Goal: Task Accomplishment & Management: Use online tool/utility

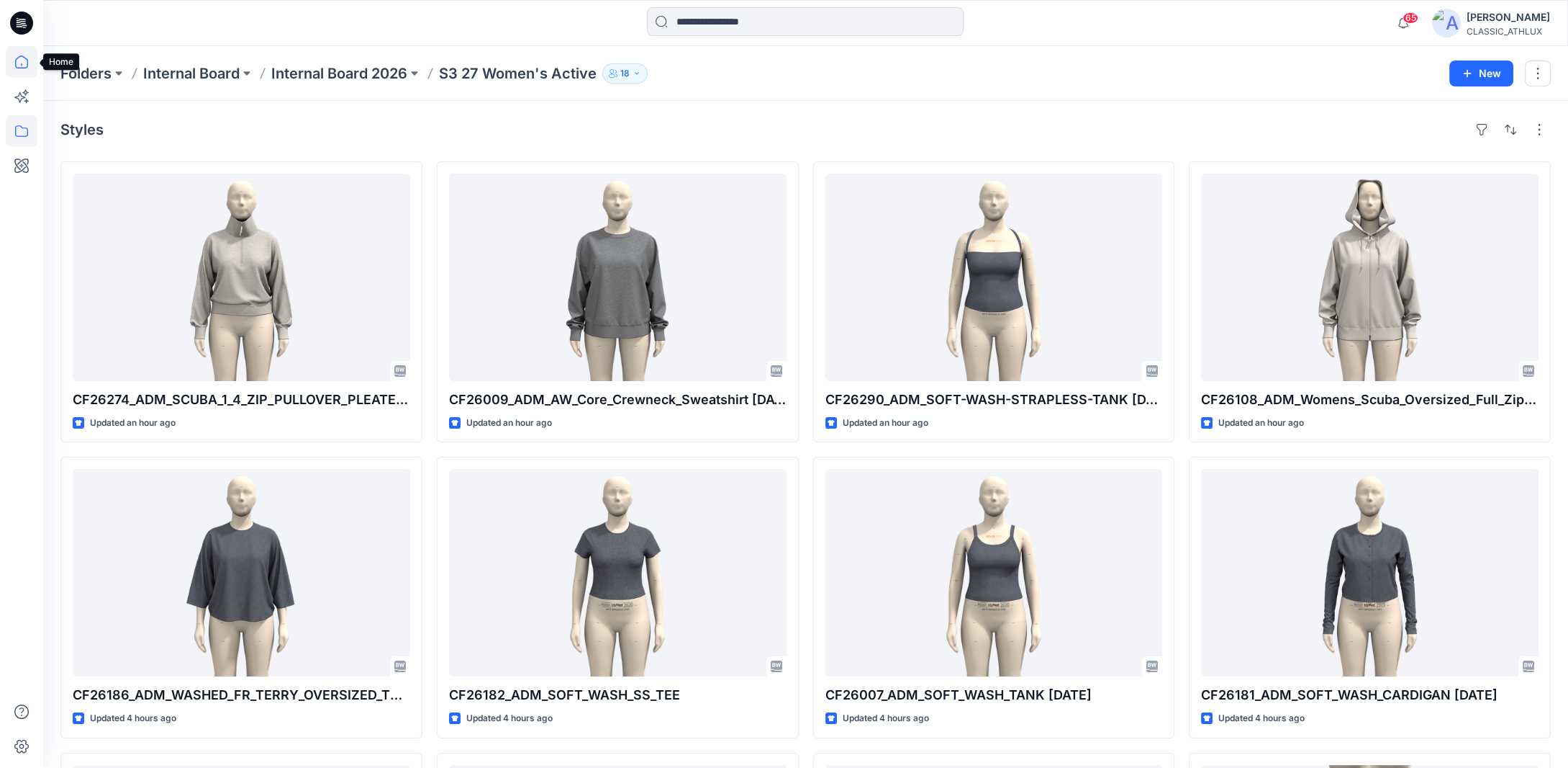
click at [29, 61] on icon at bounding box center [22, 62] width 32 height 32
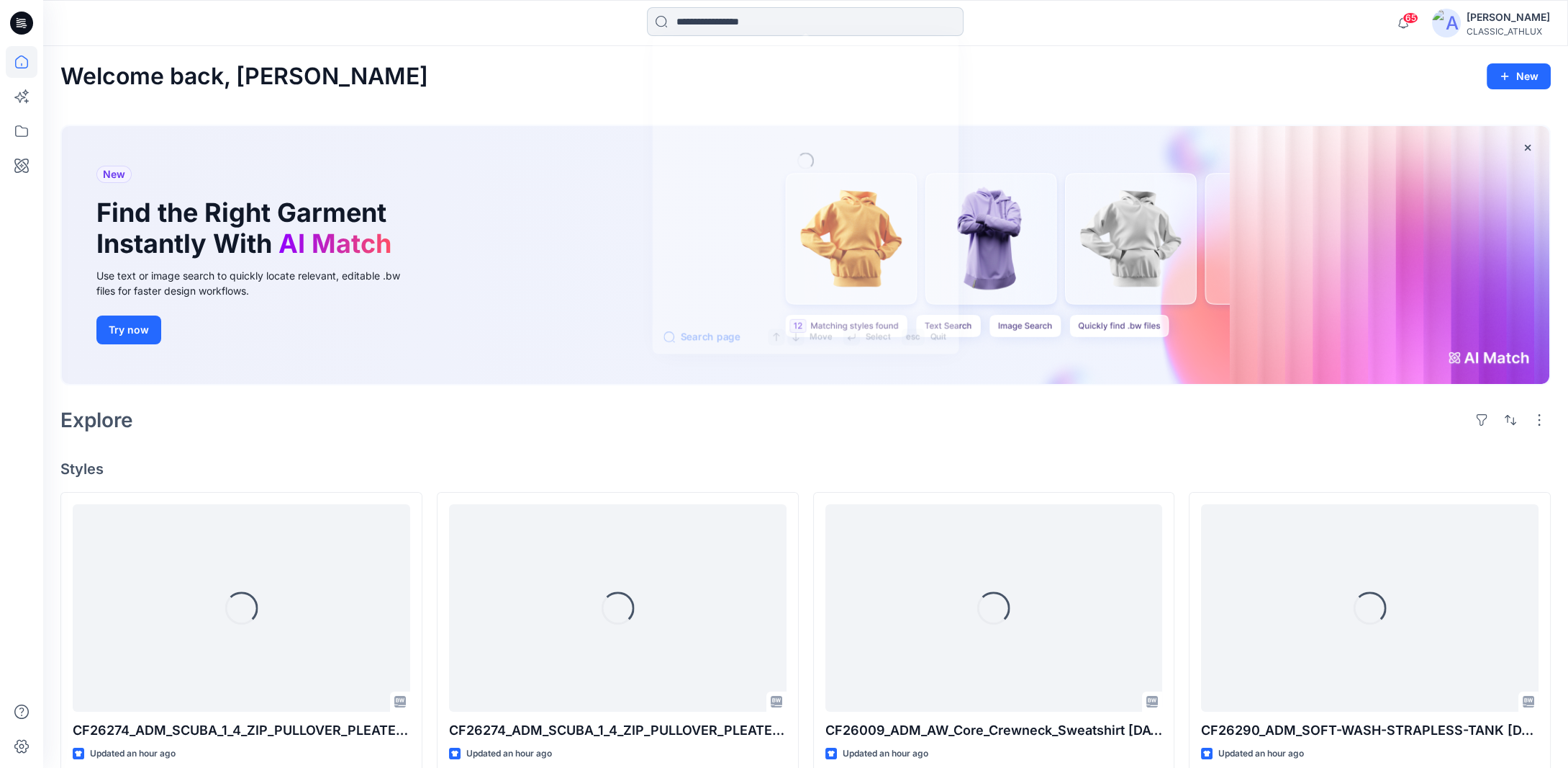
click at [715, 18] on input at bounding box center [805, 22] width 316 height 29
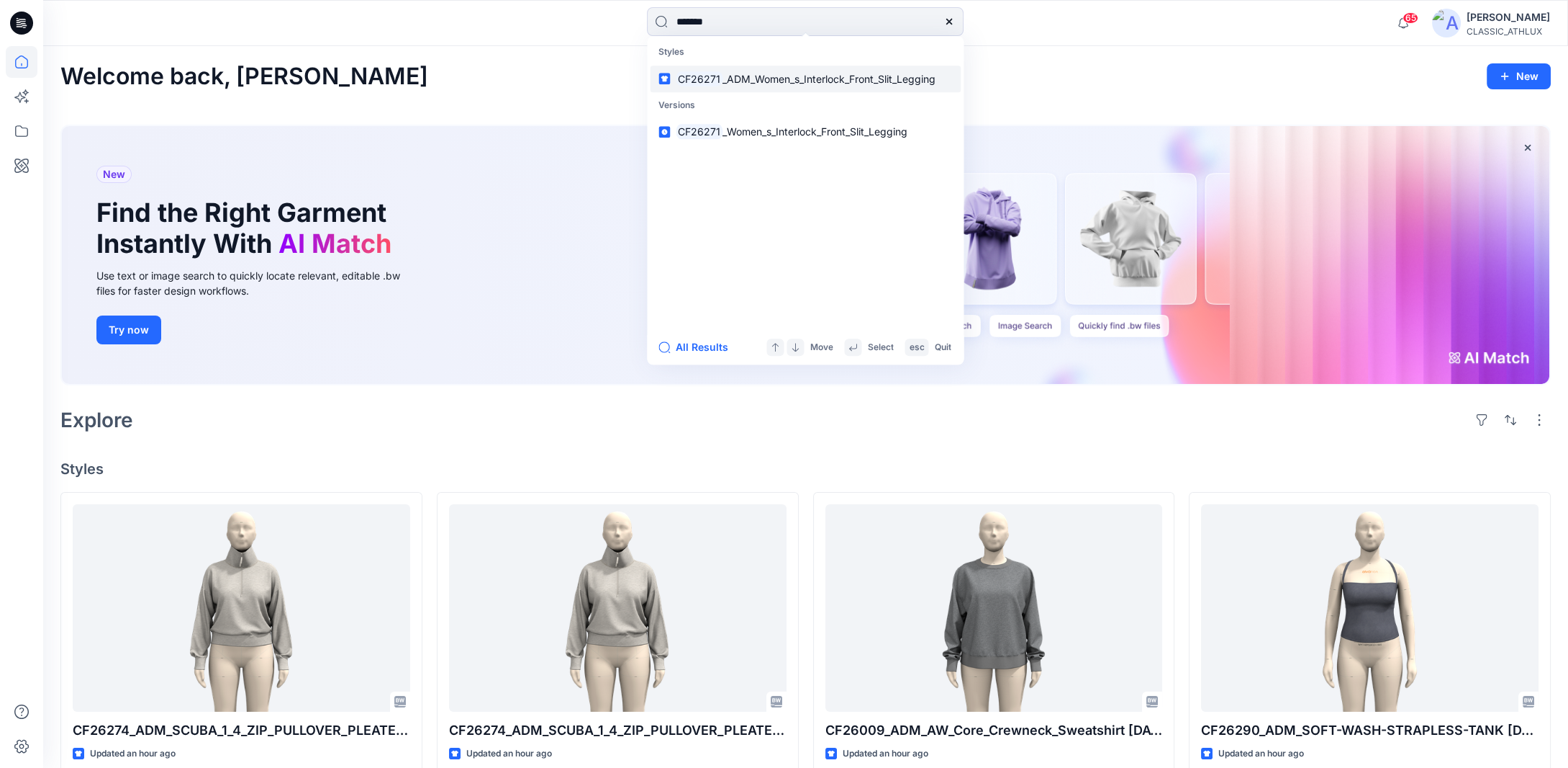
type input "*******"
click at [757, 79] on span "_ADM_Women_s_Interlock_Front_Slit_Legging" at bounding box center [829, 78] width 213 height 13
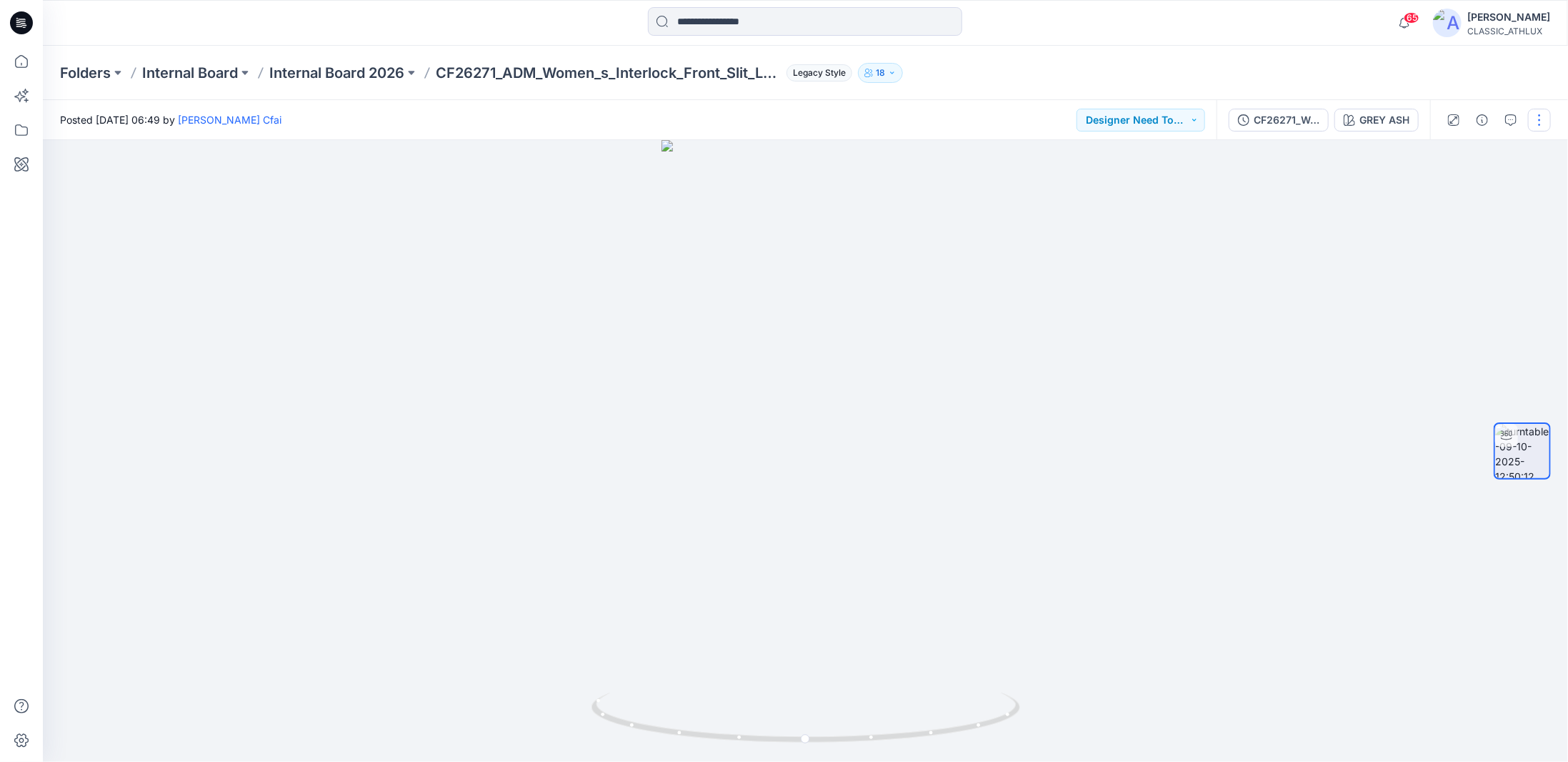
click at [1537, 130] on button "button" at bounding box center [1539, 119] width 23 height 23
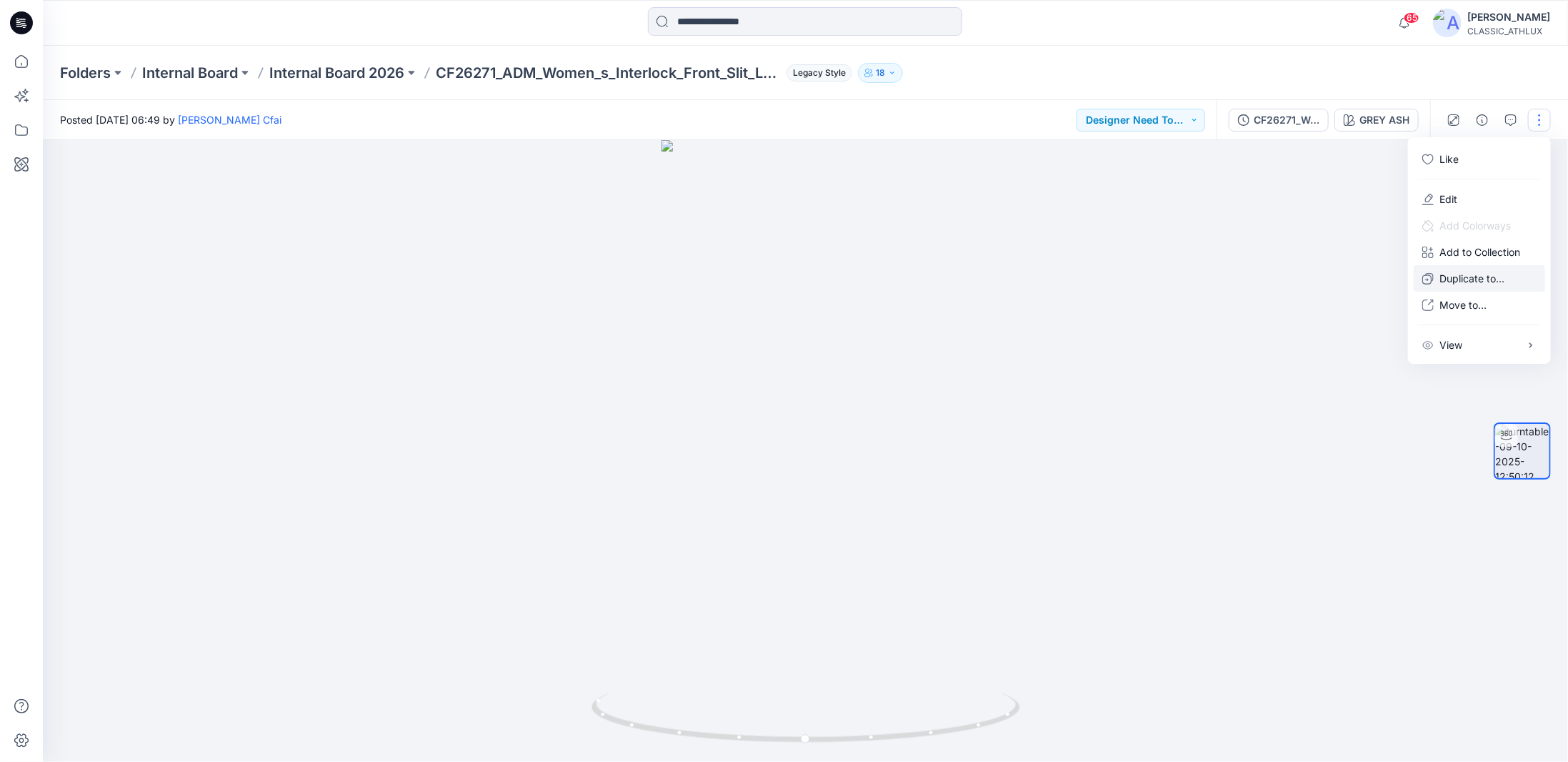
click at [1470, 281] on p "Duplicate to..." at bounding box center [1472, 278] width 65 height 15
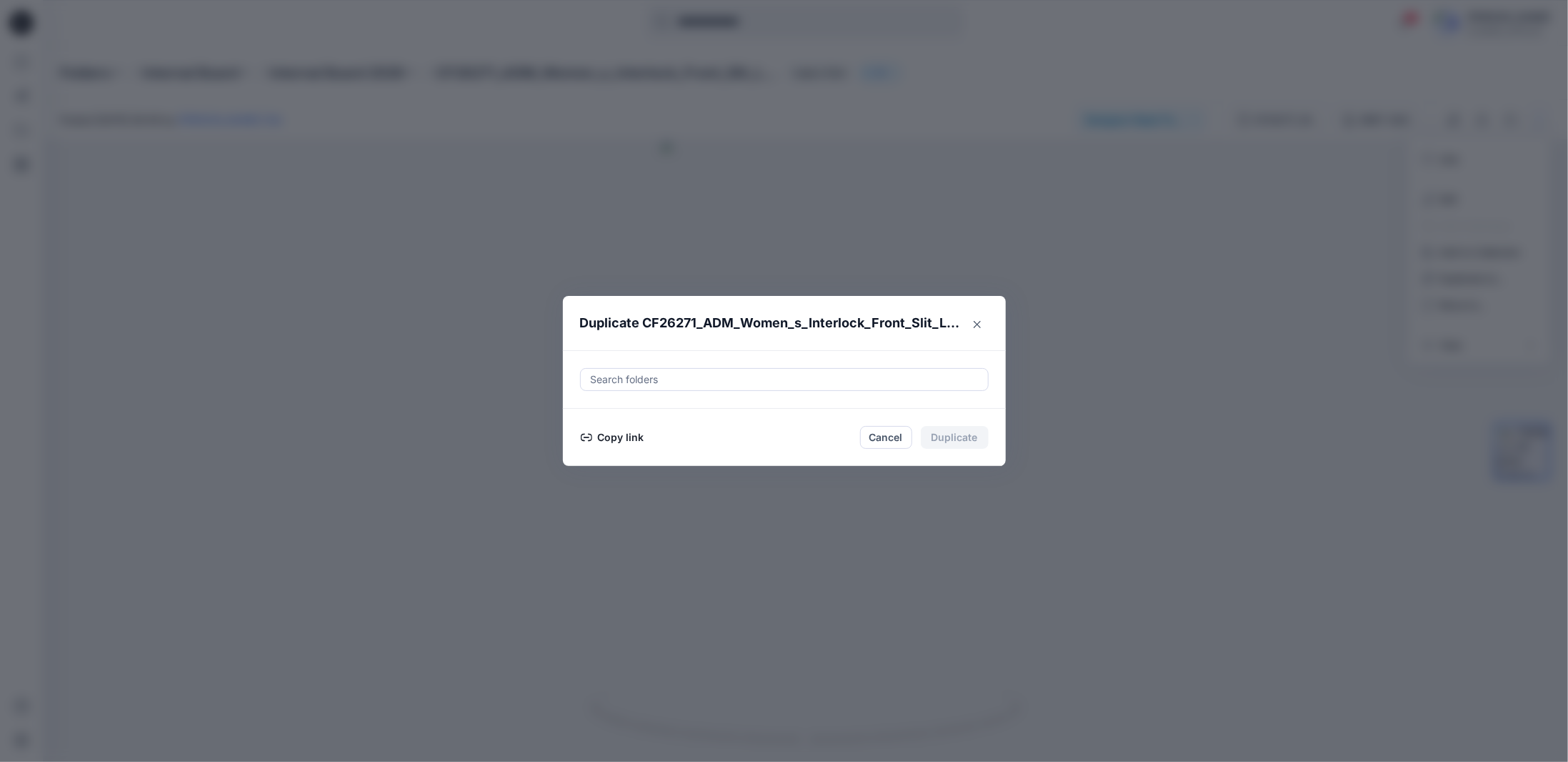
click at [642, 378] on div at bounding box center [784, 379] width 390 height 18
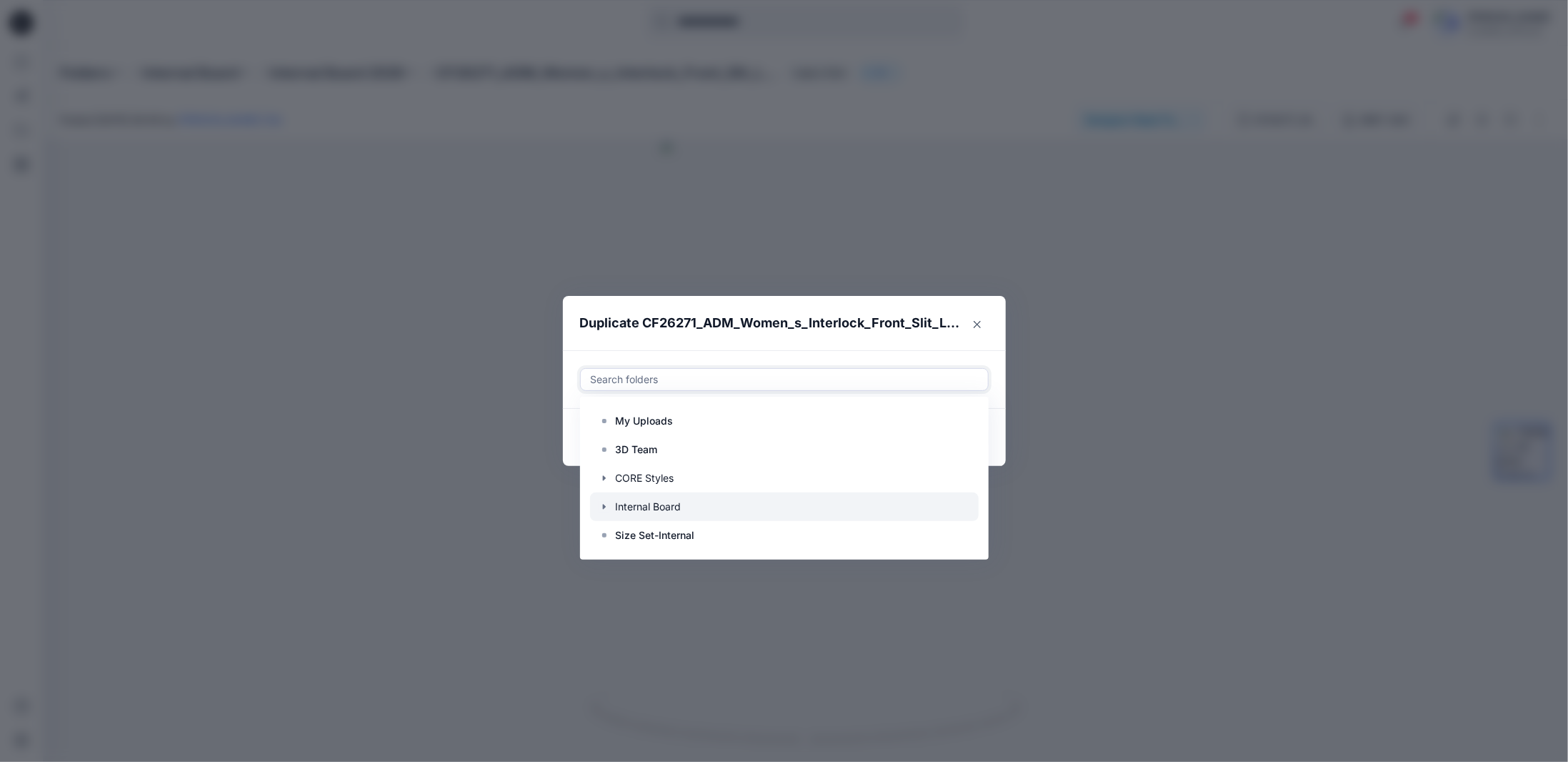
click at [604, 505] on icon "button" at bounding box center [603, 506] width 3 height 5
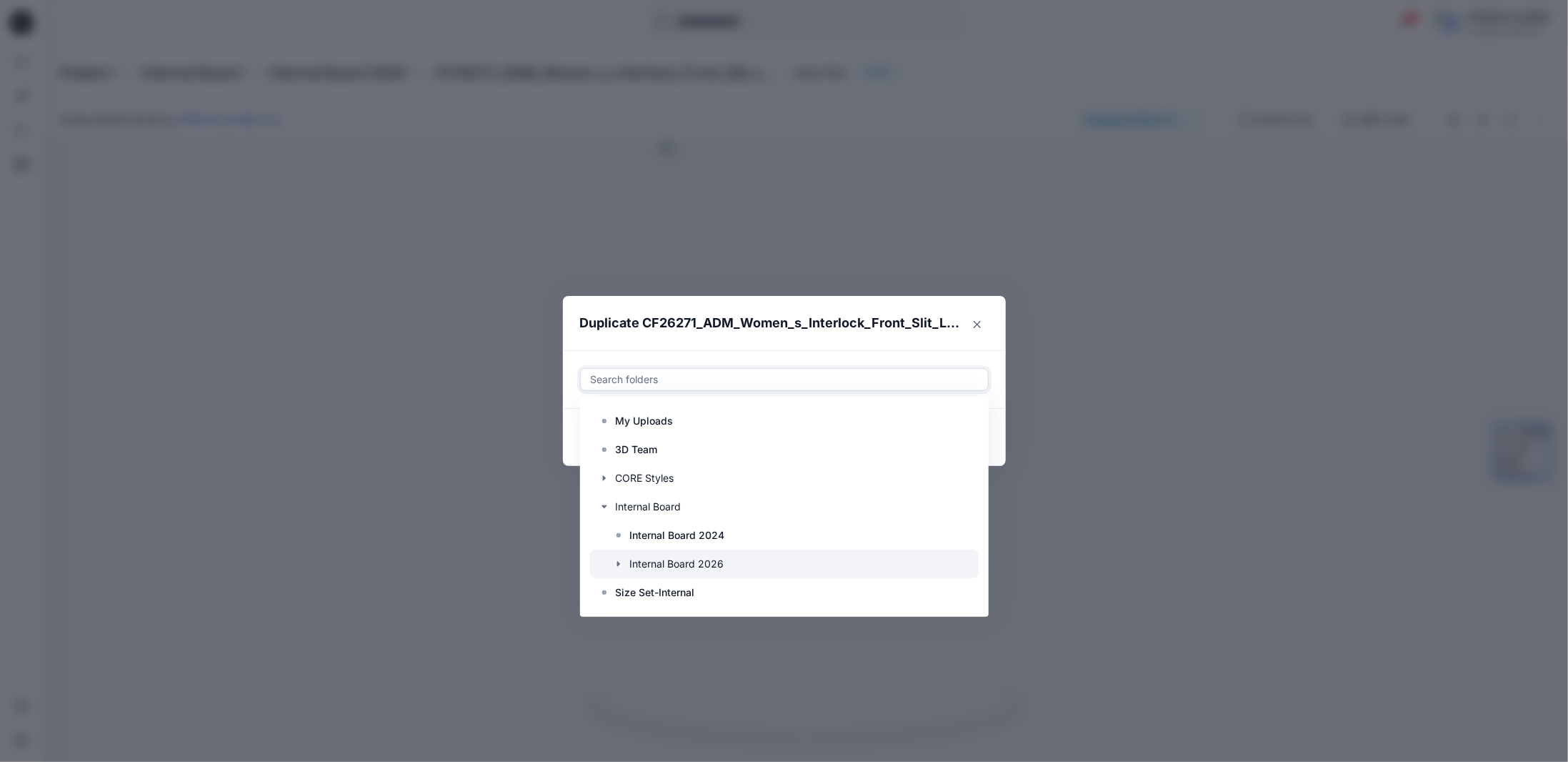
click at [615, 563] on icon "button" at bounding box center [619, 564] width 12 height 12
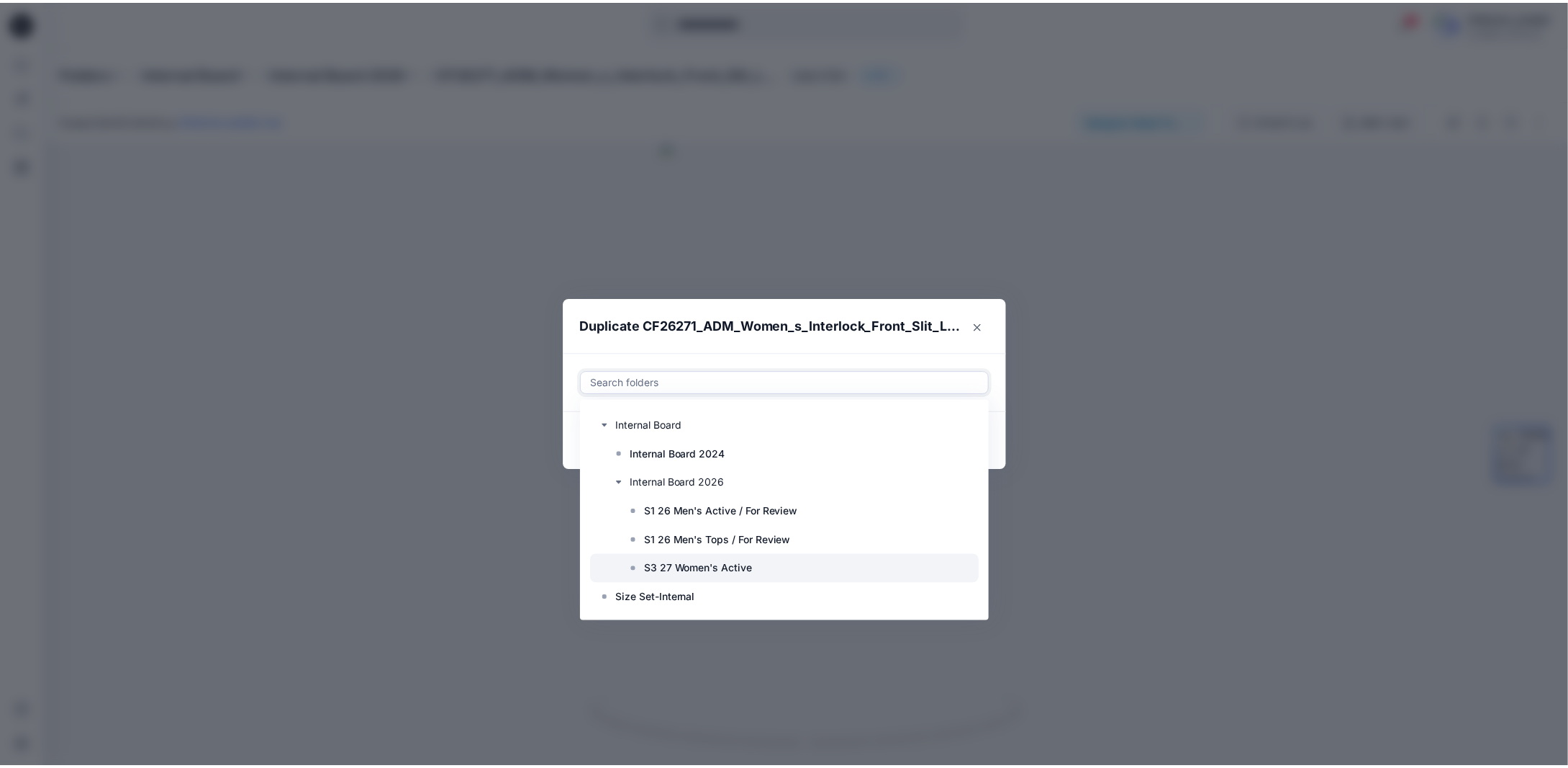
scroll to position [87, 0]
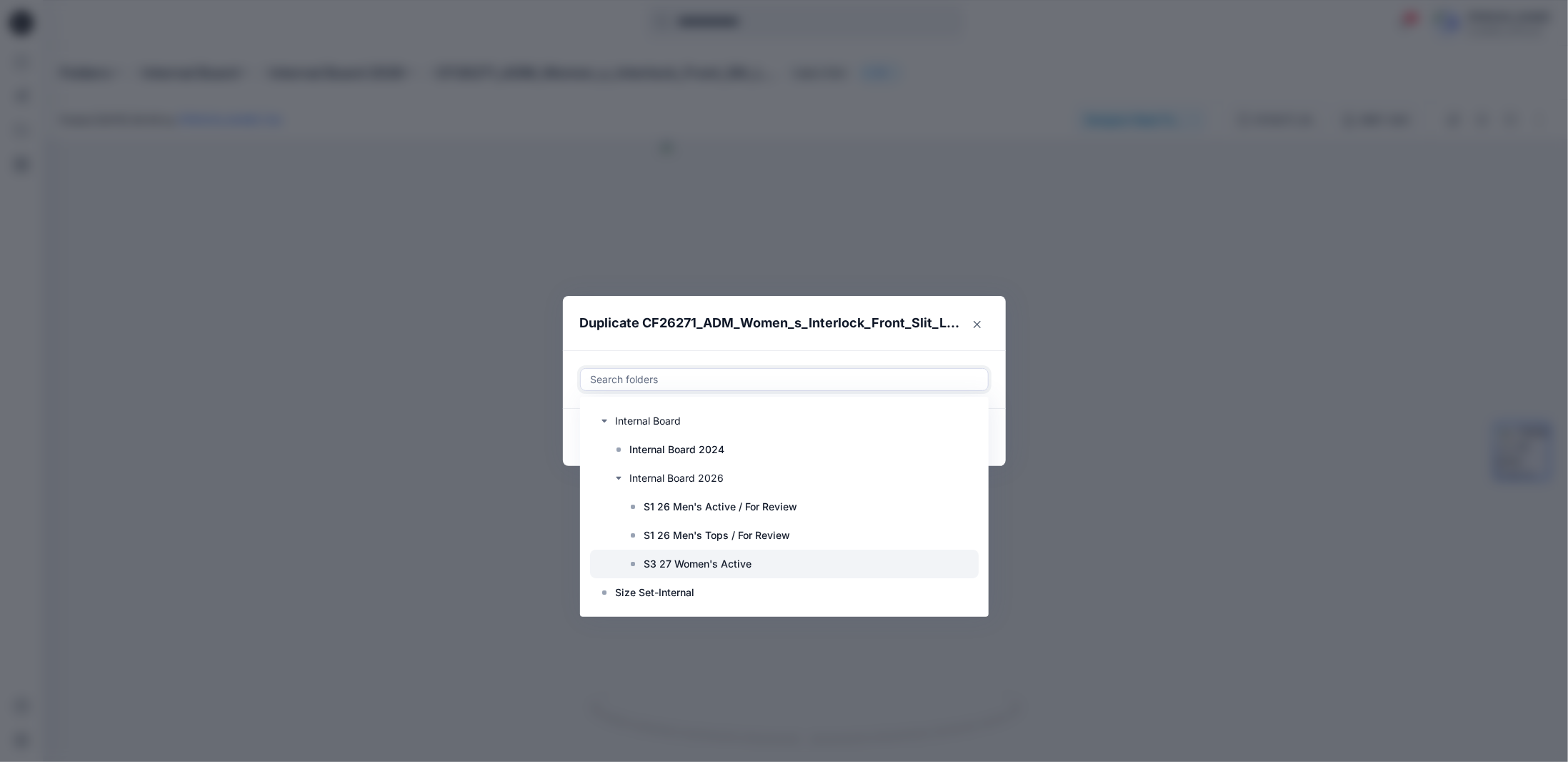
click at [680, 565] on p "S3 27 Women's Active" at bounding box center [698, 563] width 108 height 18
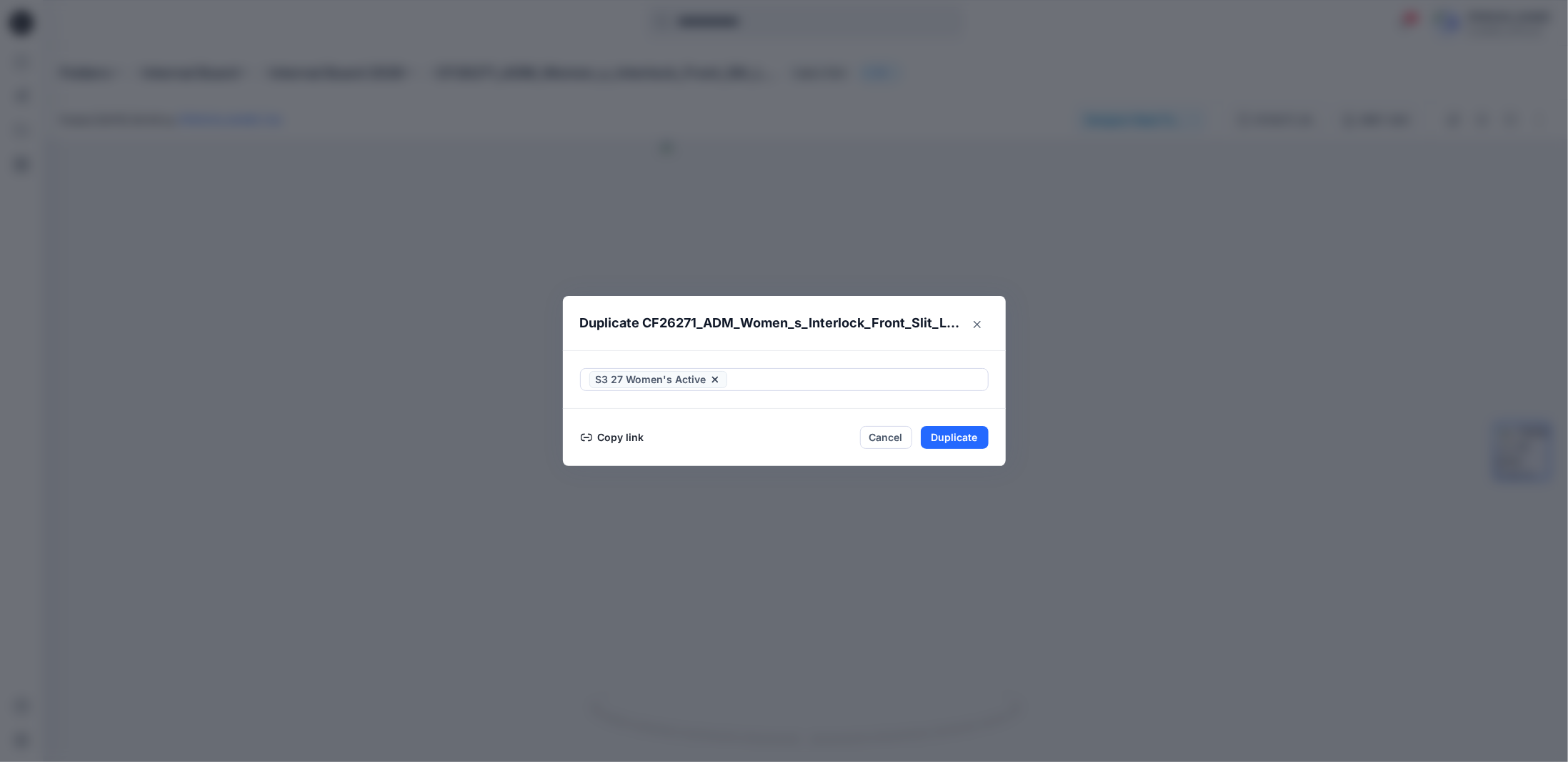
click at [989, 457] on footer "Copy link Cancel Duplicate" at bounding box center [784, 437] width 443 height 57
click at [965, 434] on button "Duplicate" at bounding box center [954, 437] width 68 height 23
click at [977, 328] on icon "Close" at bounding box center [977, 324] width 8 height 8
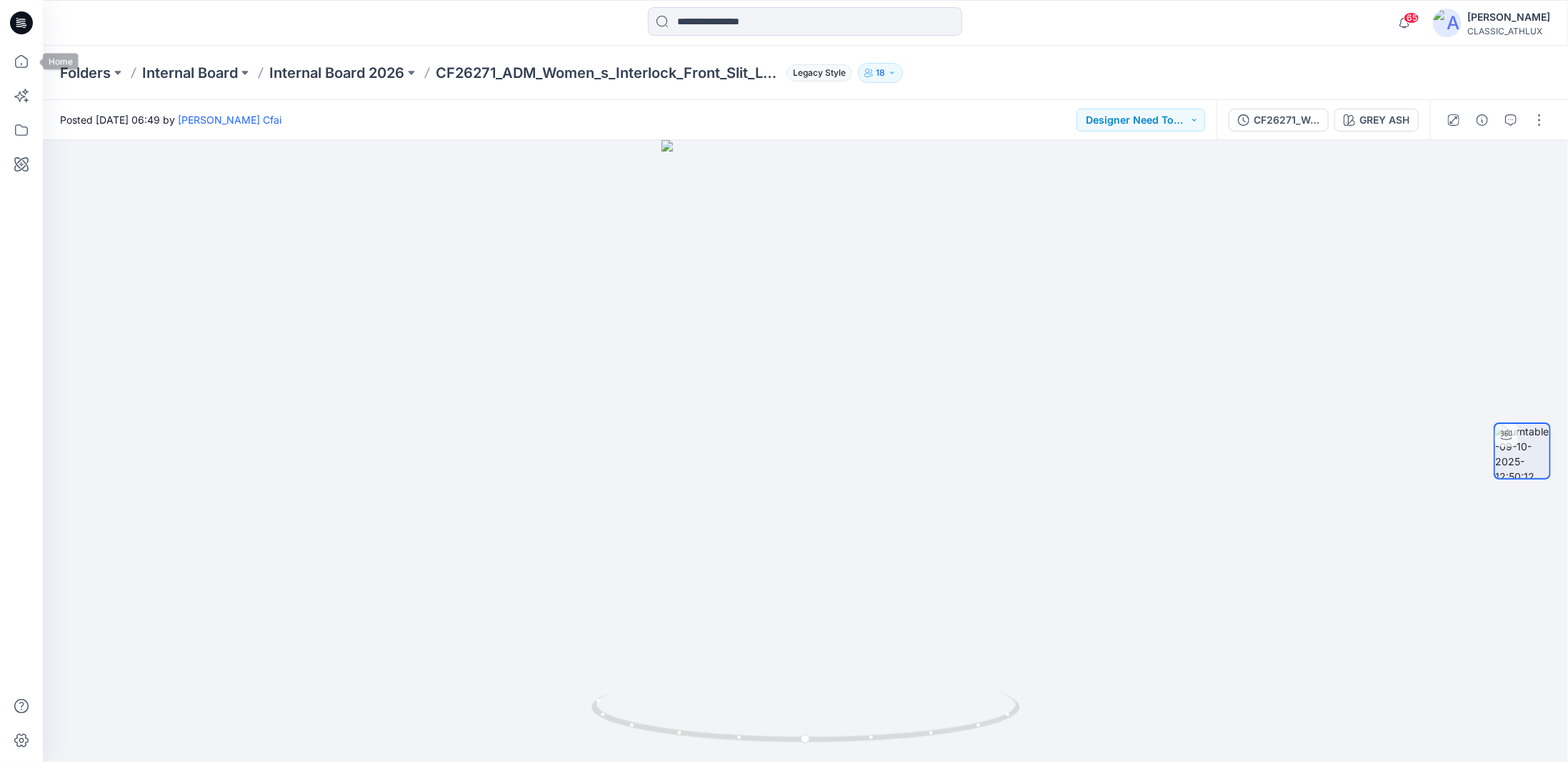
drag, startPoint x: 27, startPoint y: 60, endPoint x: 42, endPoint y: 62, distance: 15.1
click at [27, 60] on icon at bounding box center [21, 61] width 13 height 13
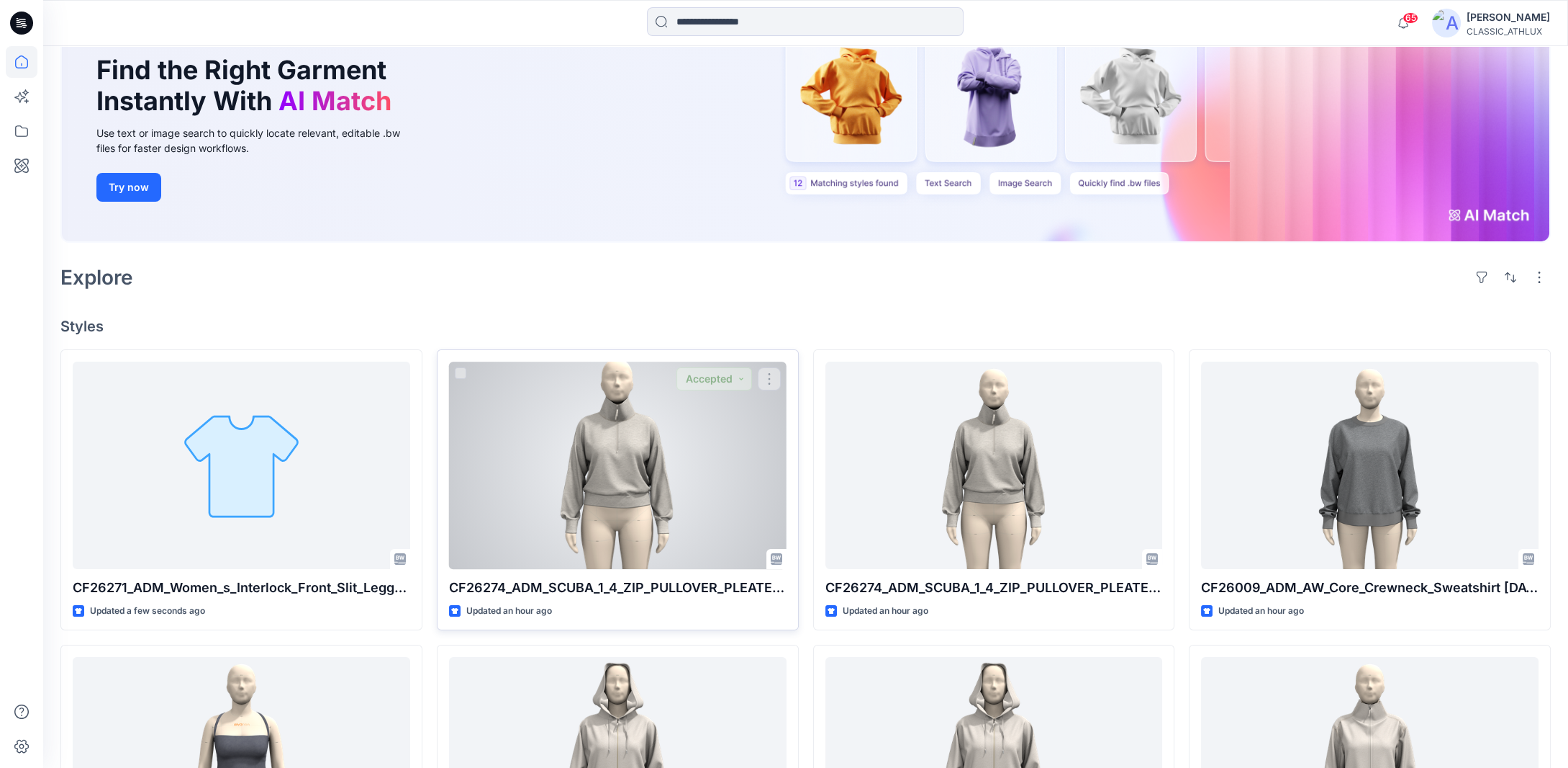
scroll to position [144, 0]
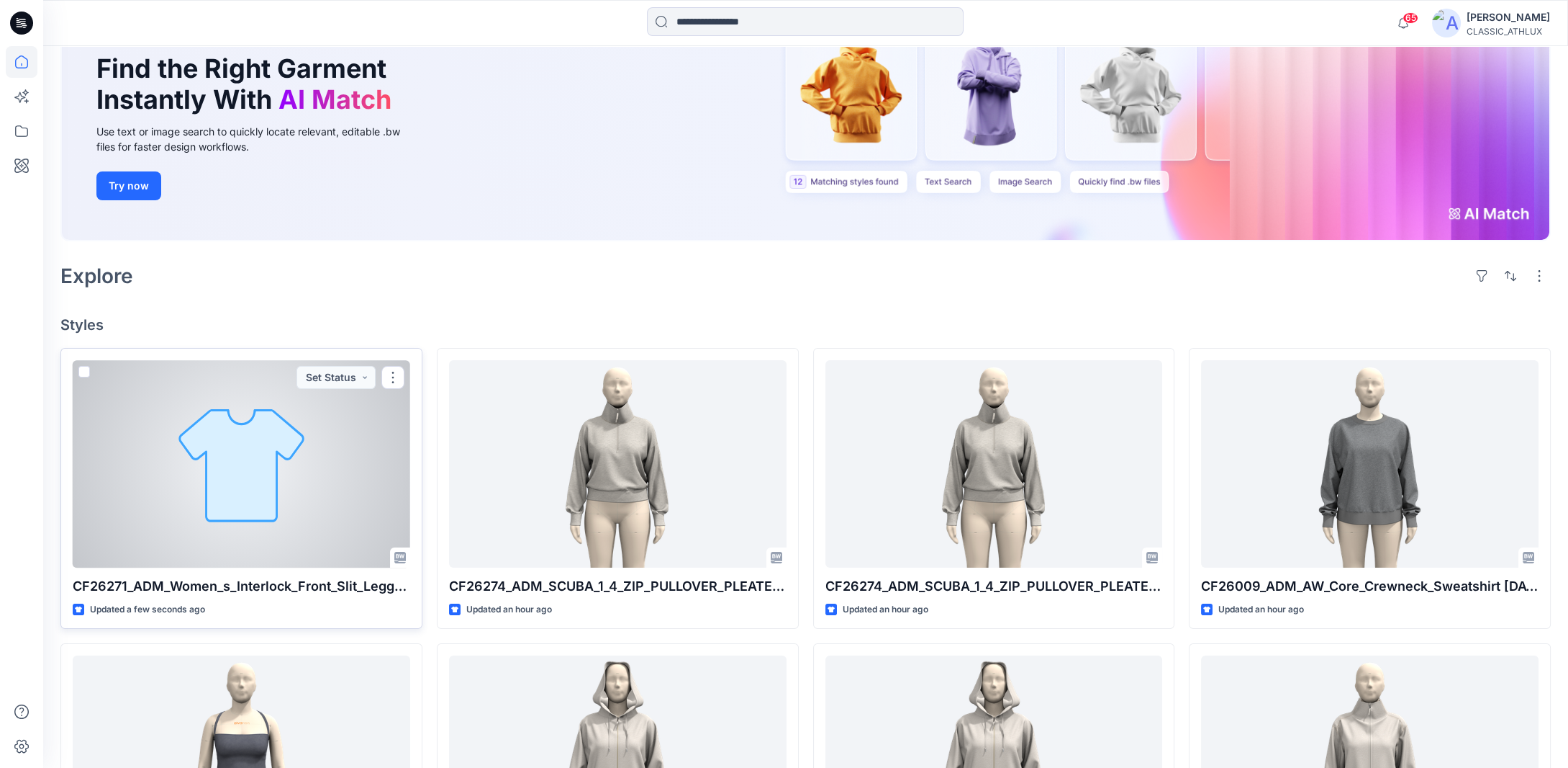
click at [342, 479] on div at bounding box center [241, 464] width 338 height 207
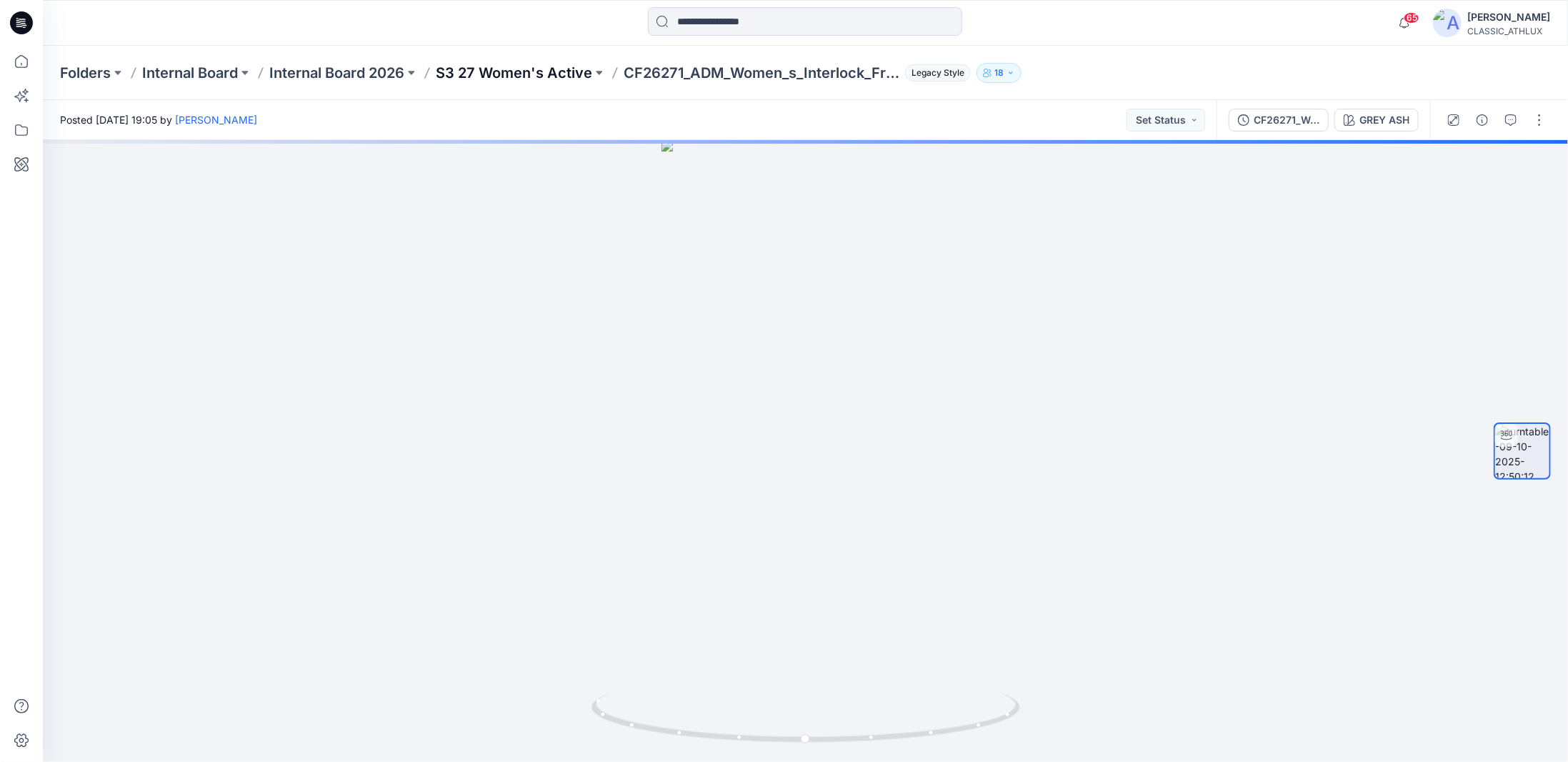
click at [550, 74] on p "S3 27 Women's Active" at bounding box center [514, 73] width 156 height 20
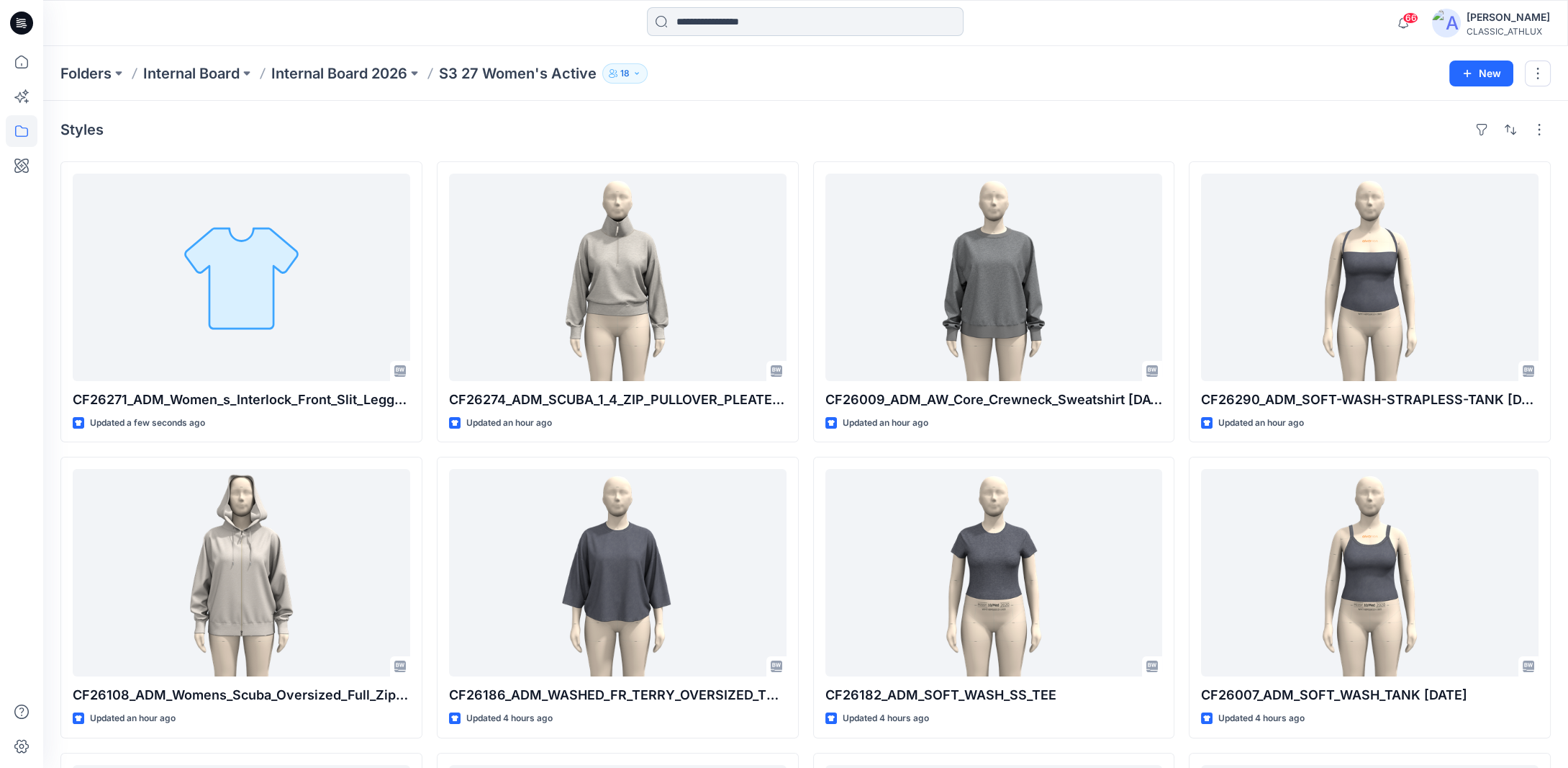
click at [770, 23] on input at bounding box center [805, 22] width 316 height 29
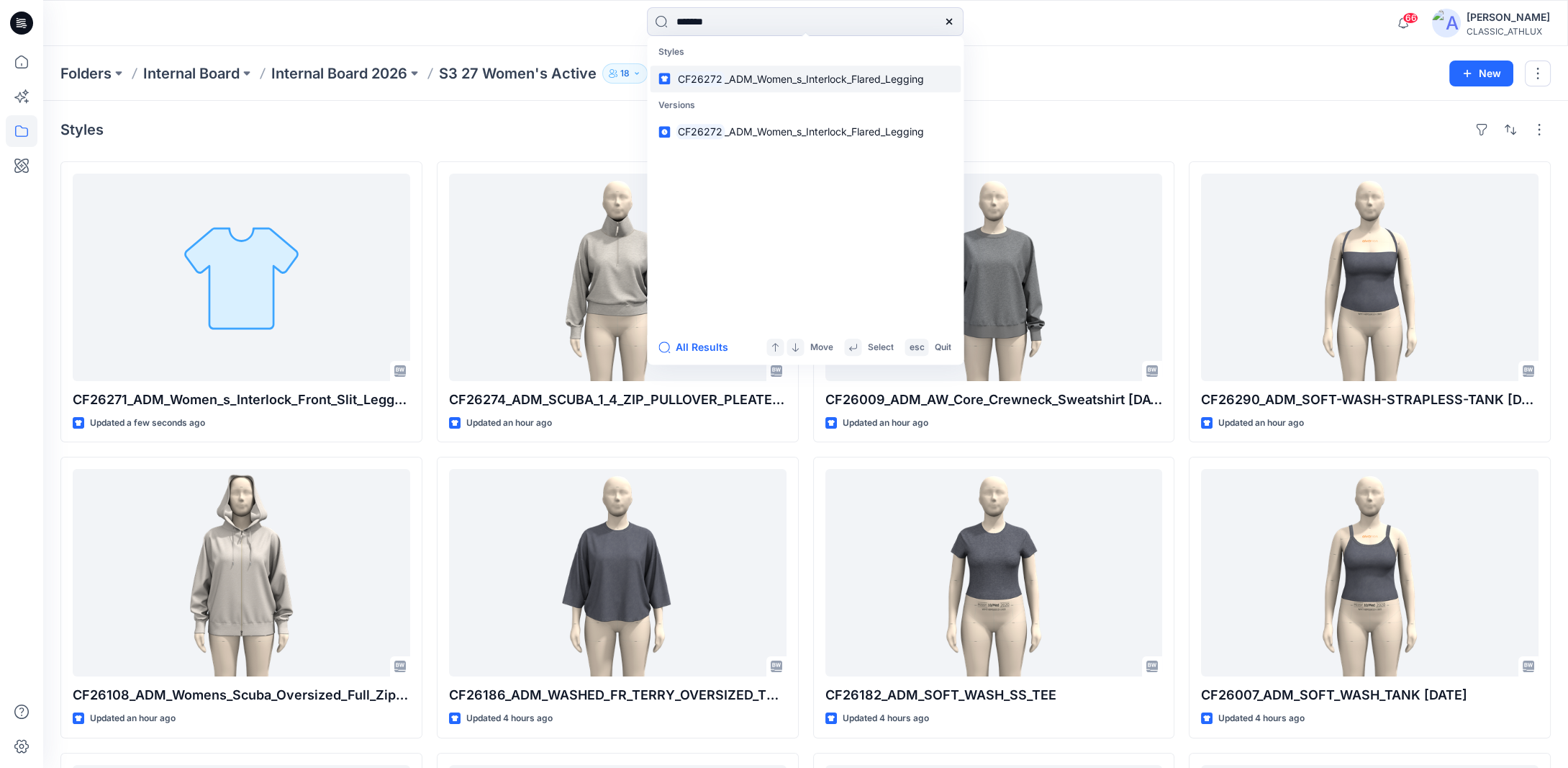
type input "*******"
click at [773, 74] on span "_ADM_Women_s_Interlock_Flared_Legging" at bounding box center [824, 78] width 199 height 13
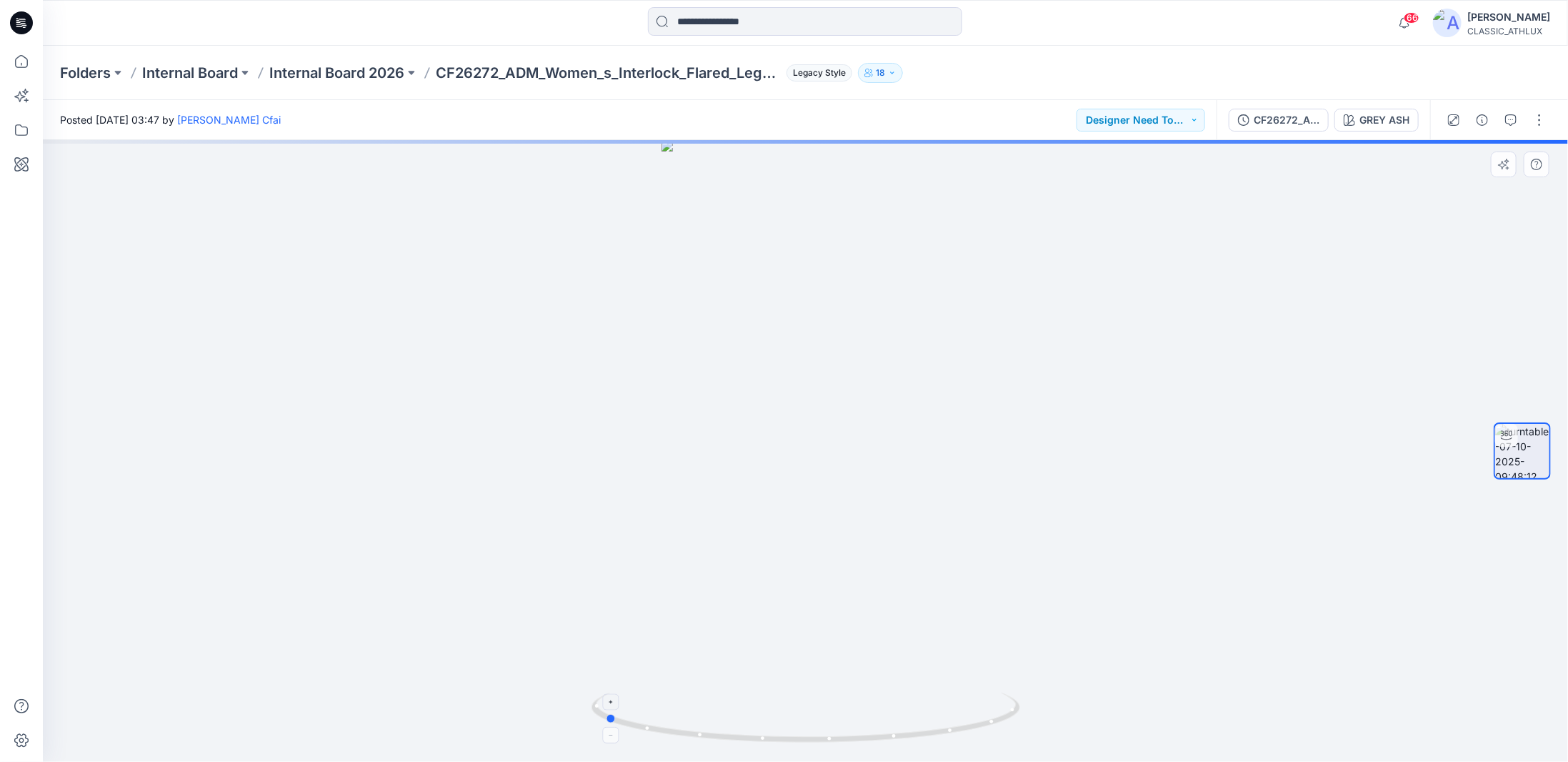
drag, startPoint x: 987, startPoint y: 725, endPoint x: 789, endPoint y: 712, distance: 198.4
click at [789, 712] on icon at bounding box center [807, 719] width 432 height 53
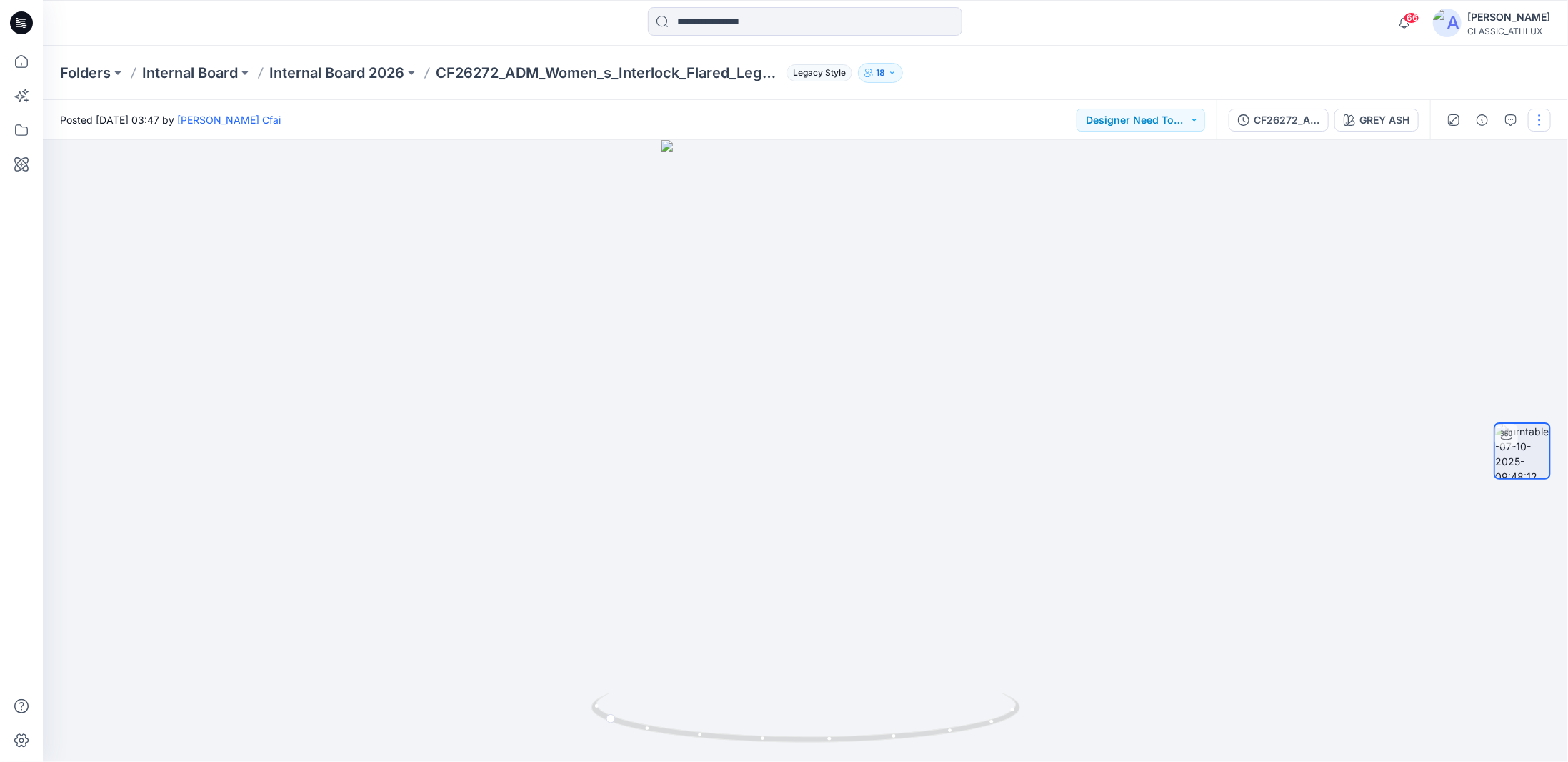
click at [1545, 125] on button "button" at bounding box center [1539, 119] width 23 height 23
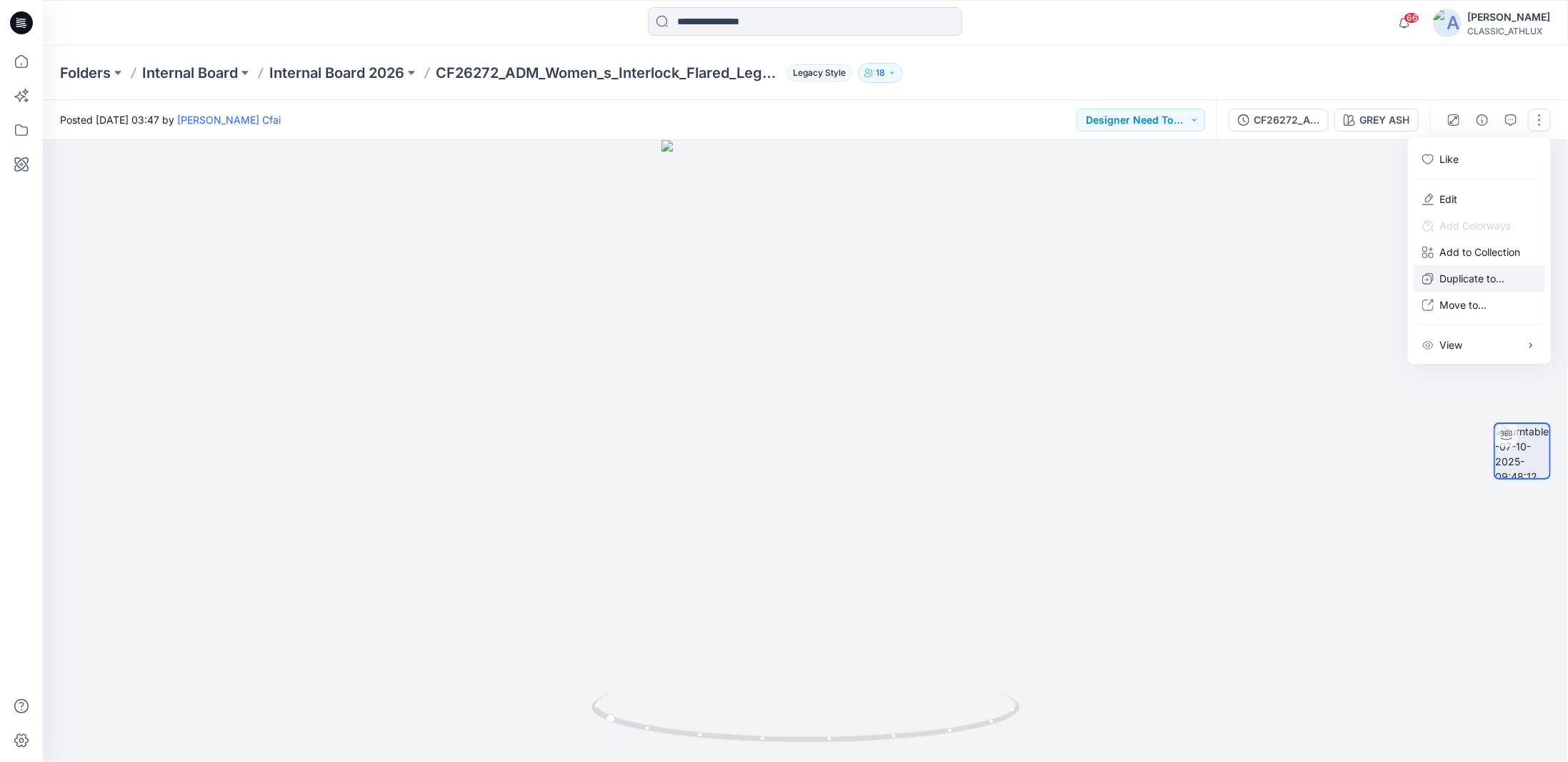
click at [1452, 277] on p "Duplicate to..." at bounding box center [1472, 278] width 65 height 15
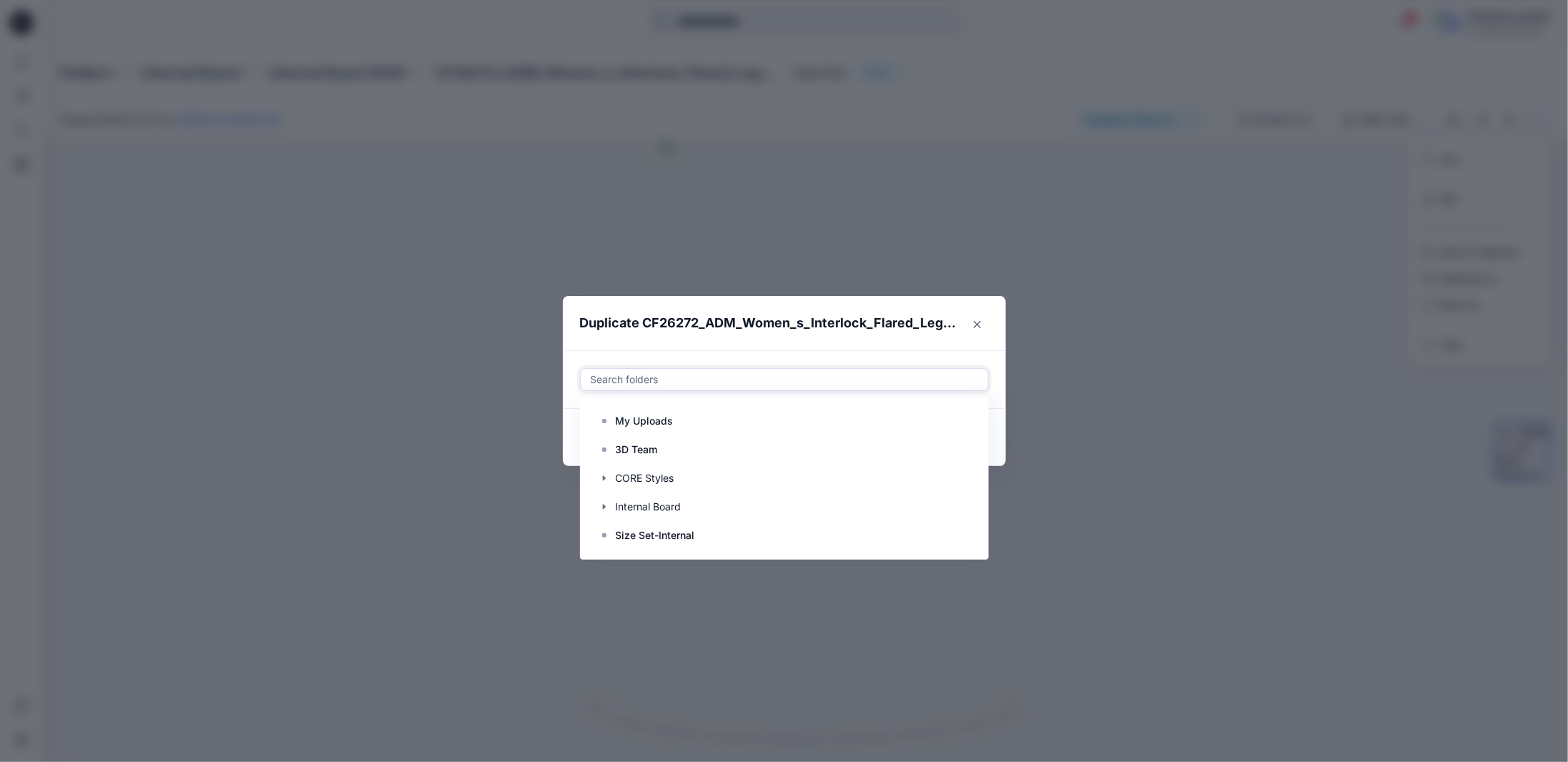
click at [642, 380] on div at bounding box center [784, 379] width 390 height 18
click at [605, 505] on icon "button" at bounding box center [605, 506] width 12 height 12
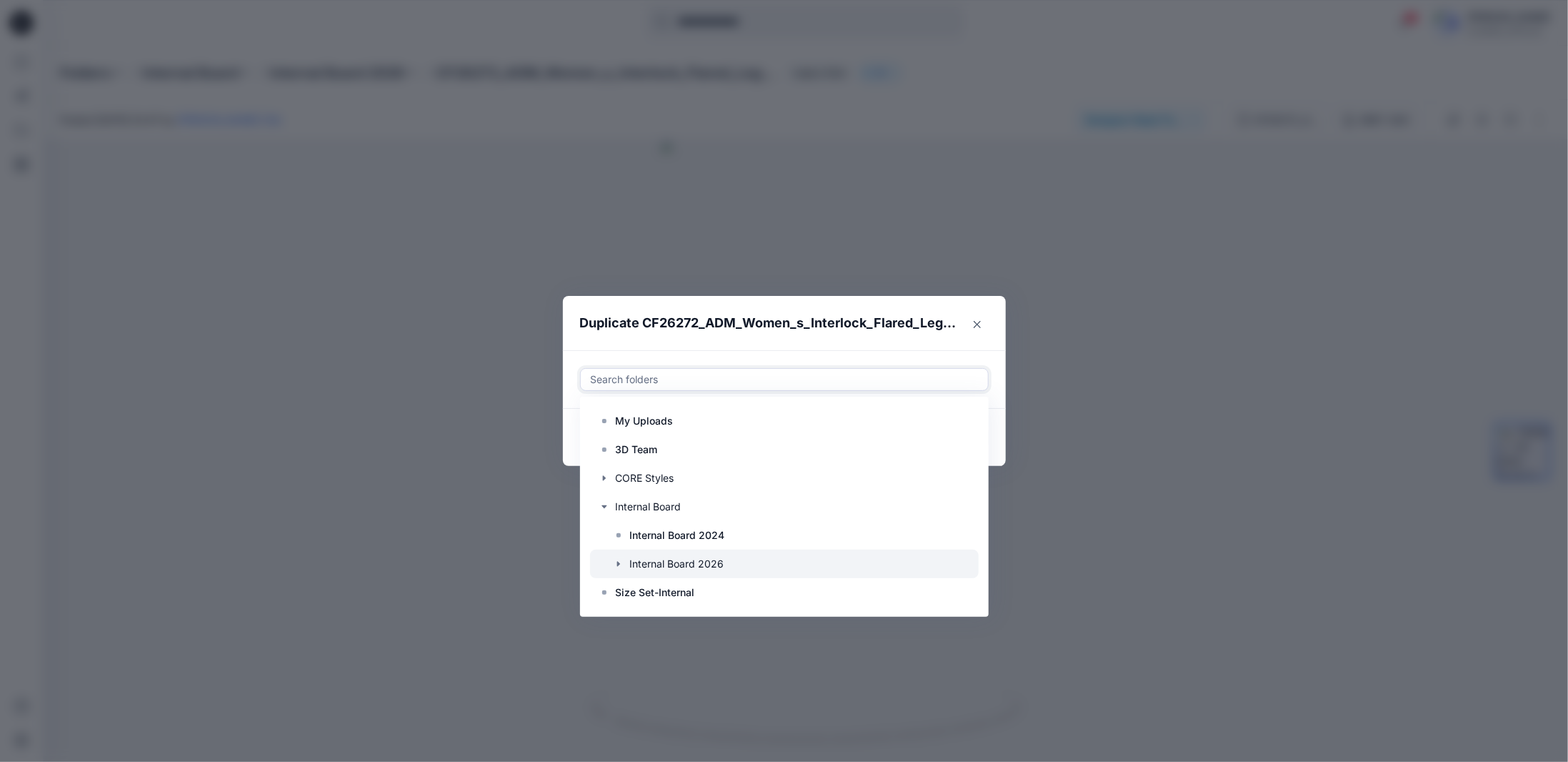
click at [620, 561] on icon "button" at bounding box center [619, 564] width 12 height 12
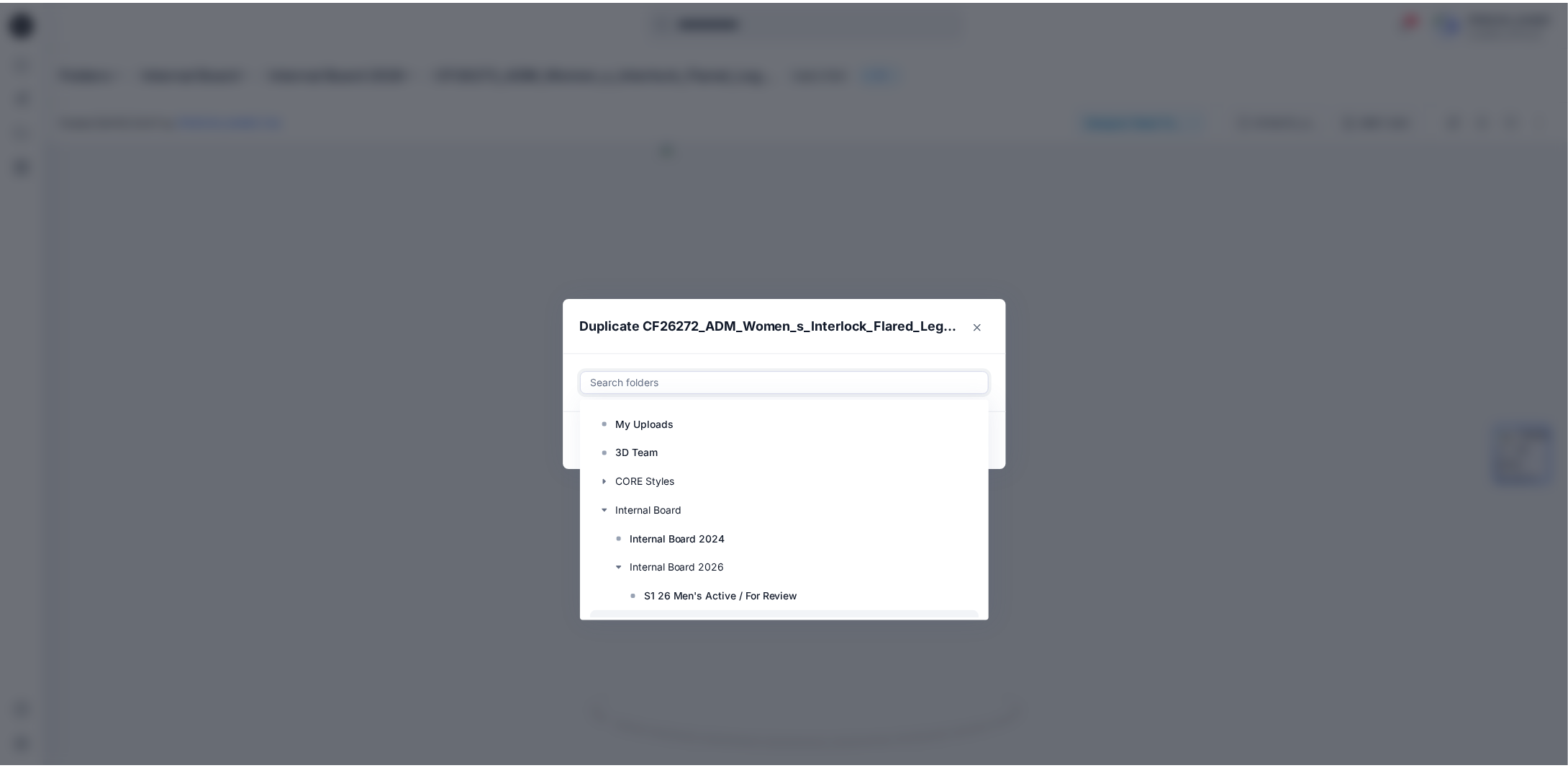
scroll to position [87, 0]
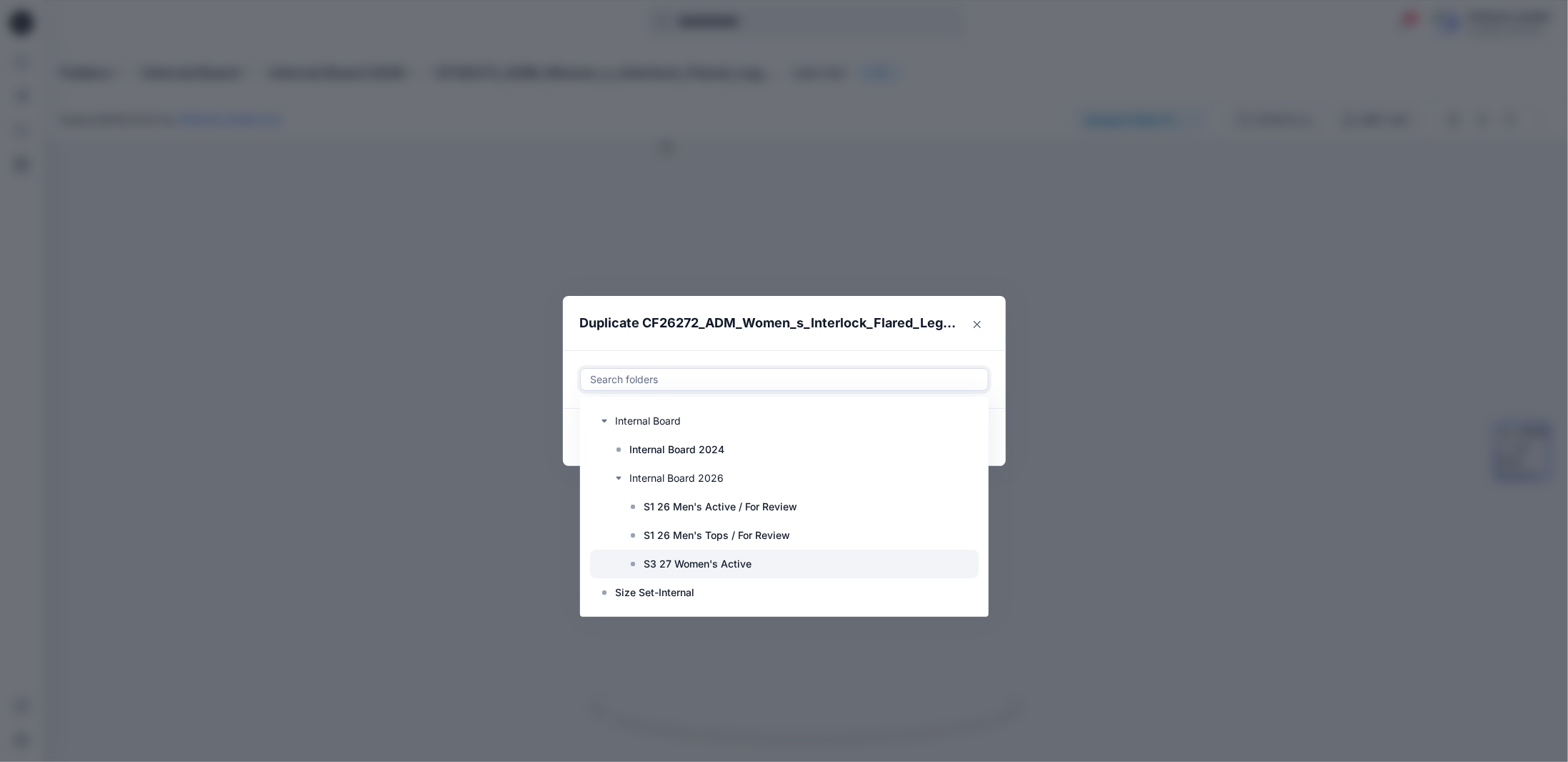
click at [664, 561] on p "S3 27 Women's Active" at bounding box center [698, 563] width 108 height 18
click at [1003, 430] on footer "Copy link Cancel Duplicate" at bounding box center [784, 437] width 443 height 57
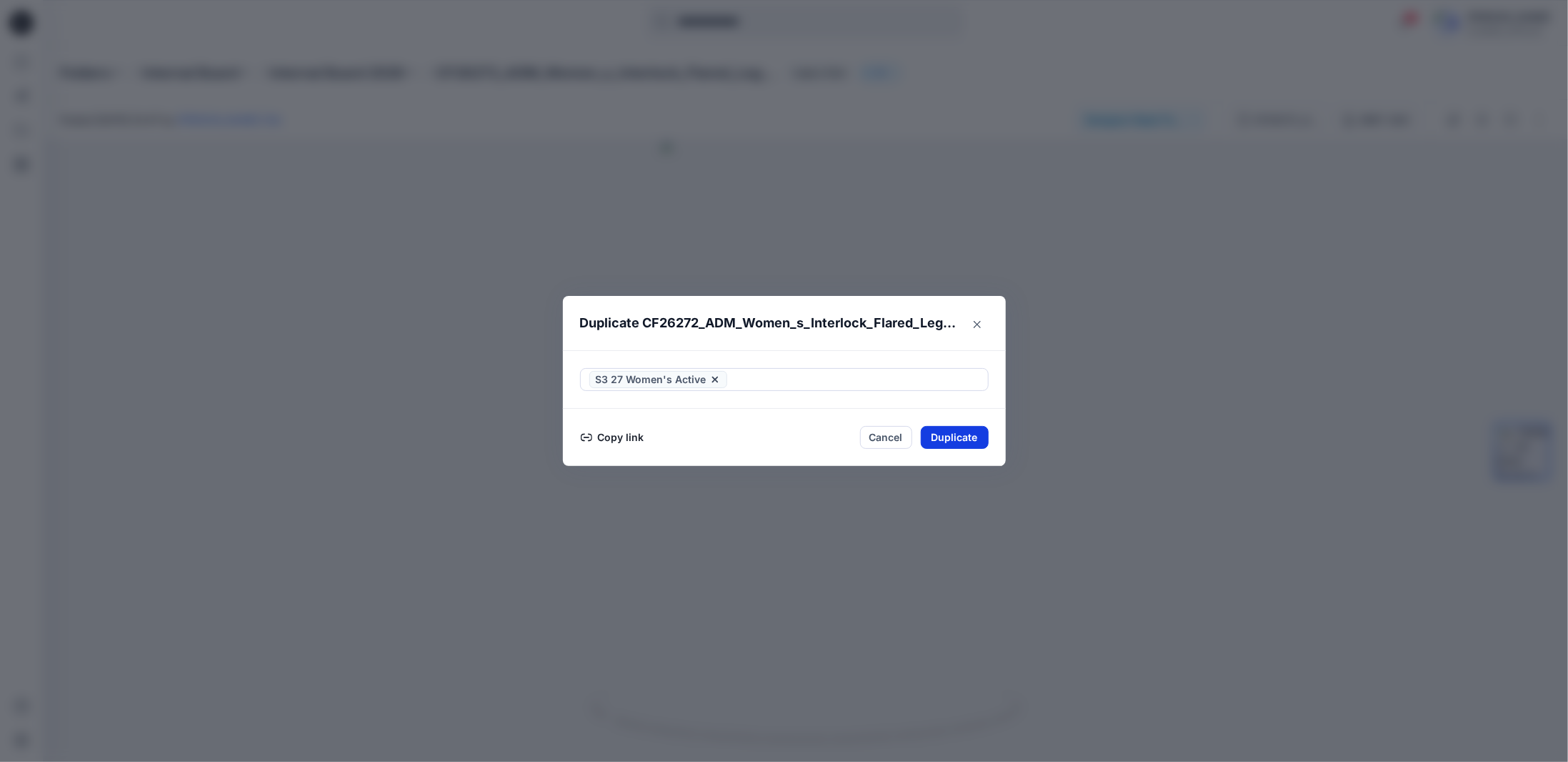
click at [954, 436] on button "Duplicate" at bounding box center [954, 437] width 68 height 23
click at [978, 331] on button "Close" at bounding box center [977, 324] width 23 height 23
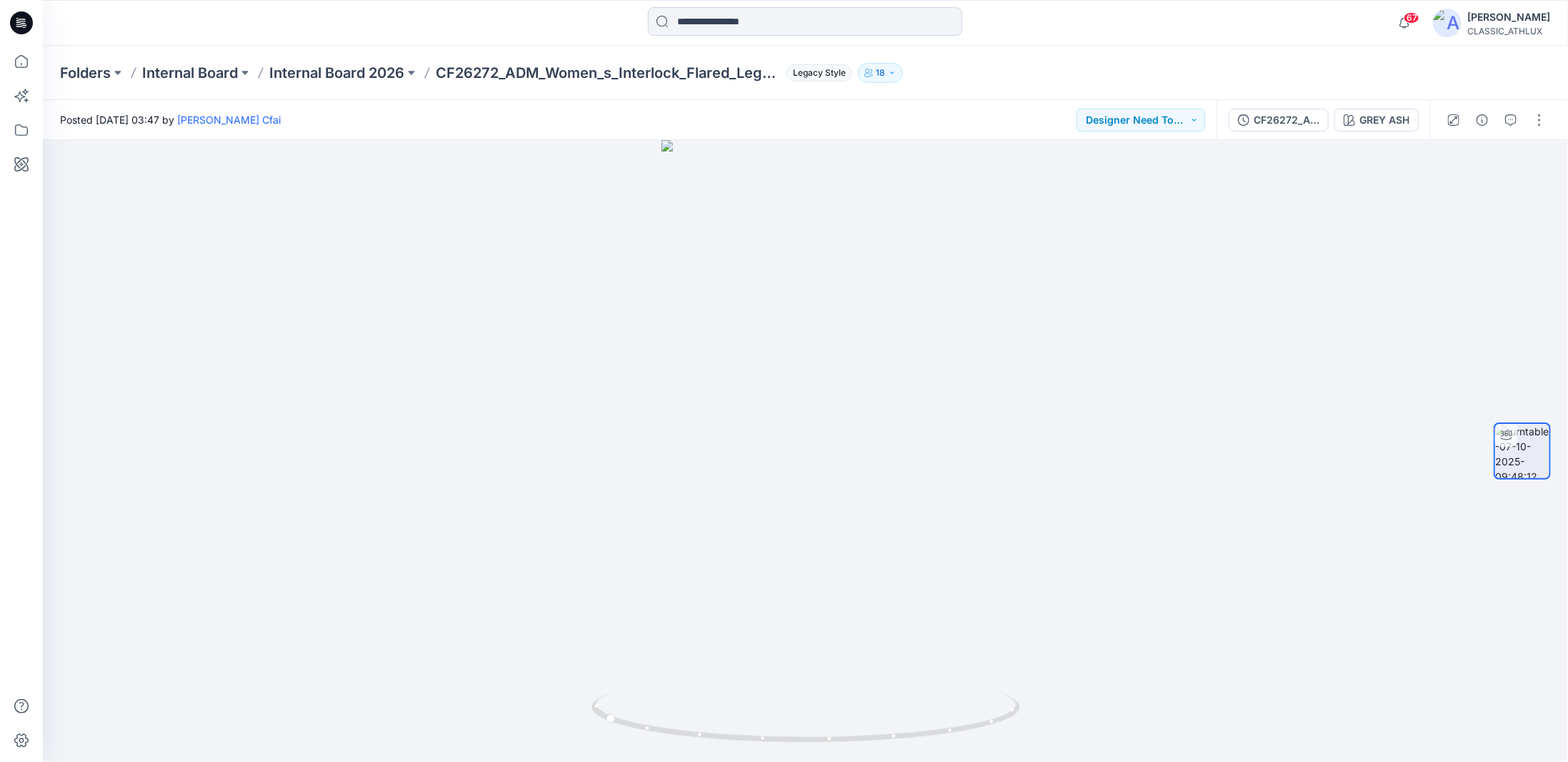
click at [708, 23] on input at bounding box center [805, 22] width 314 height 28
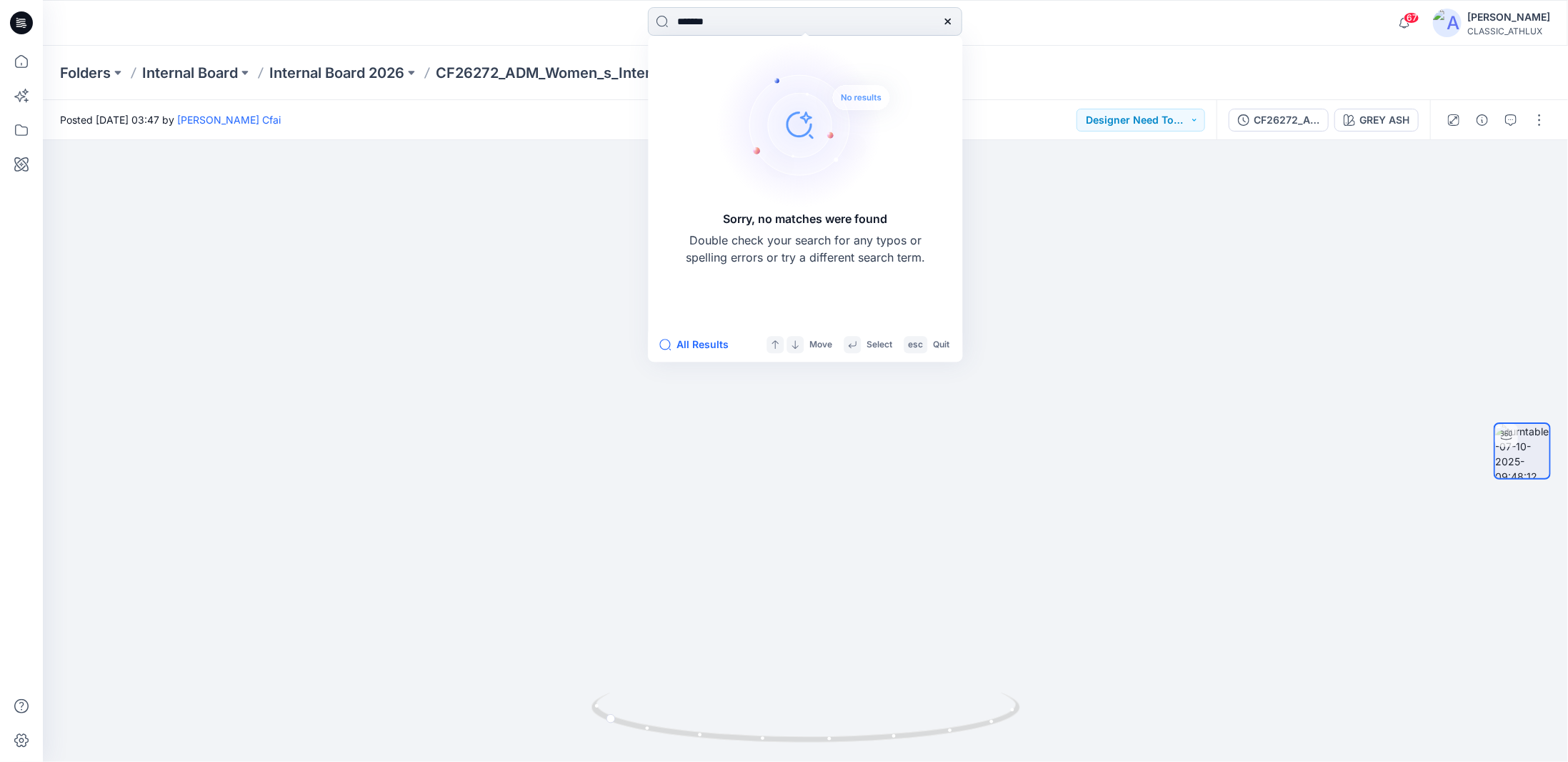
click at [729, 23] on input "*******" at bounding box center [805, 22] width 314 height 28
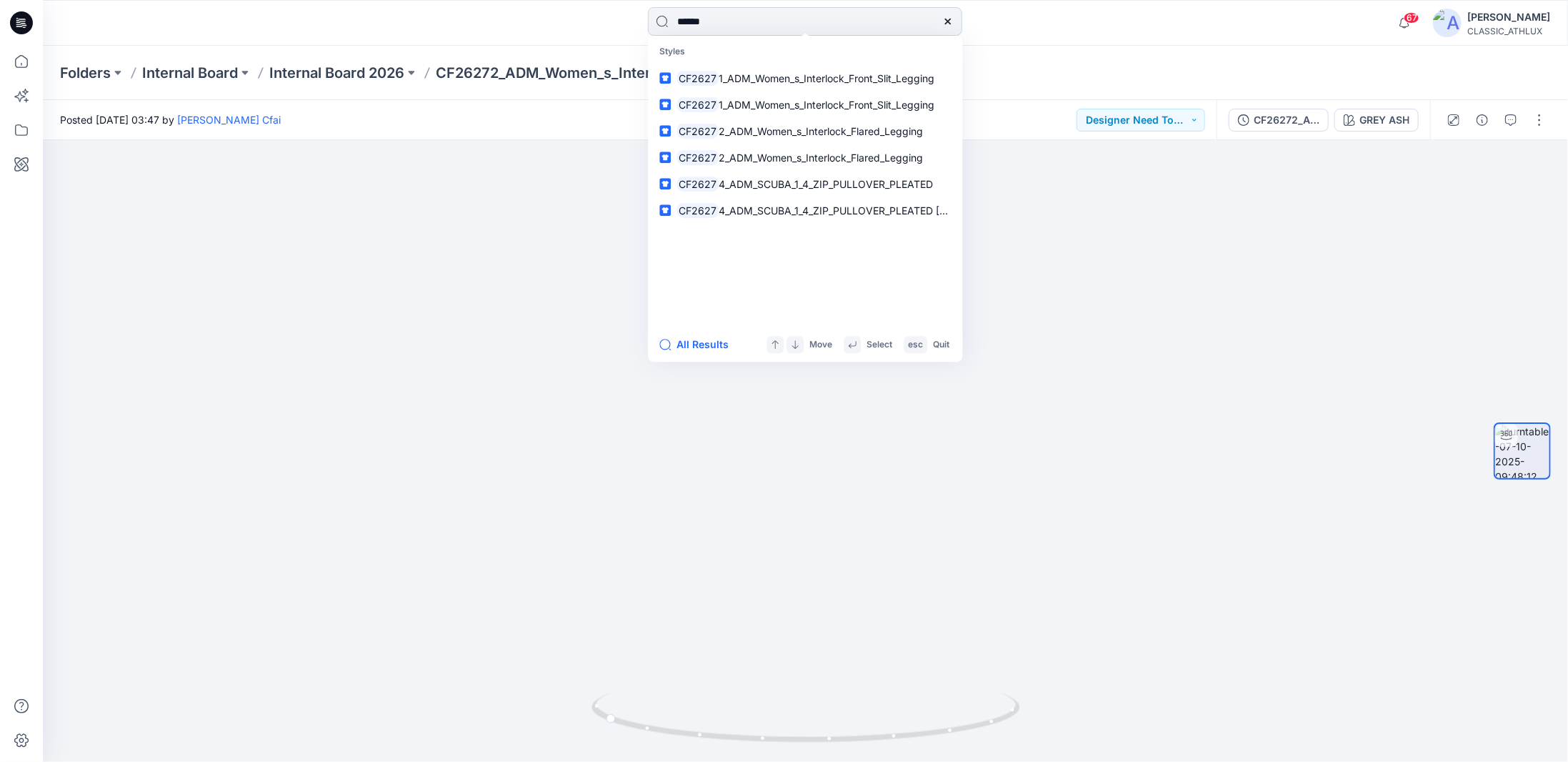
type input "*******"
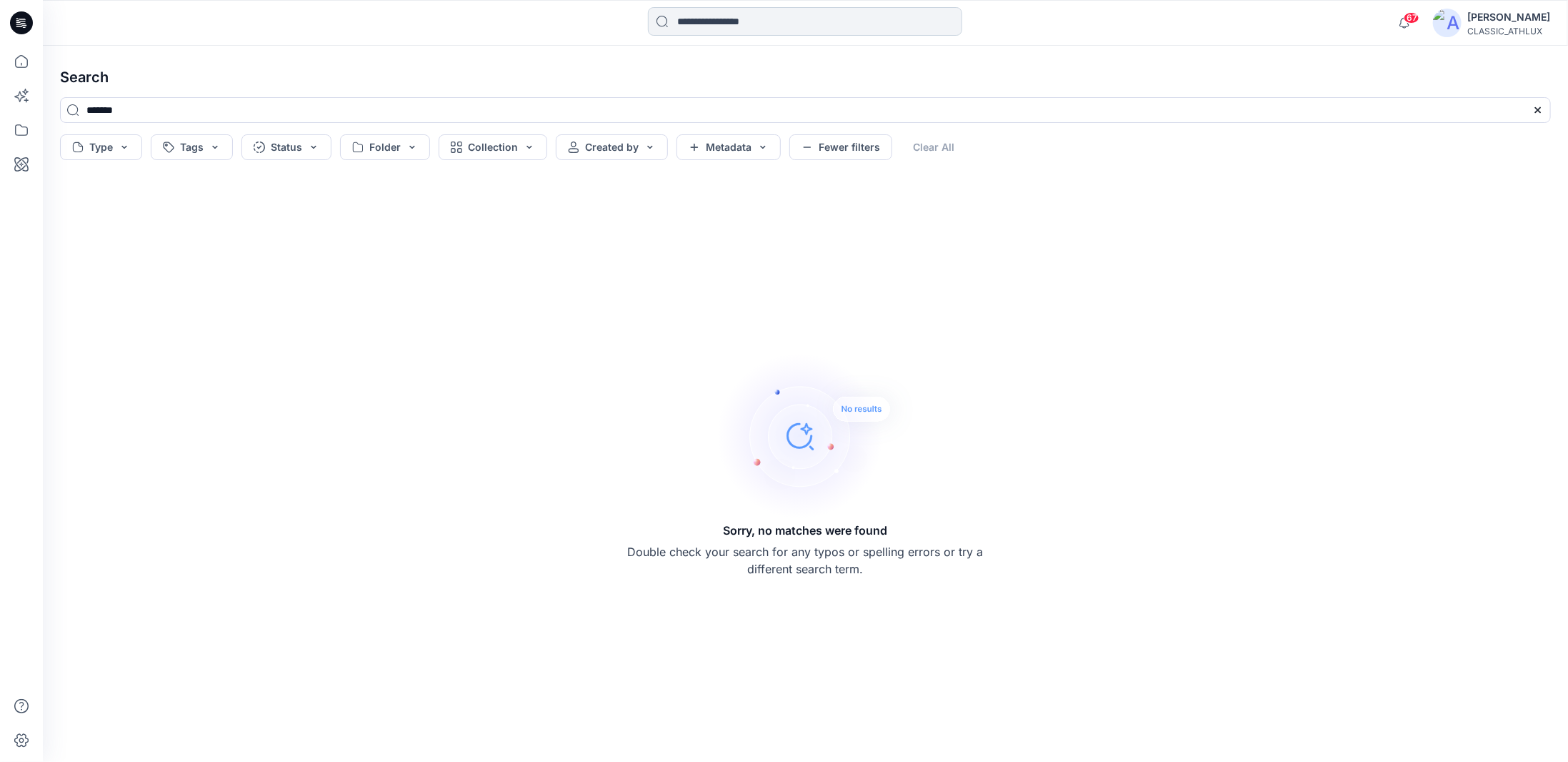
click at [729, 23] on input at bounding box center [805, 22] width 314 height 28
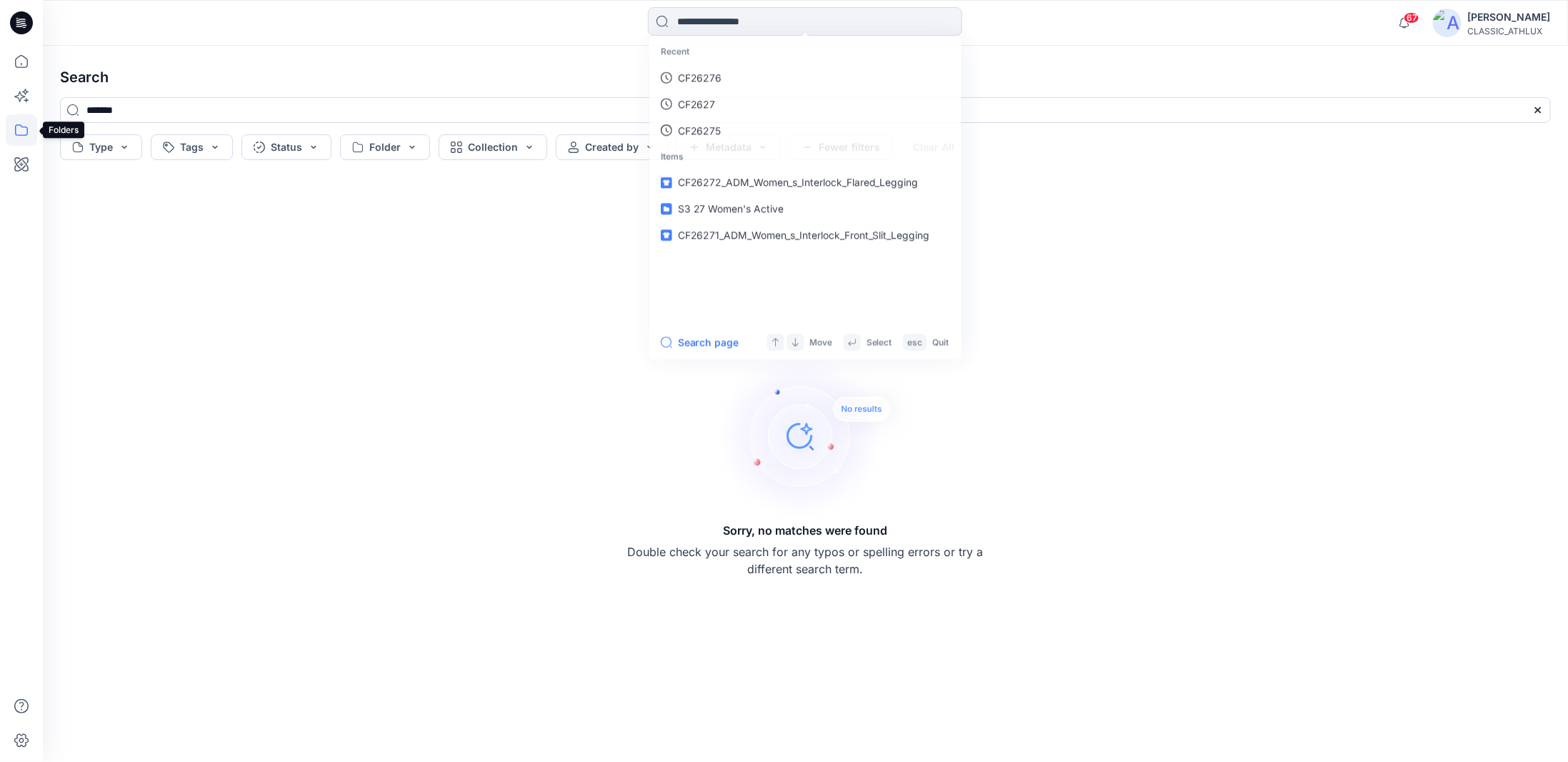
click at [20, 127] on icon at bounding box center [22, 130] width 32 height 32
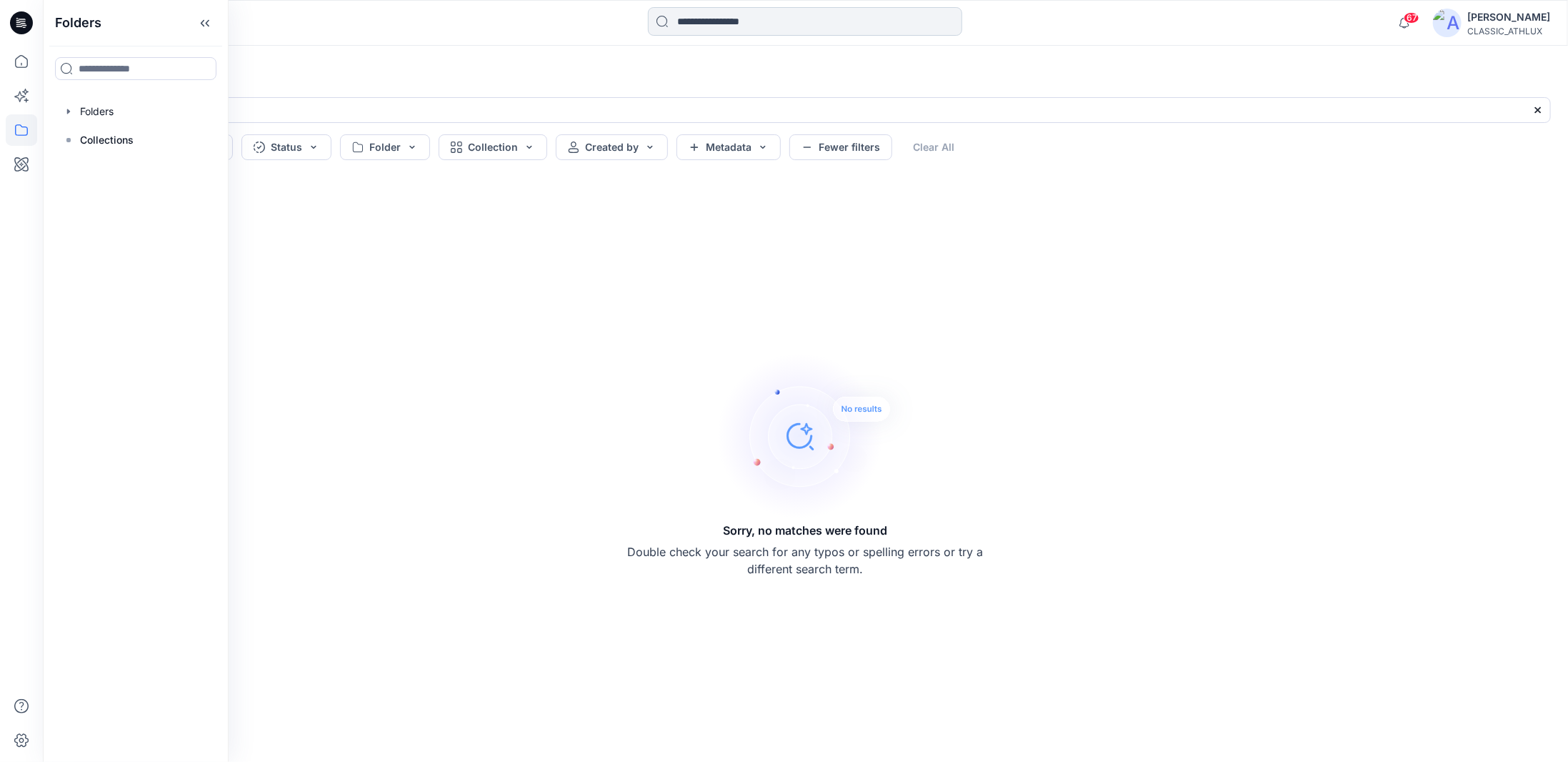
click at [688, 20] on input at bounding box center [805, 22] width 314 height 28
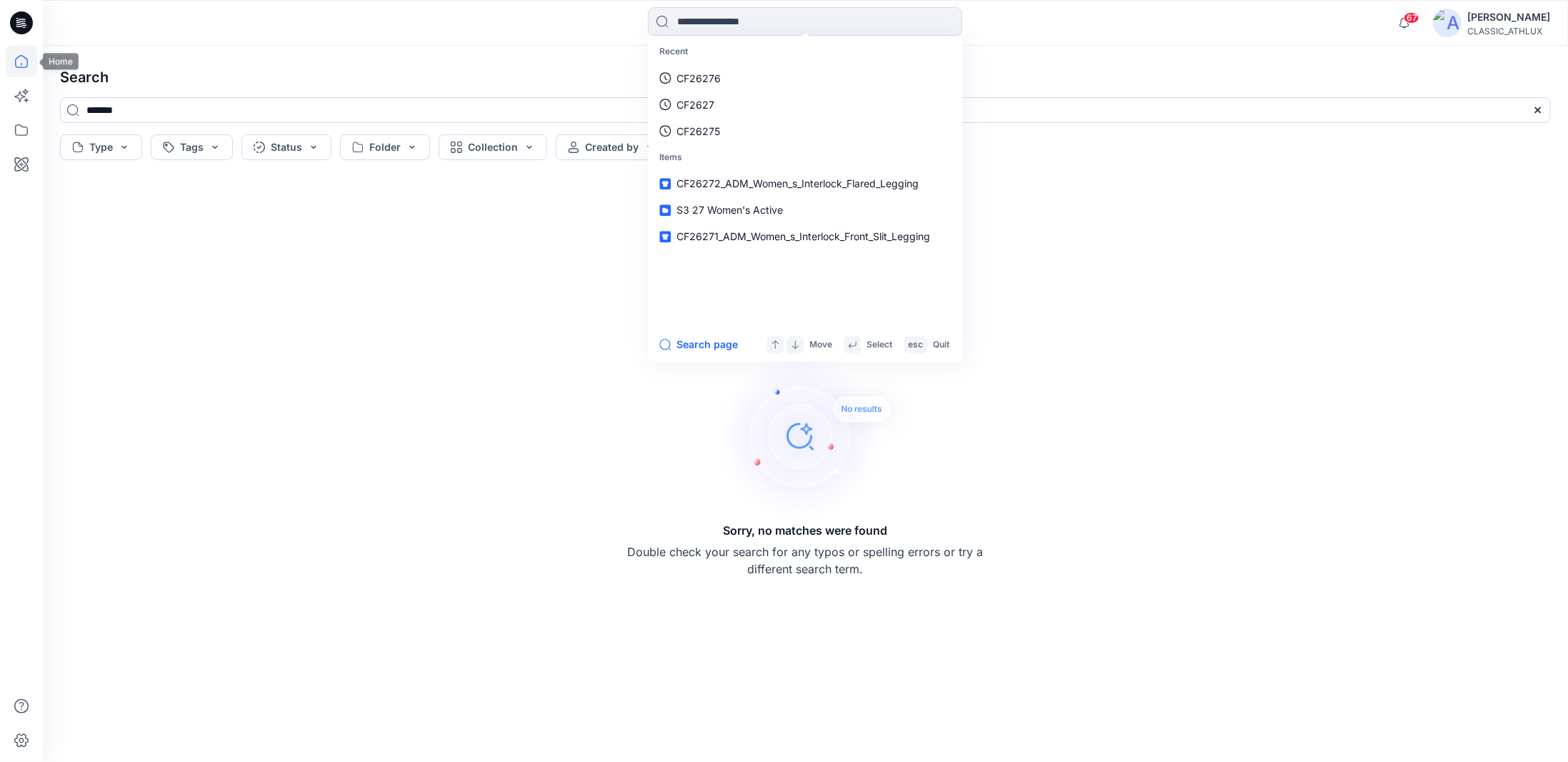
click at [17, 56] on icon at bounding box center [22, 62] width 32 height 32
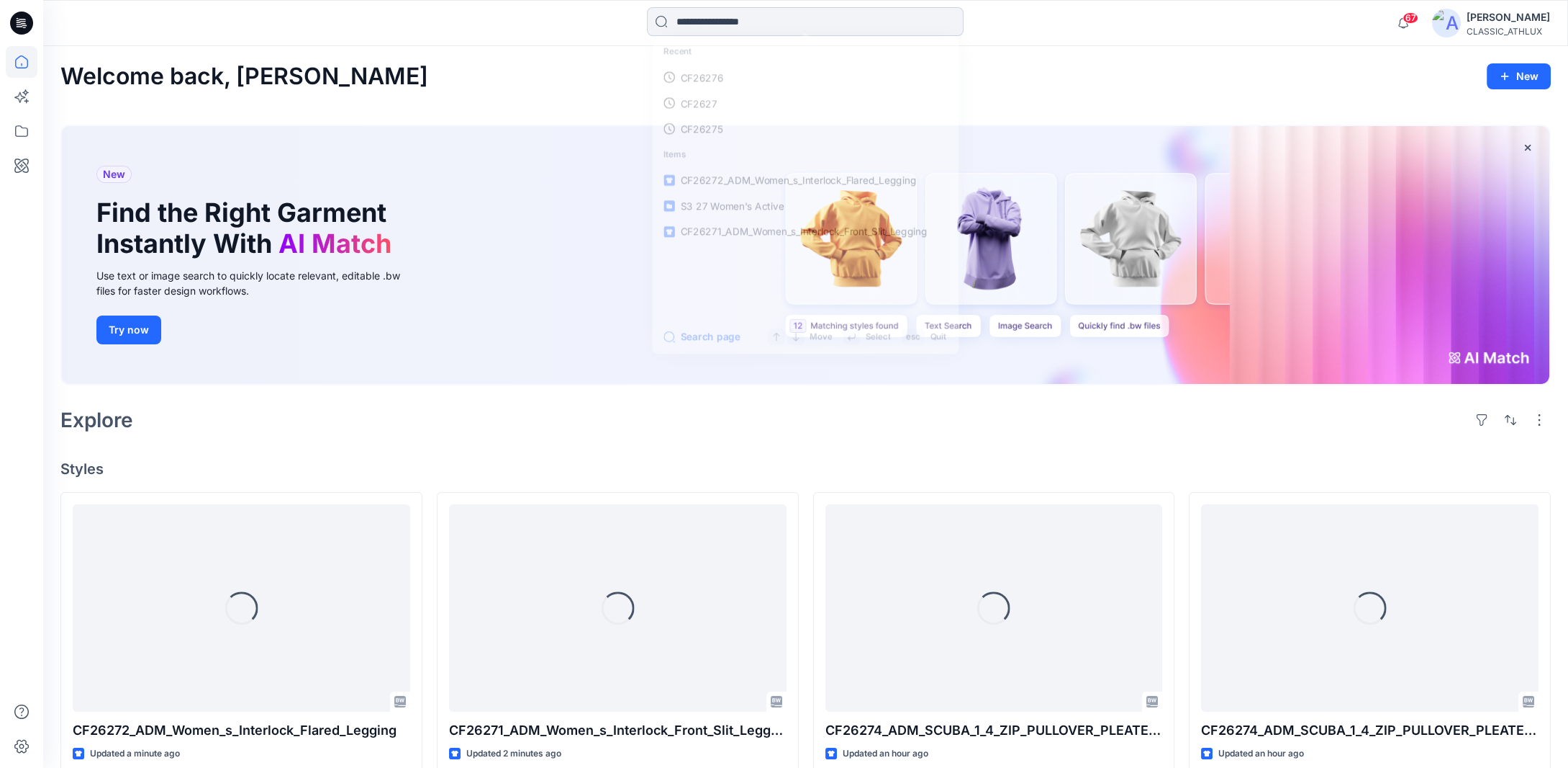
click at [684, 24] on input at bounding box center [805, 22] width 316 height 29
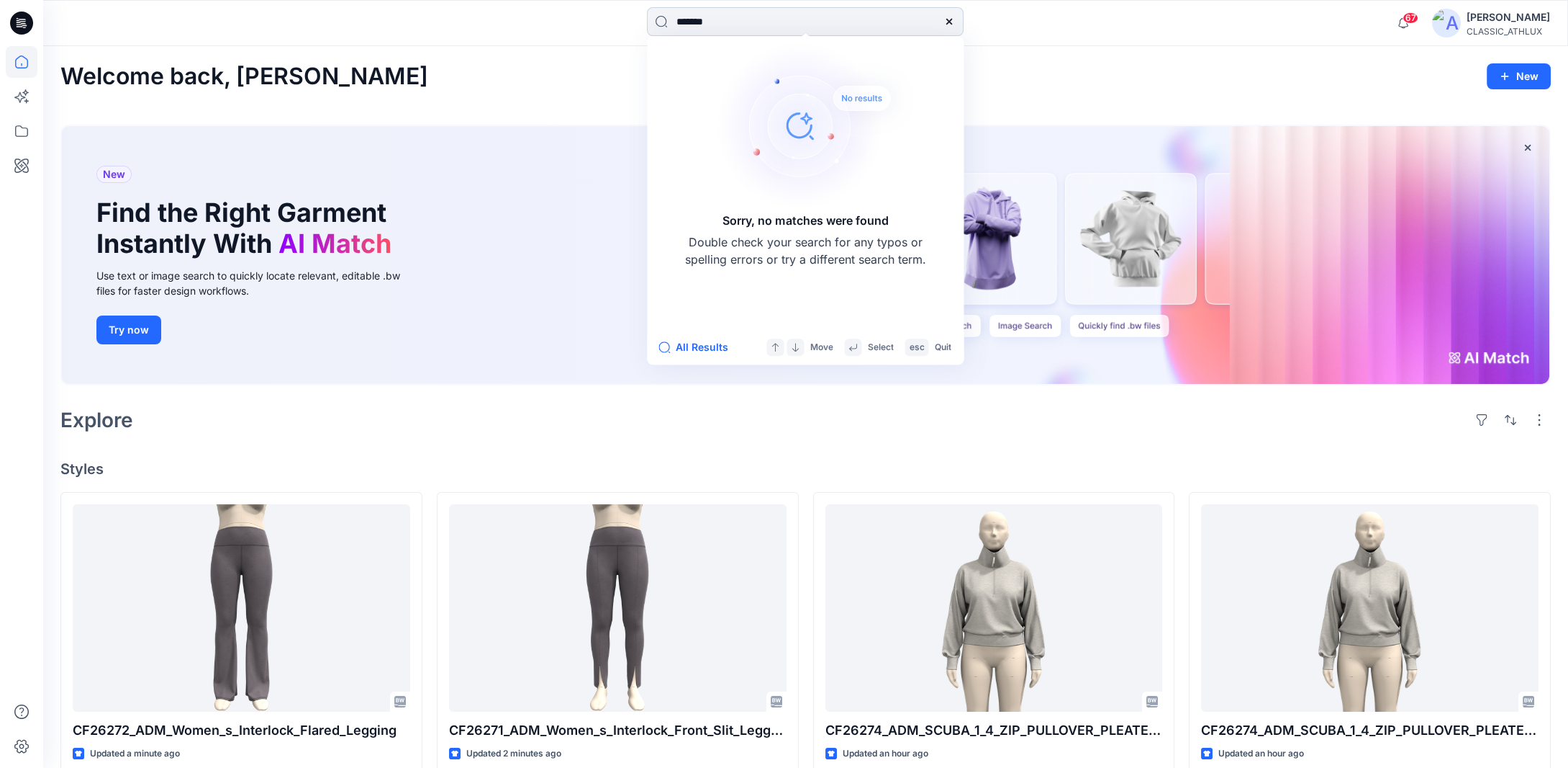
drag, startPoint x: 733, startPoint y: 20, endPoint x: 672, endPoint y: 19, distance: 61.0
click at [672, 19] on input "*******" at bounding box center [805, 22] width 316 height 29
drag, startPoint x: 734, startPoint y: 21, endPoint x: 715, endPoint y: 20, distance: 19.0
click at [715, 20] on input "*******" at bounding box center [805, 22] width 316 height 29
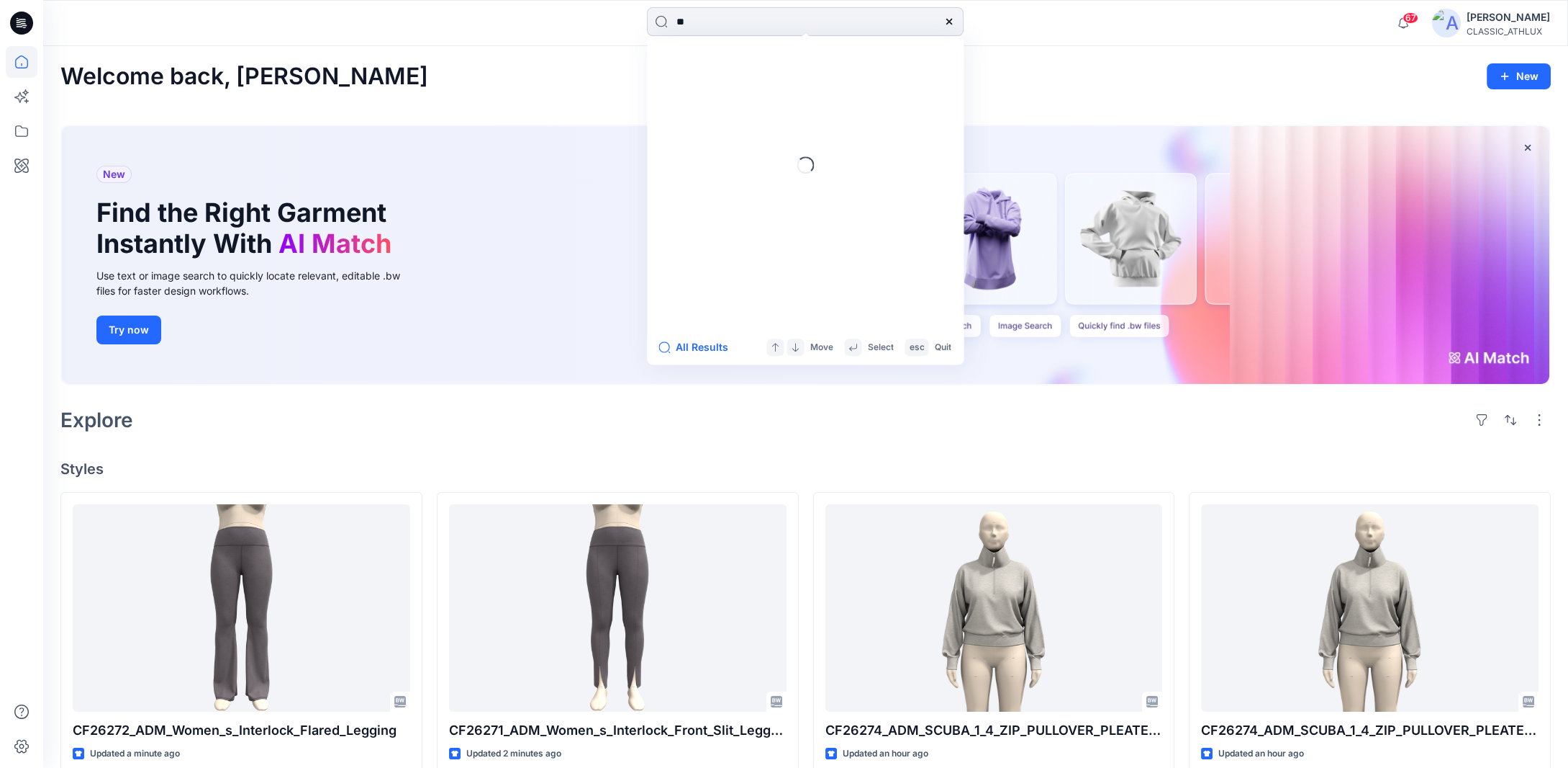
type input "*"
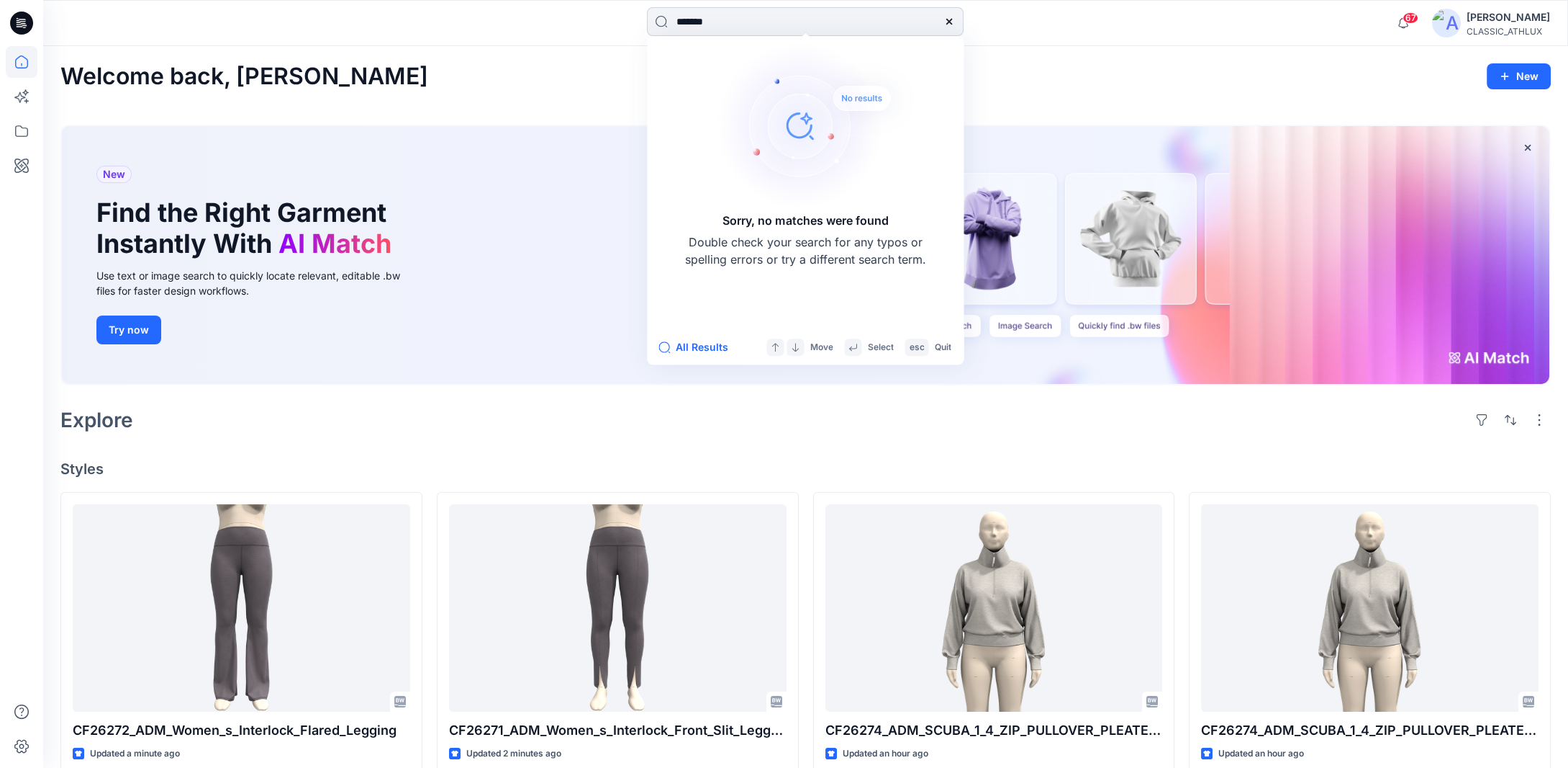
drag, startPoint x: 791, startPoint y: 24, endPoint x: 716, endPoint y: 19, distance: 75.2
click at [716, 19] on input "*******" at bounding box center [805, 22] width 316 height 29
type input "*******"
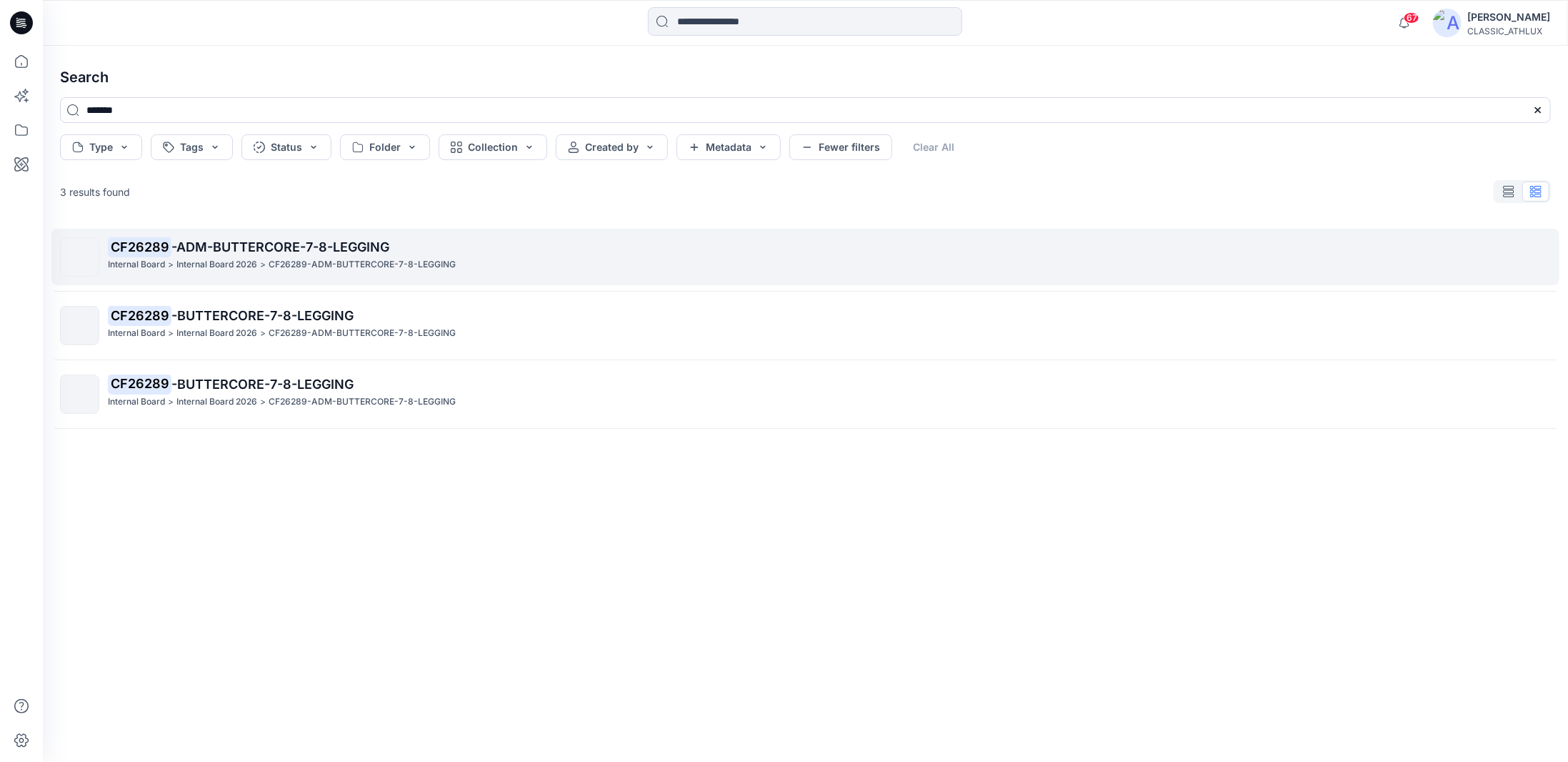
click at [334, 245] on span "-ADM-BUTTERCORE-7-8-LEGGING" at bounding box center [280, 246] width 218 height 15
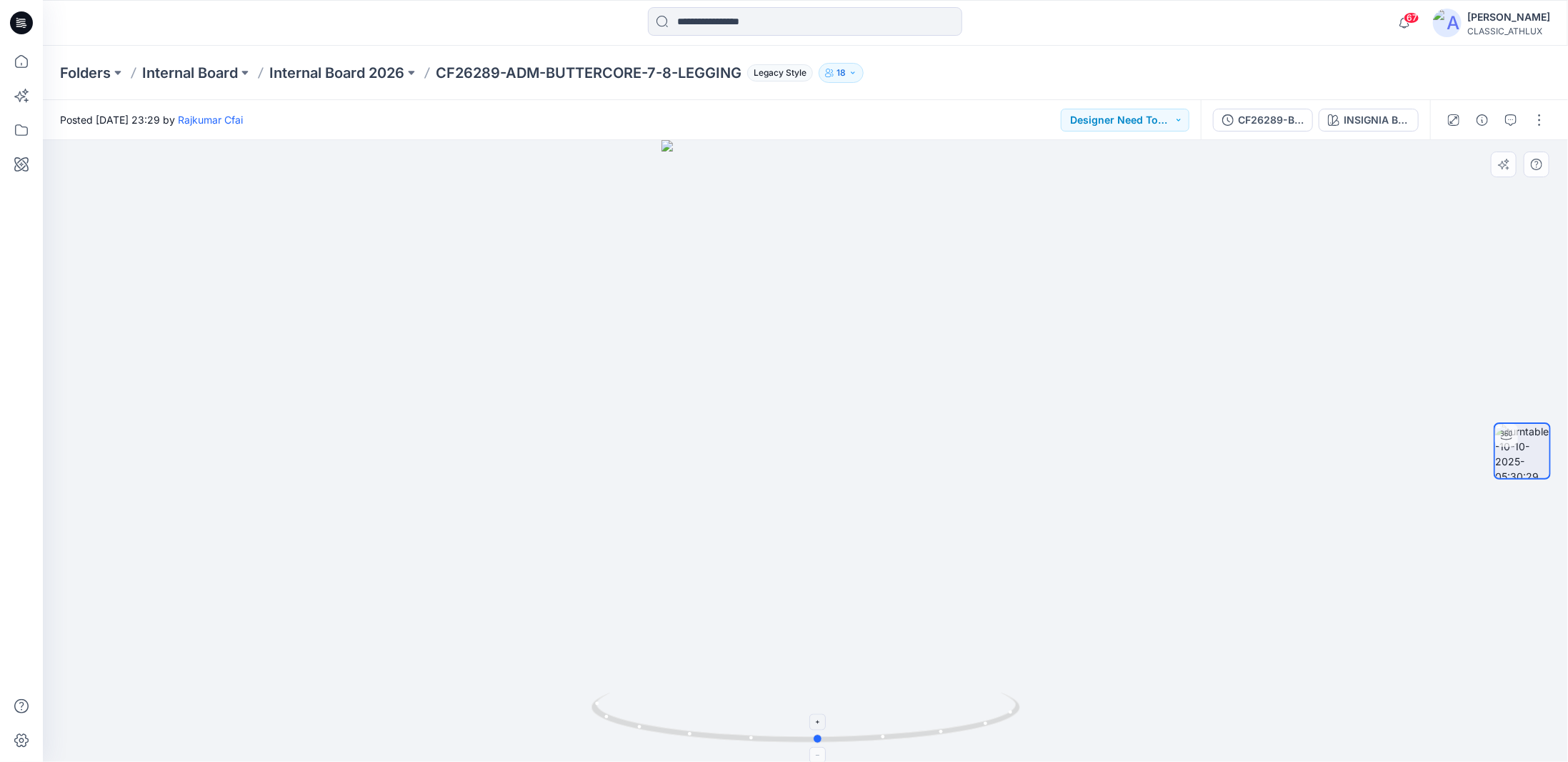
drag, startPoint x: 993, startPoint y: 725, endPoint x: 1006, endPoint y: 727, distance: 13.2
click at [1006, 727] on icon at bounding box center [807, 719] width 432 height 53
click at [1277, 116] on div "CF26289-BUTTERCORE-7-8-LEGGING" at bounding box center [1271, 119] width 66 height 16
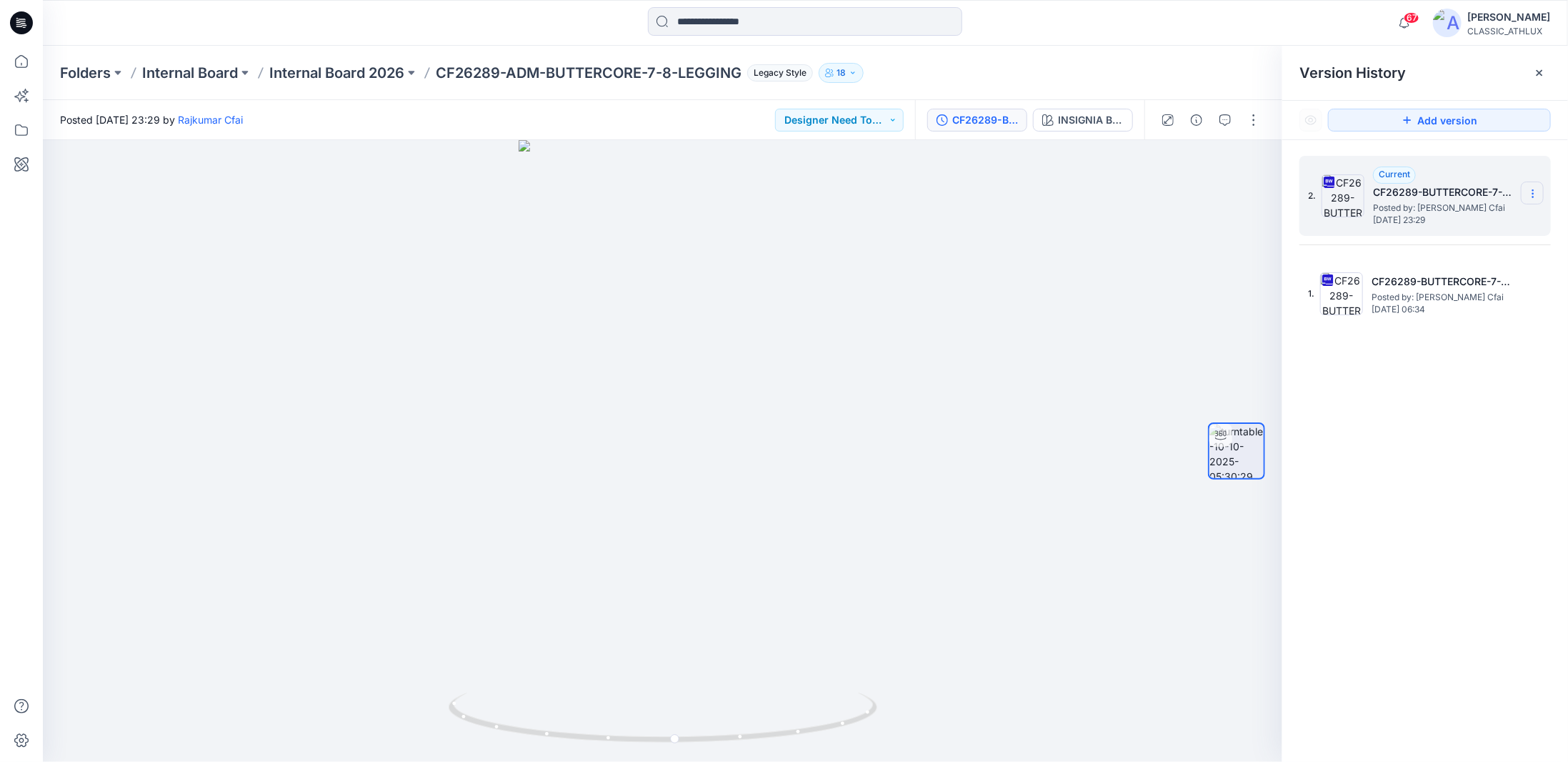
click at [1535, 193] on icon at bounding box center [1533, 194] width 12 height 12
click at [1418, 218] on span "Download Source BW File" at bounding box center [1461, 221] width 120 height 18
click at [358, 69] on p "Internal Board 2026" at bounding box center [337, 73] width 135 height 20
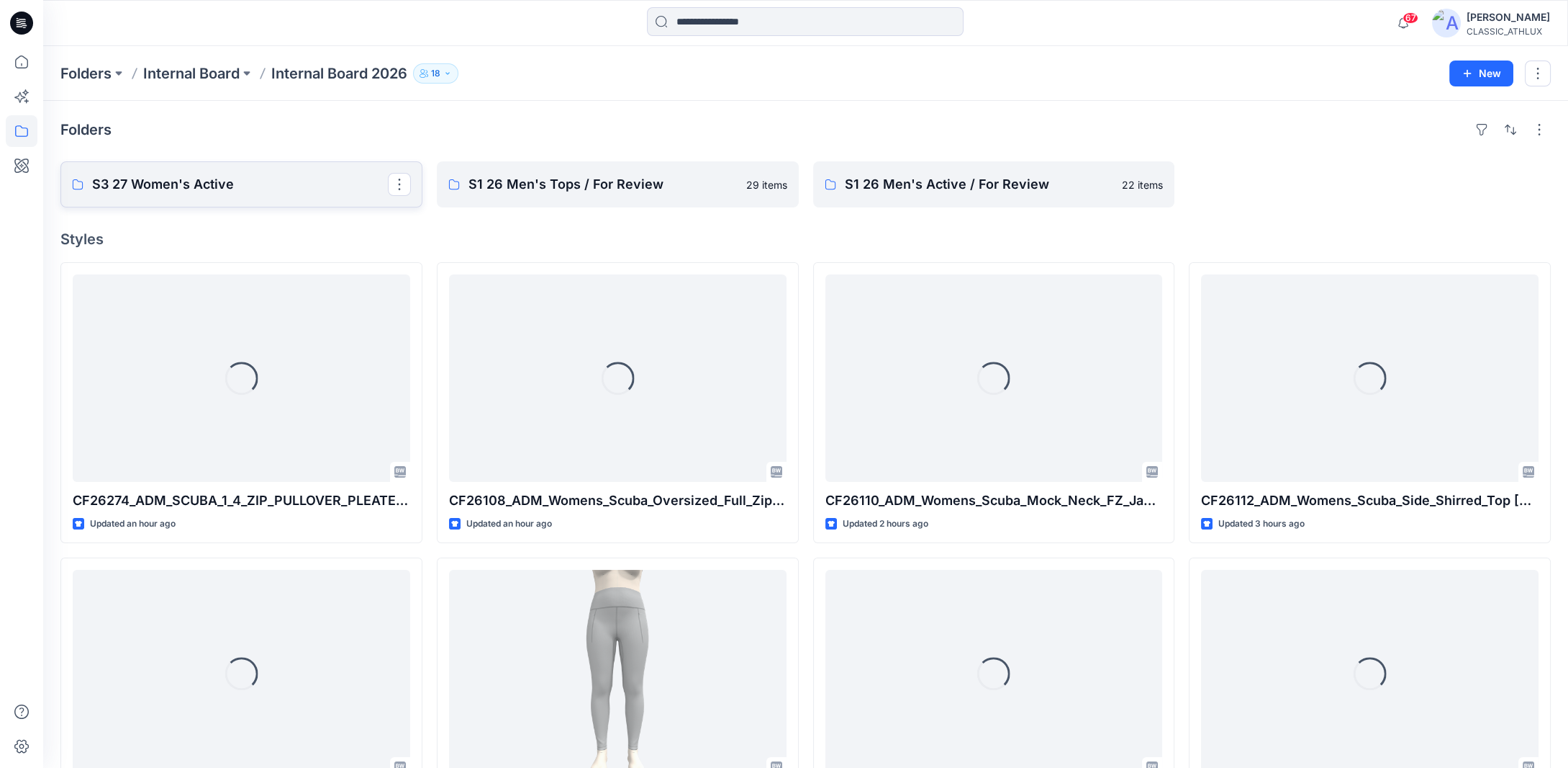
click at [306, 184] on p "S3 27 Women's Active" at bounding box center [239, 184] width 295 height 20
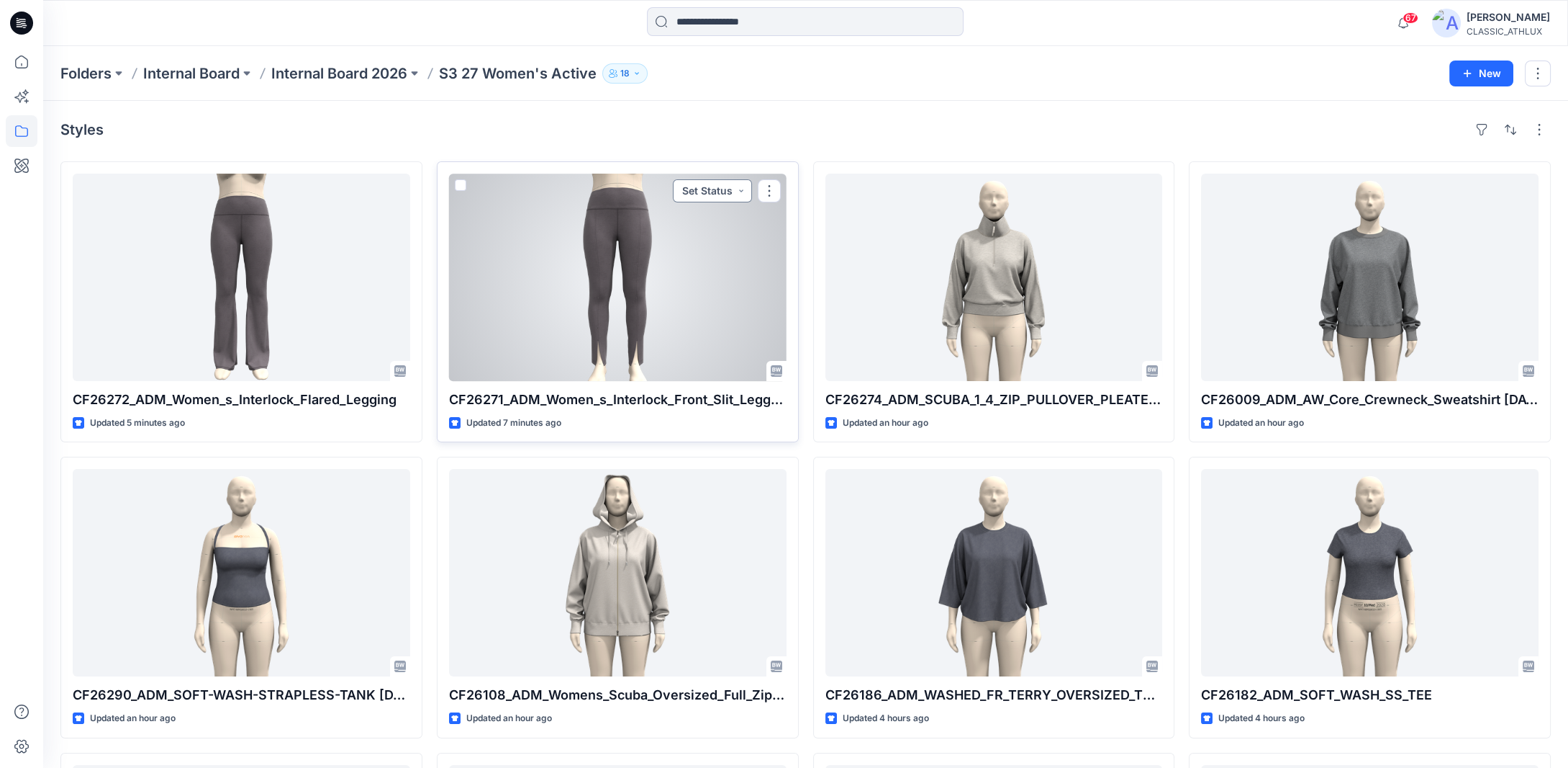
click at [723, 191] on button "Set Status" at bounding box center [713, 190] width 79 height 23
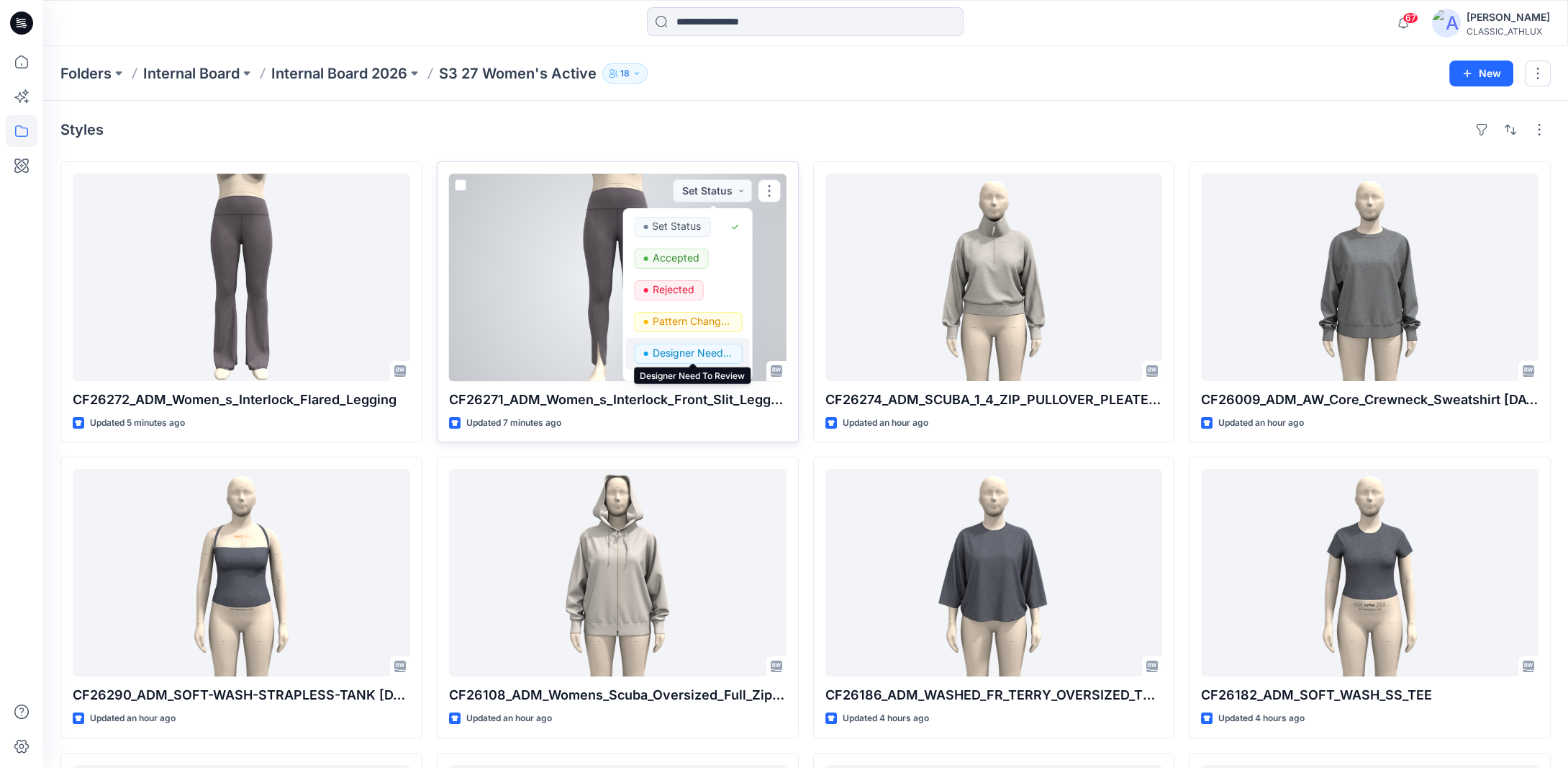
click at [683, 351] on p "Designer Need To Review" at bounding box center [693, 353] width 81 height 19
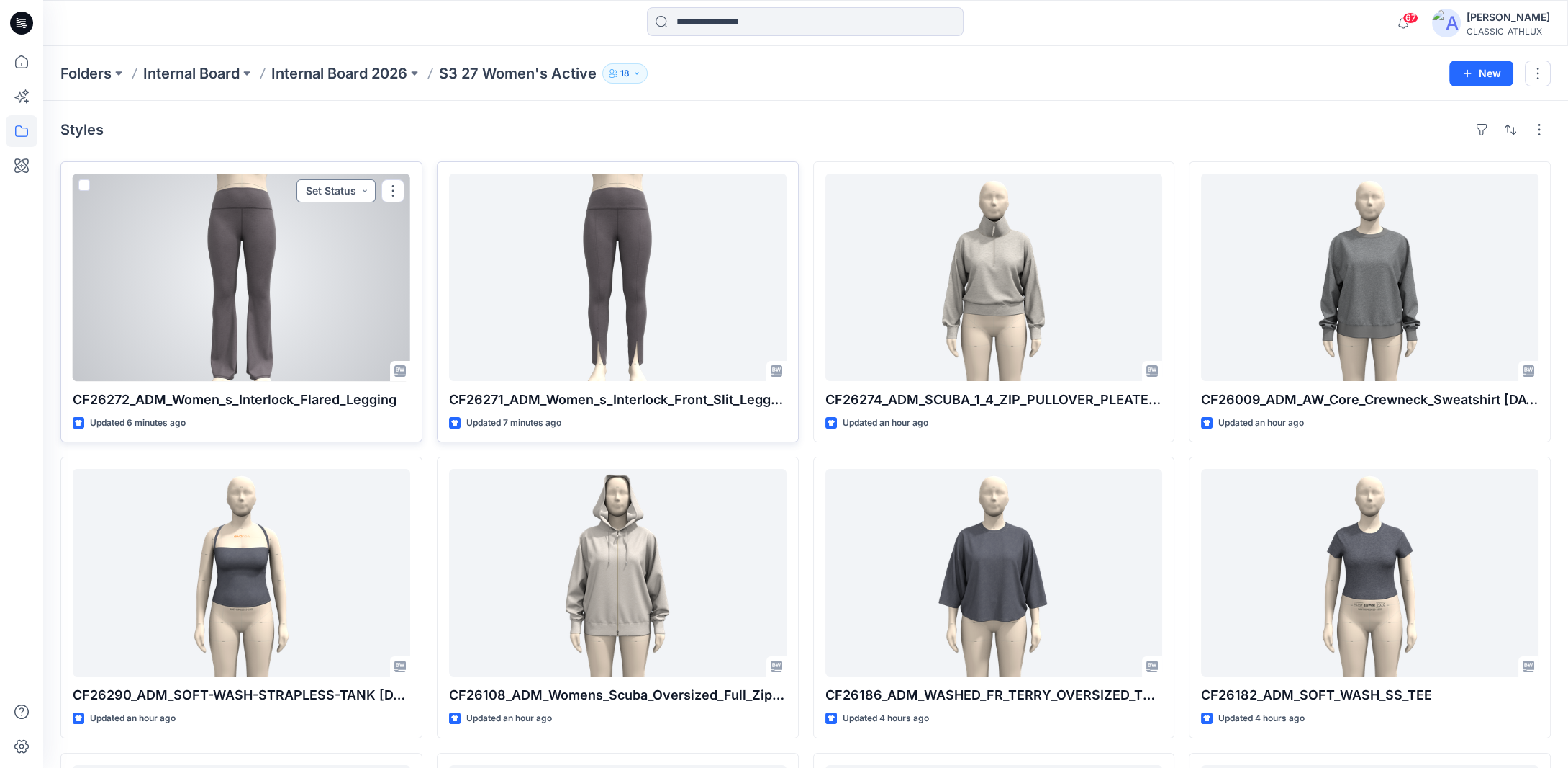
click at [337, 189] on button "Set Status" at bounding box center [336, 190] width 79 height 23
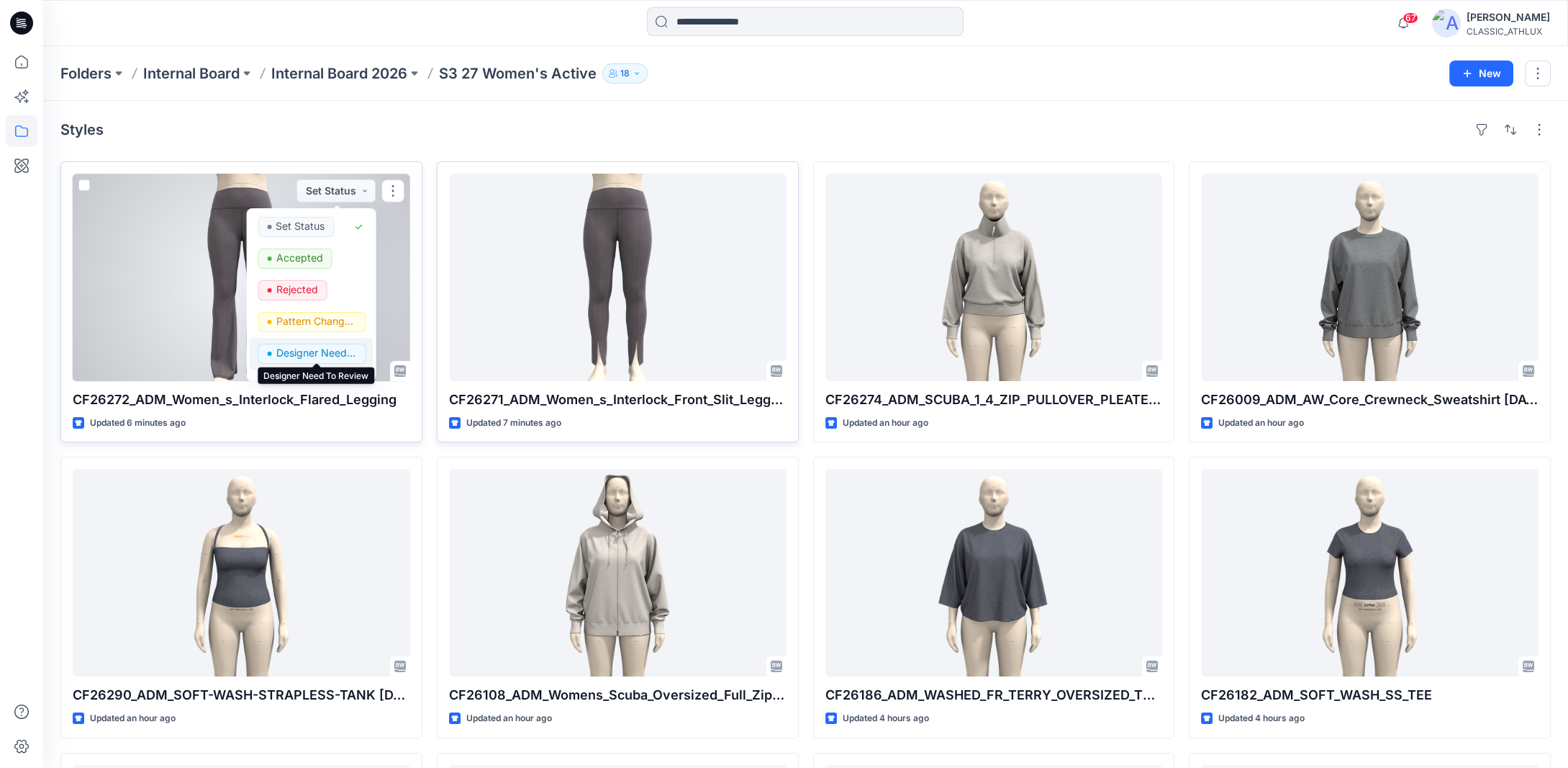
click at [326, 348] on p "Designer Need To Review" at bounding box center [316, 353] width 81 height 19
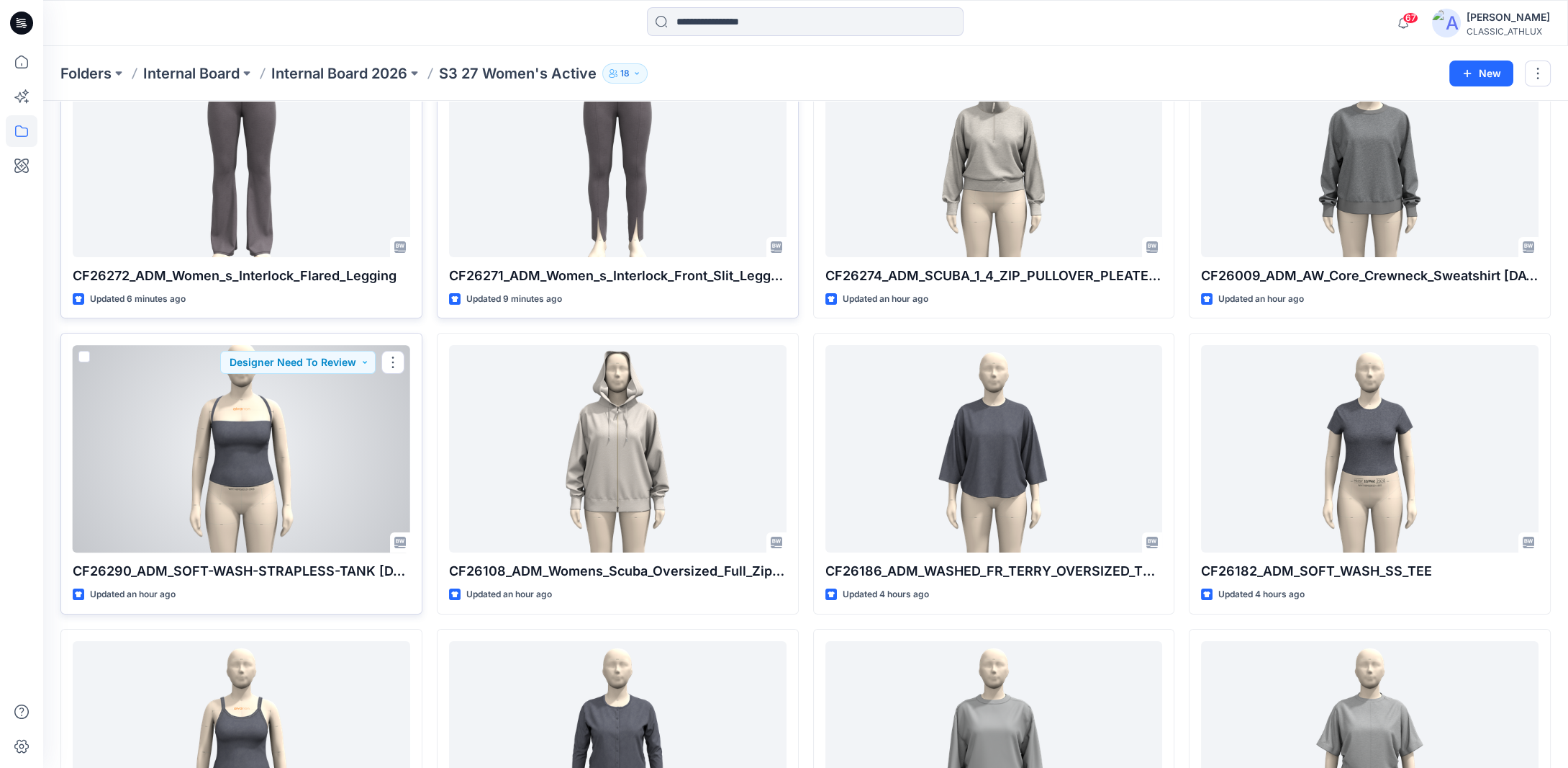
scroll to position [144, 0]
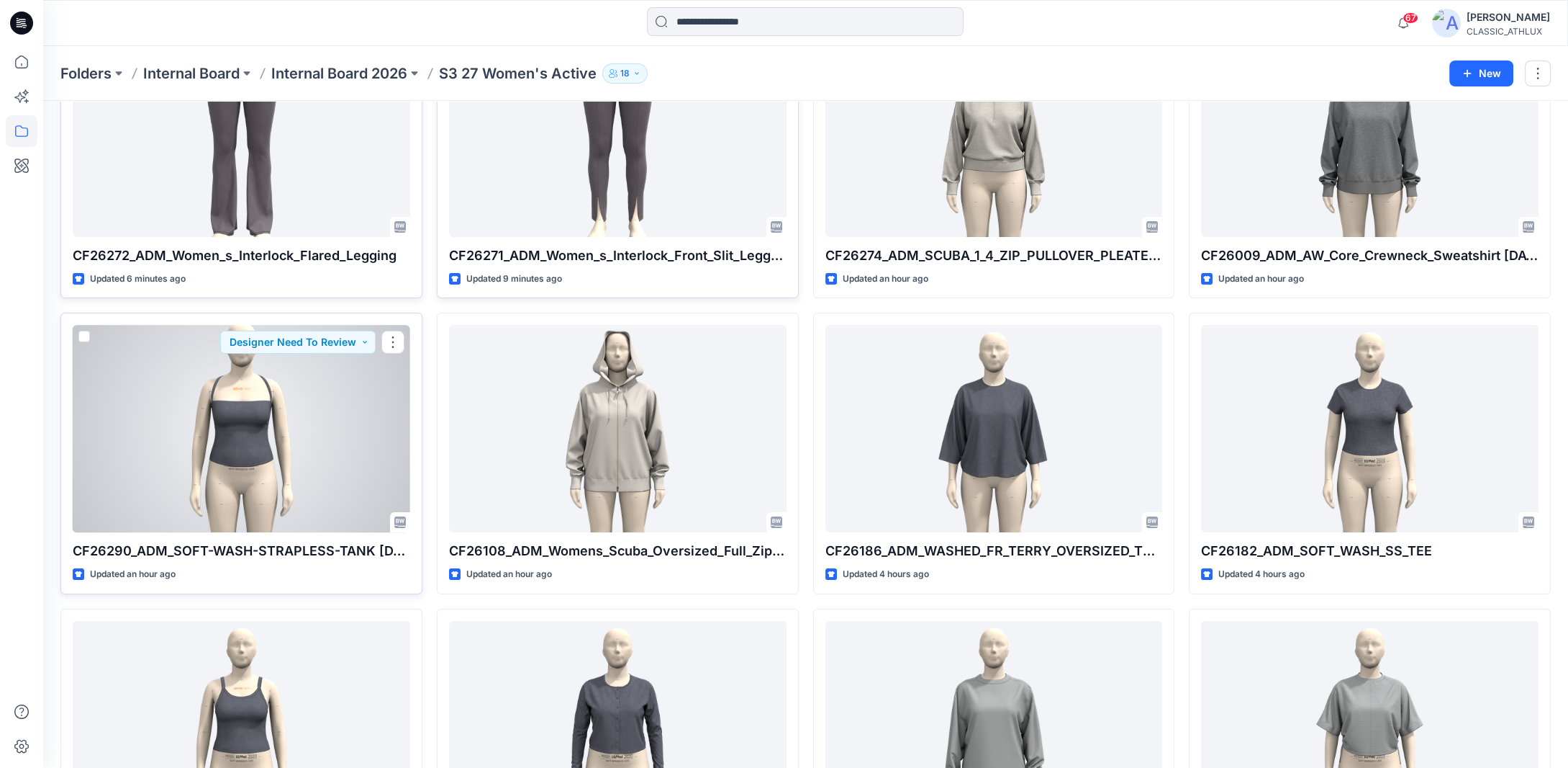
click at [284, 454] on div at bounding box center [241, 429] width 338 height 207
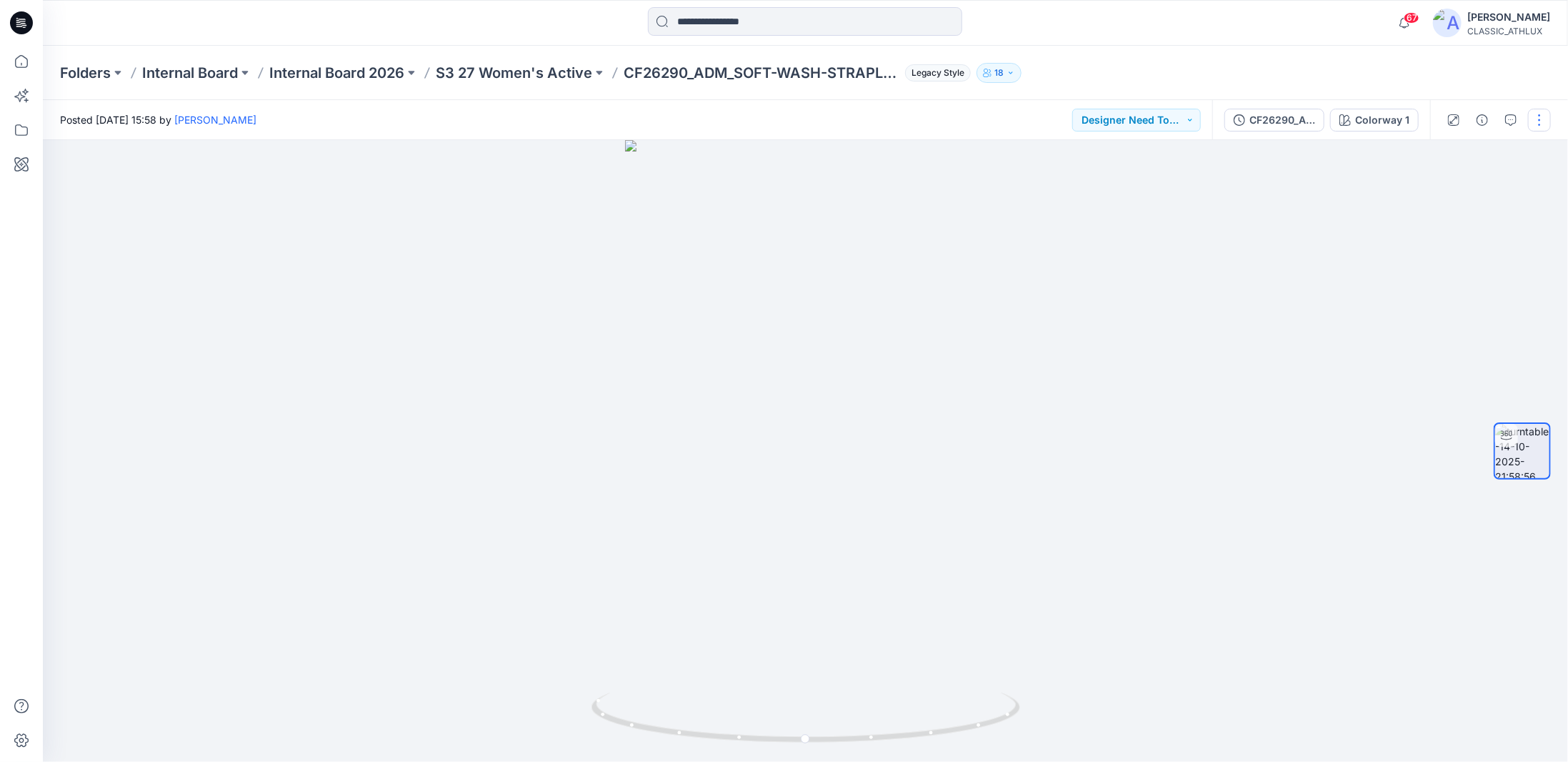
click at [1543, 125] on button "button" at bounding box center [1539, 119] width 23 height 23
click at [1448, 234] on p "Duplicate to..." at bounding box center [1472, 232] width 65 height 15
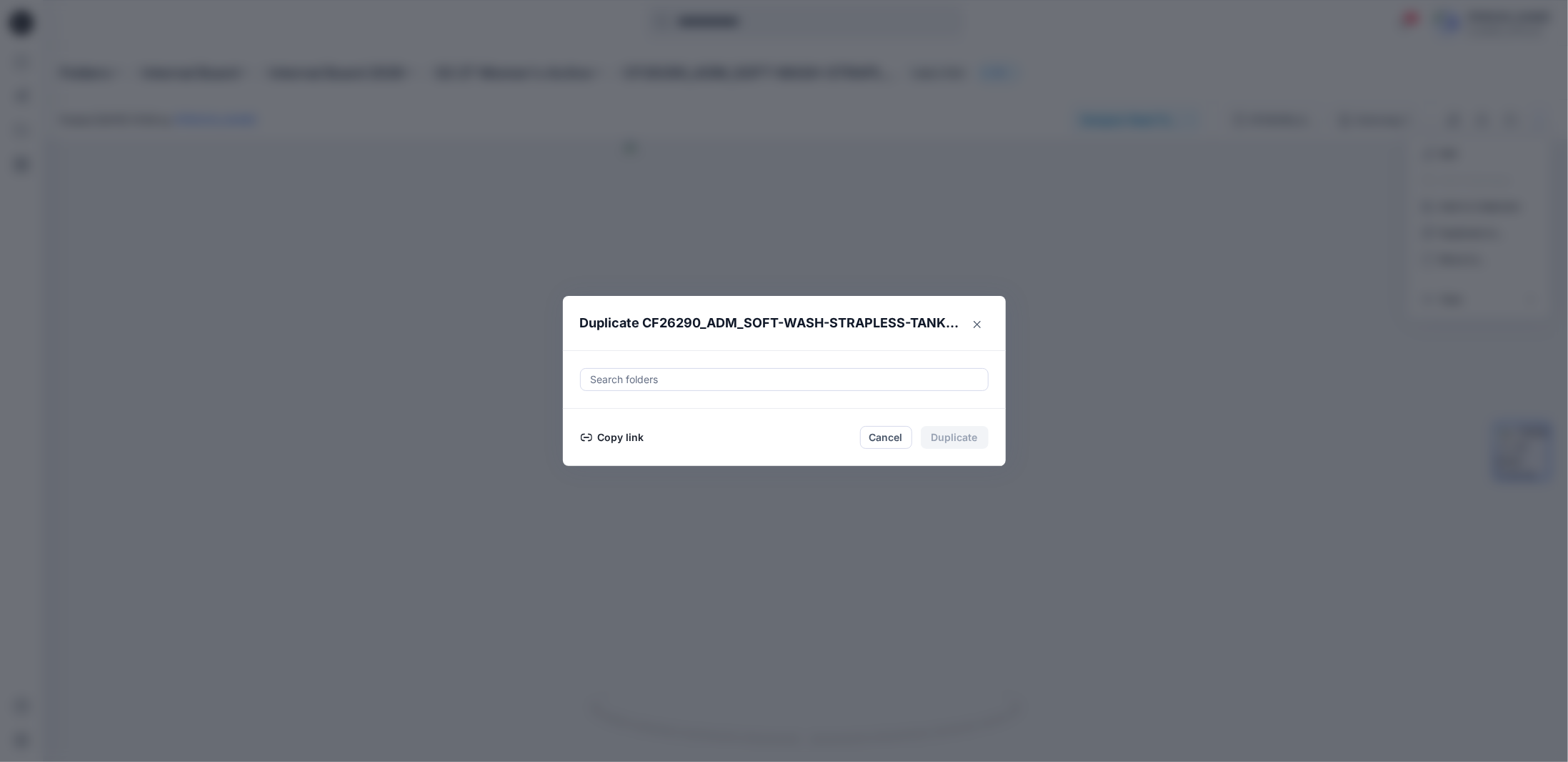
click at [630, 438] on button "Copy link" at bounding box center [612, 437] width 65 height 18
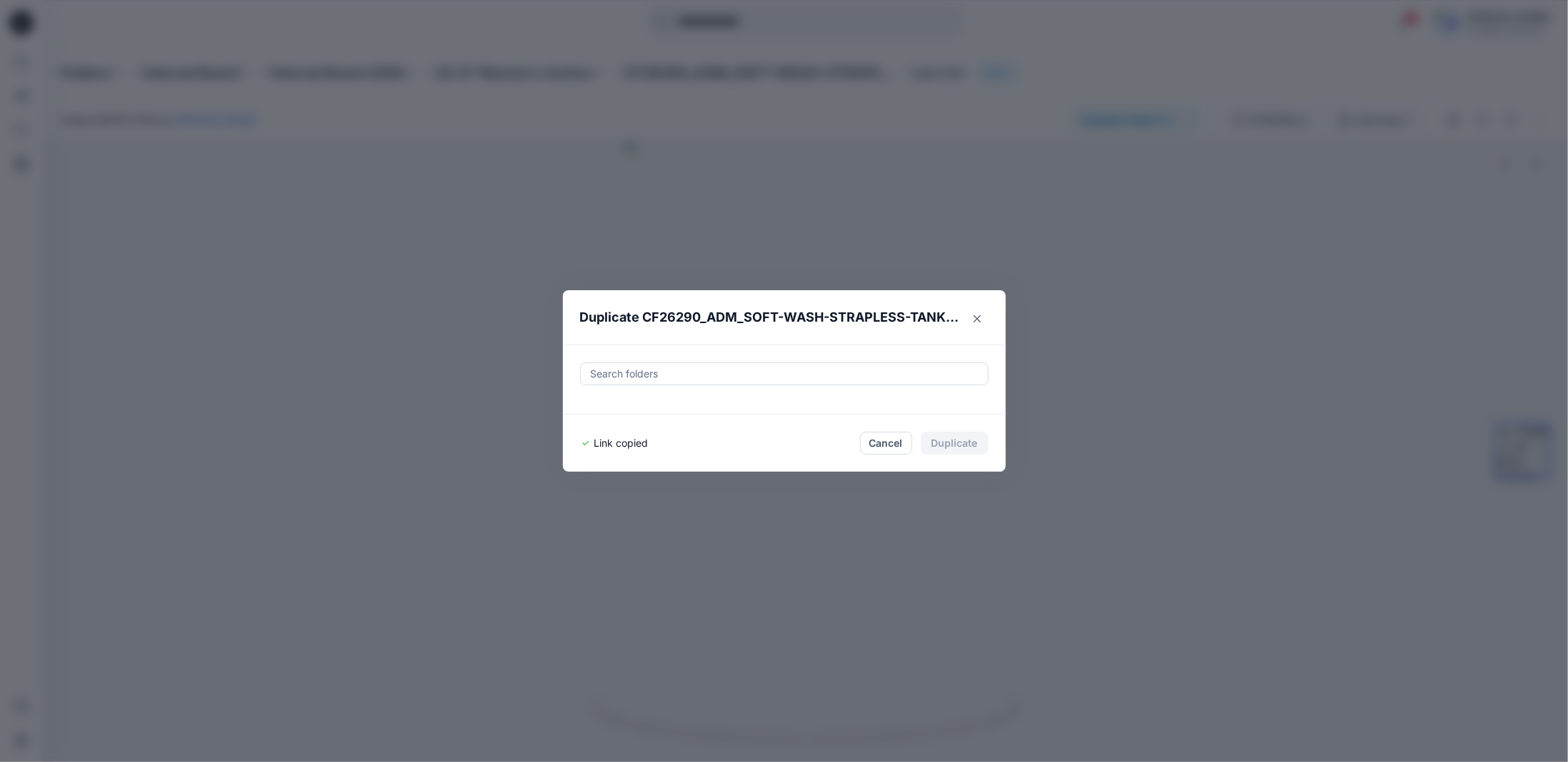
click at [972, 320] on button "Close" at bounding box center [977, 318] width 23 height 23
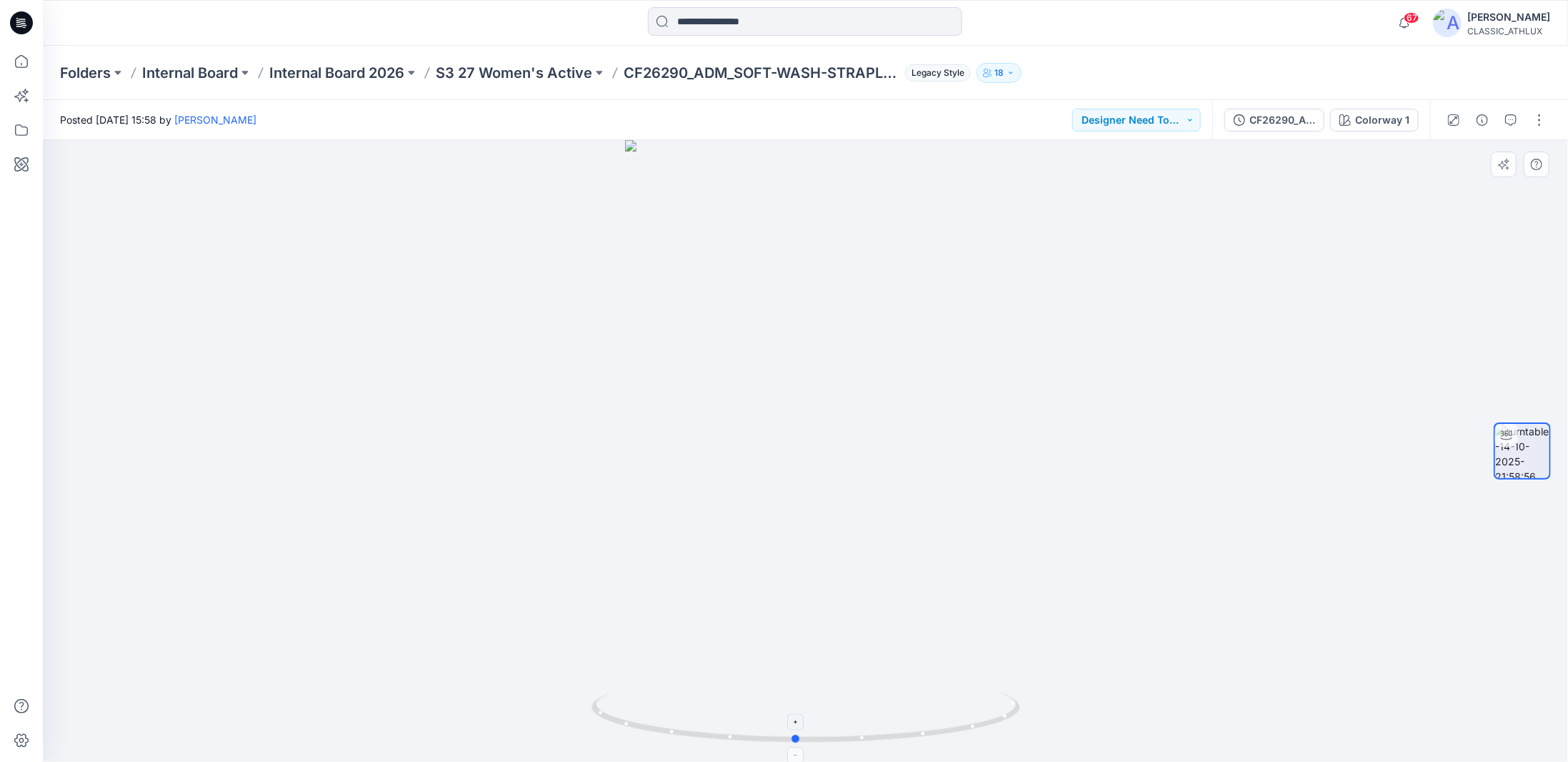
click at [986, 729] on icon at bounding box center [807, 719] width 432 height 53
click at [548, 75] on p "S3 27 Women's Active" at bounding box center [514, 73] width 156 height 20
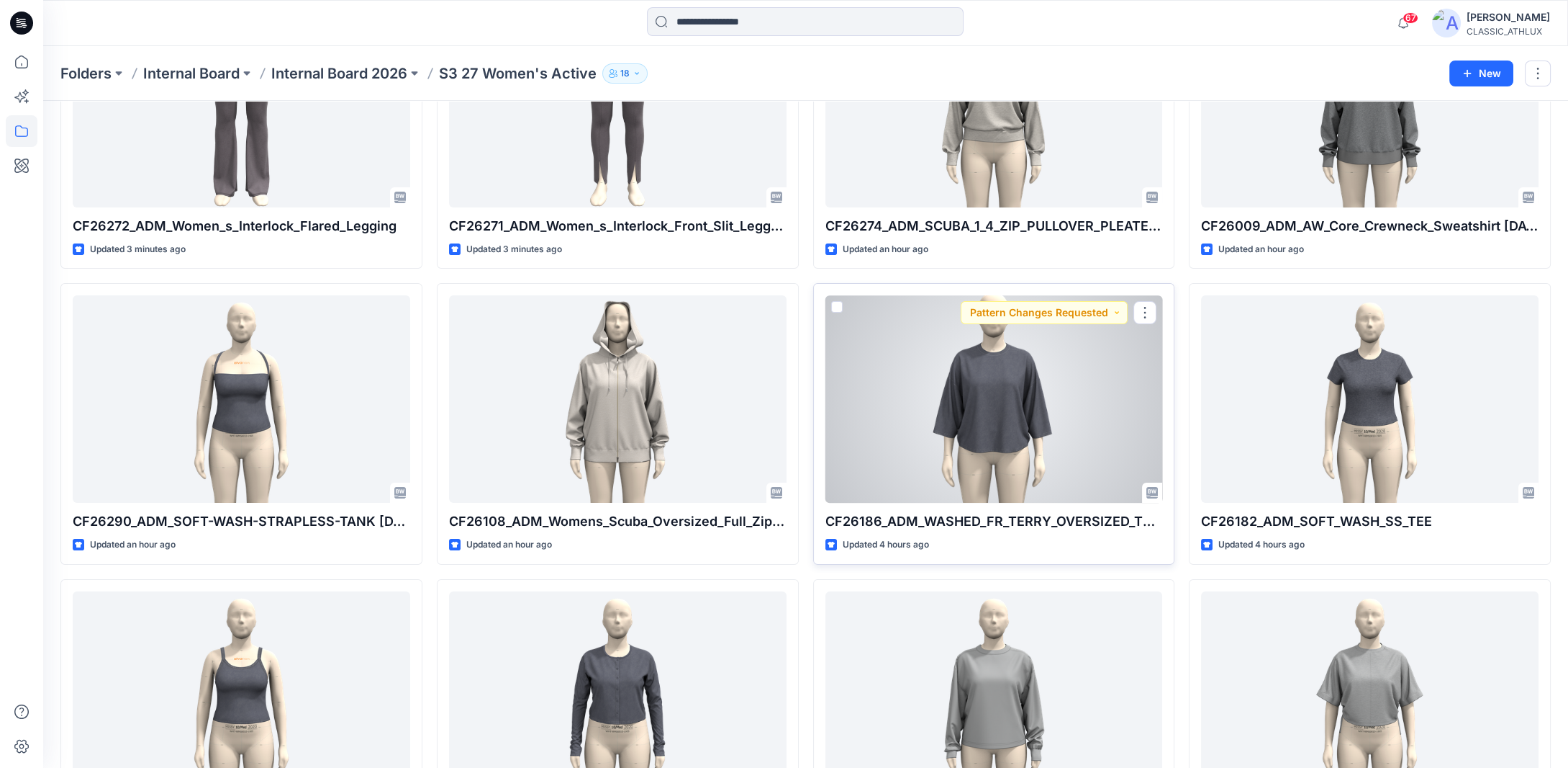
scroll to position [216, 0]
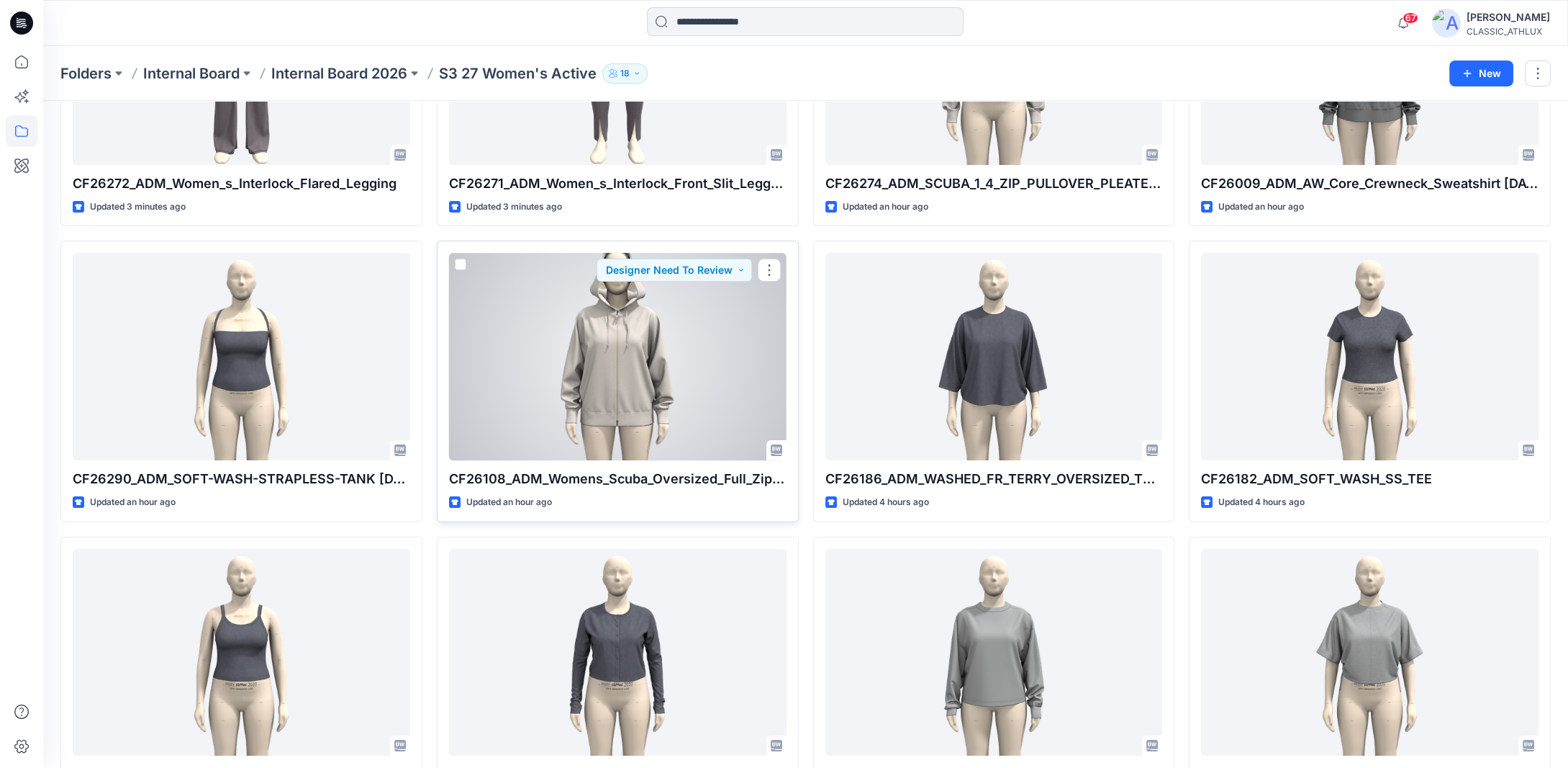
click at [670, 328] on div at bounding box center [618, 356] width 338 height 207
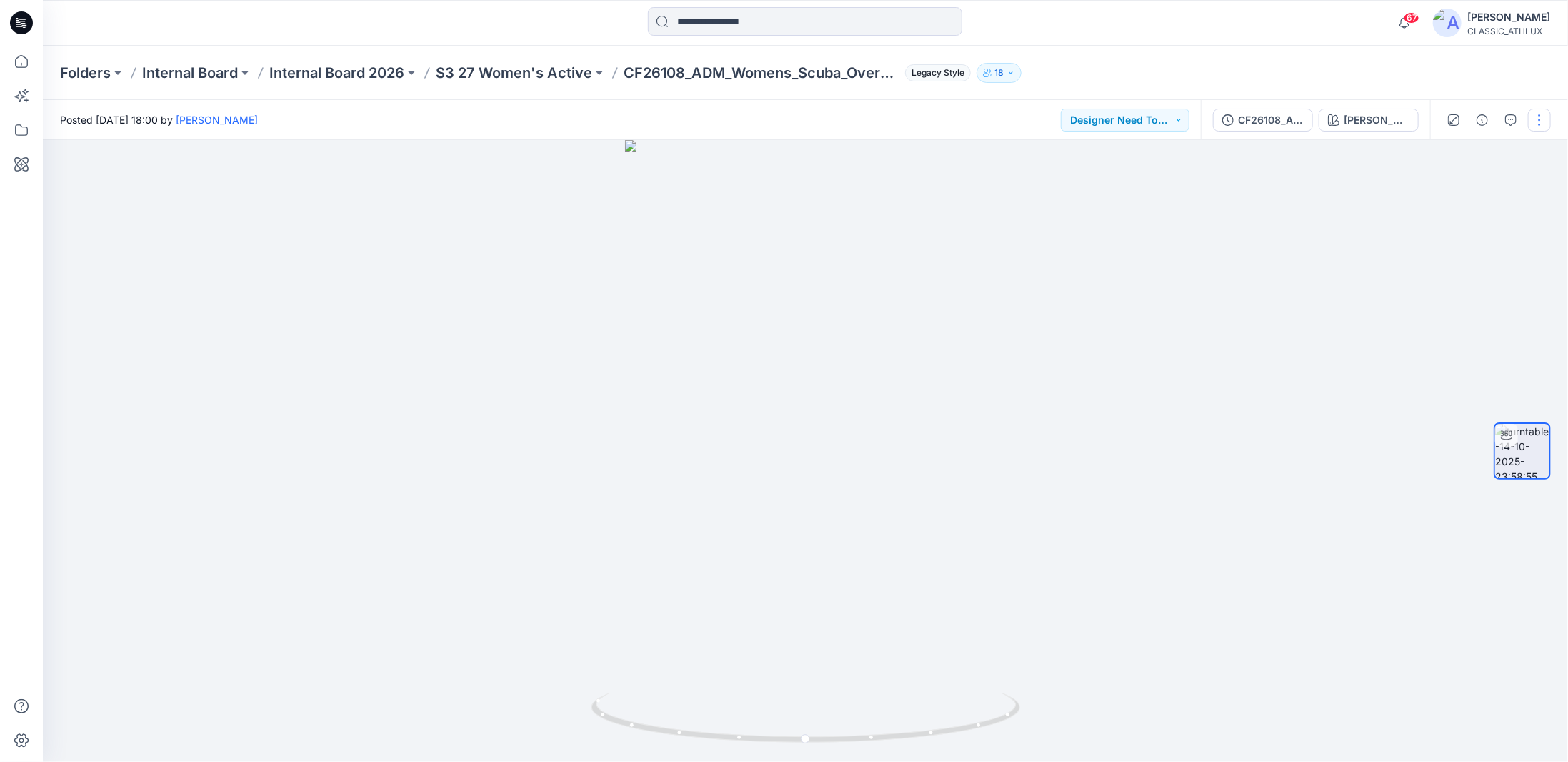
click at [1535, 119] on button "button" at bounding box center [1539, 119] width 23 height 23
click at [1443, 231] on p "Duplicate to..." at bounding box center [1472, 232] width 65 height 15
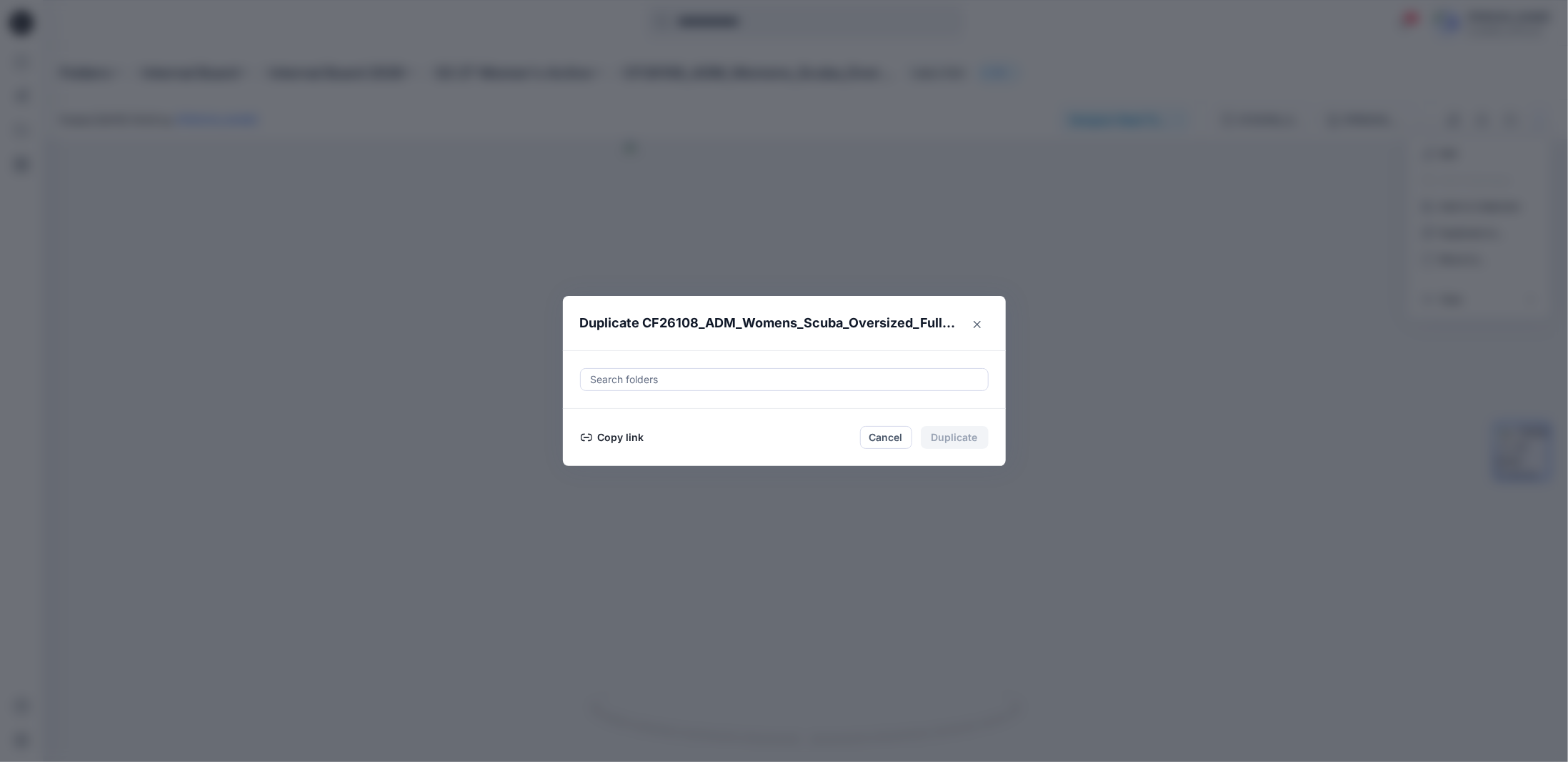
click at [638, 434] on button "Copy link" at bounding box center [612, 437] width 65 height 18
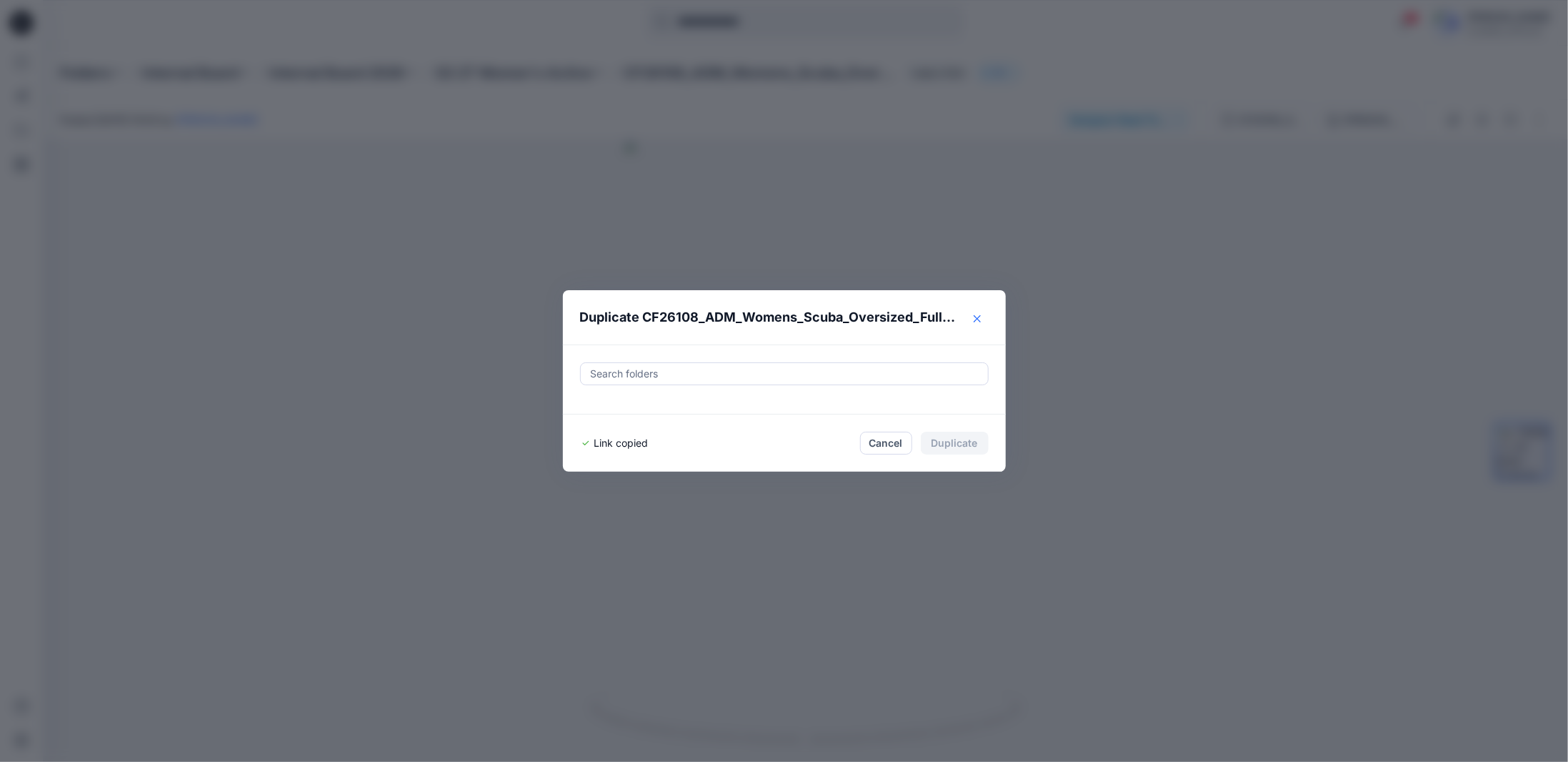
click at [976, 320] on icon "Close" at bounding box center [977, 318] width 8 height 8
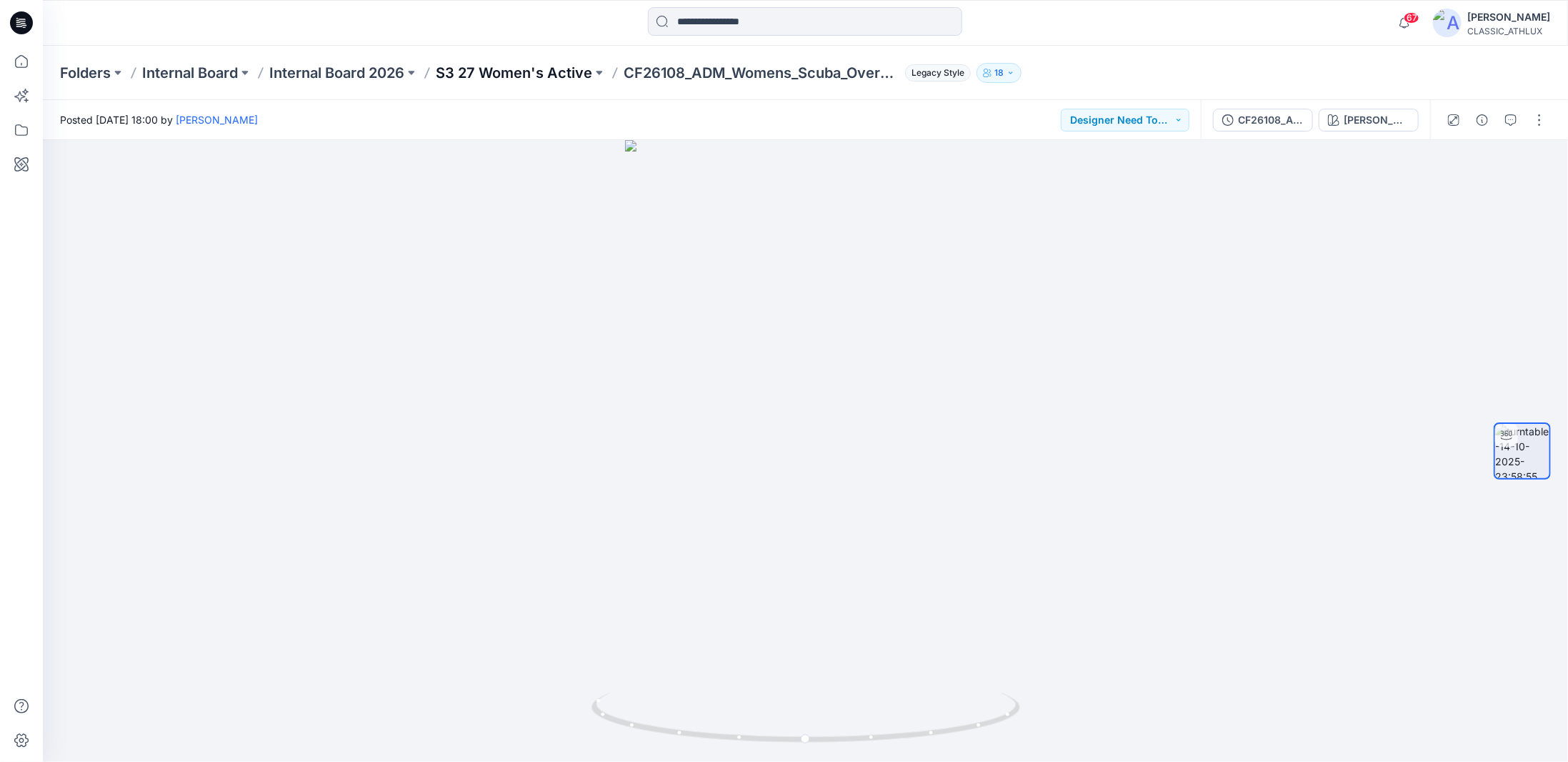
click at [470, 73] on p "S3 27 Women's Active" at bounding box center [514, 73] width 156 height 20
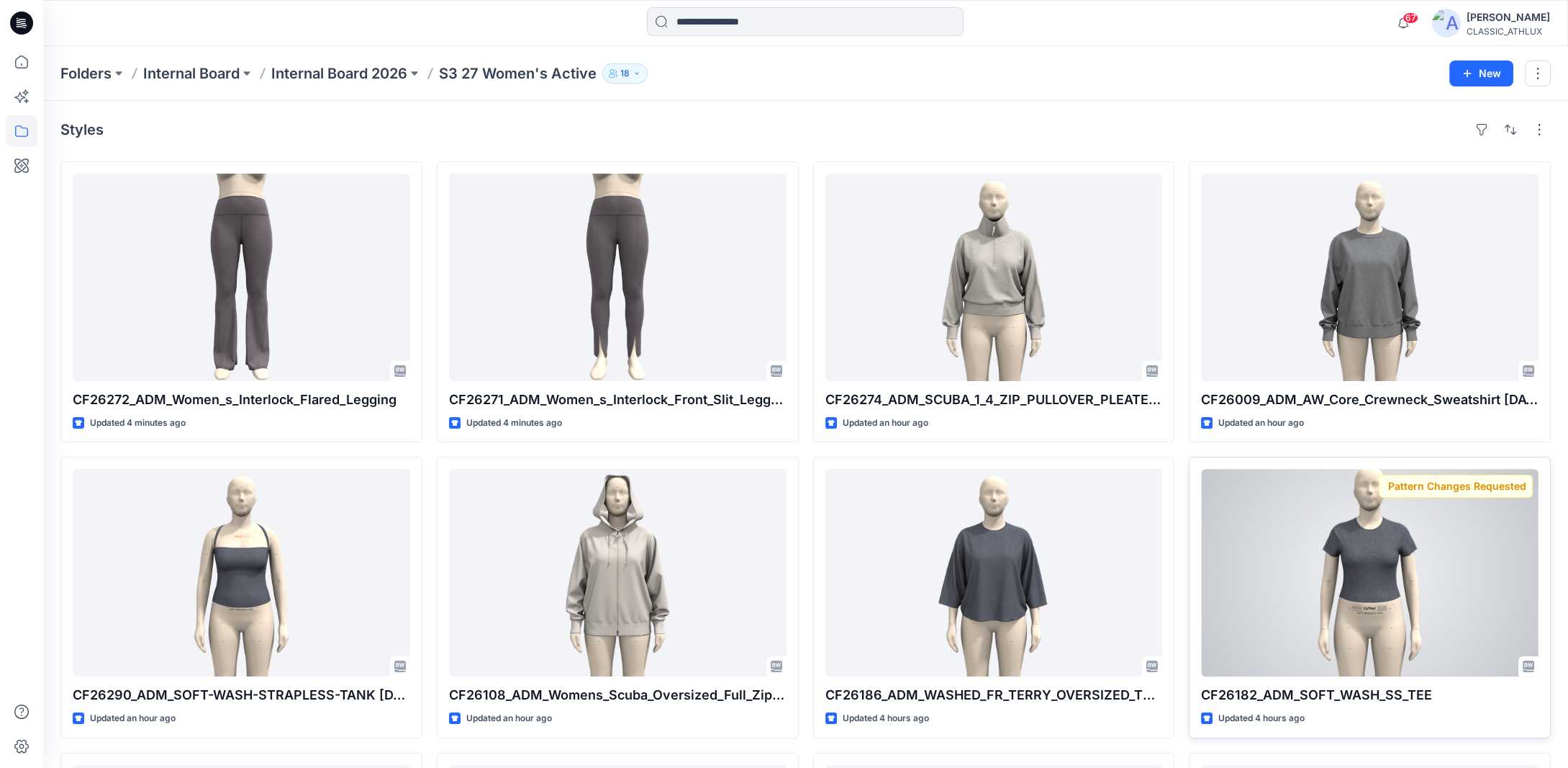
scroll to position [216, 0]
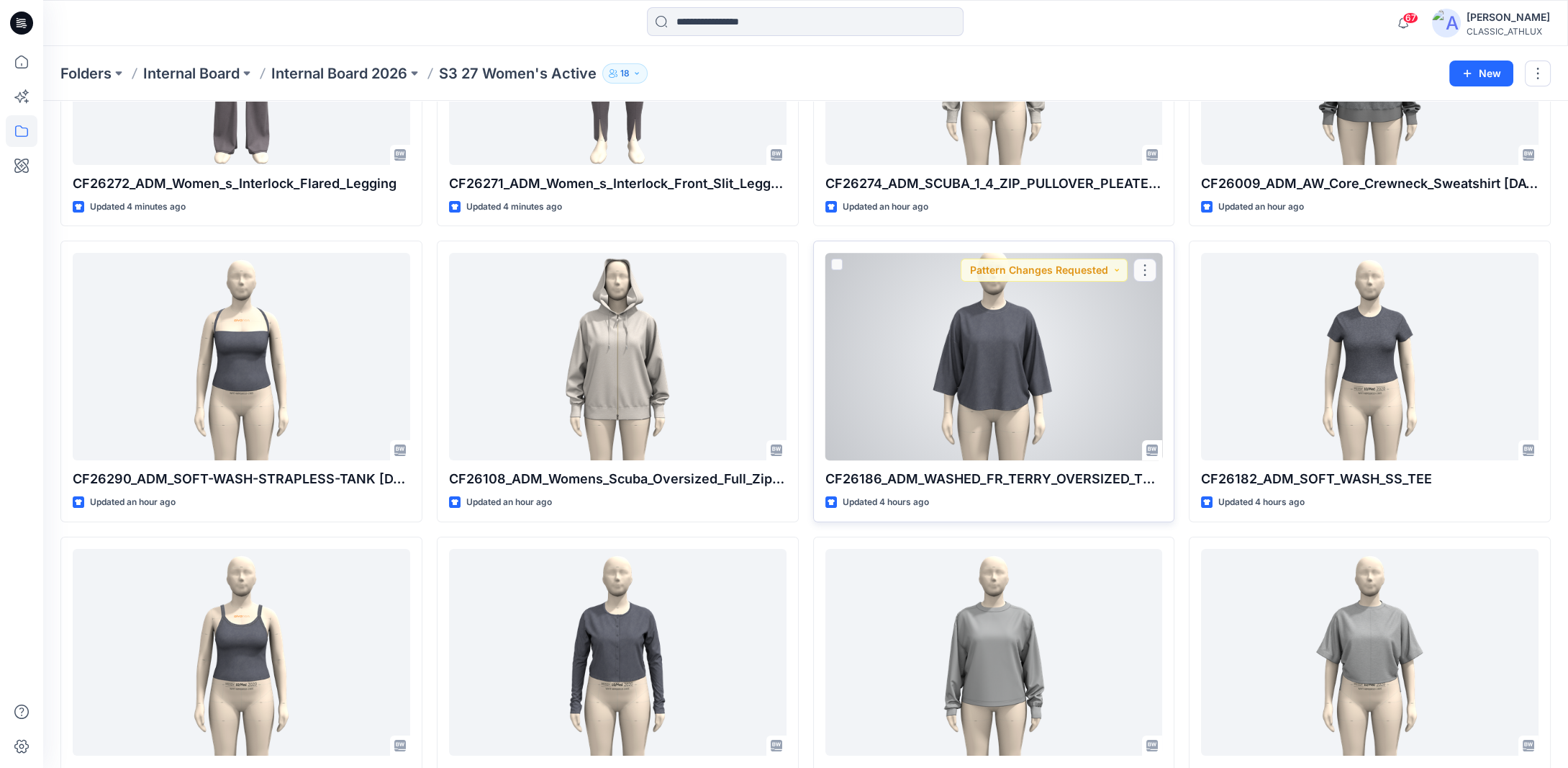
click at [1108, 399] on div at bounding box center [994, 356] width 338 height 207
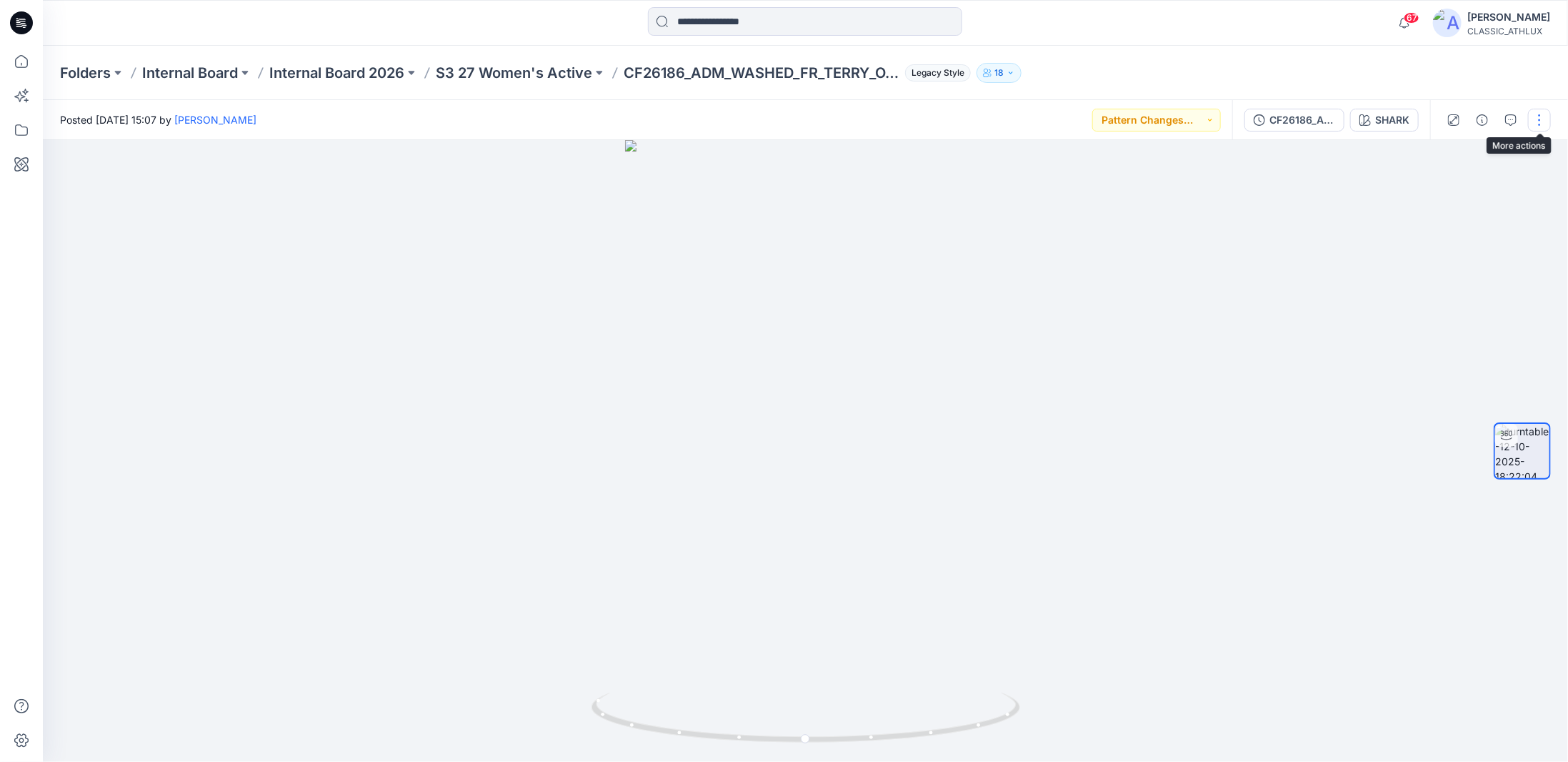
click at [1540, 130] on button "button" at bounding box center [1539, 119] width 23 height 23
click at [1461, 234] on p "Duplicate to..." at bounding box center [1472, 232] width 65 height 15
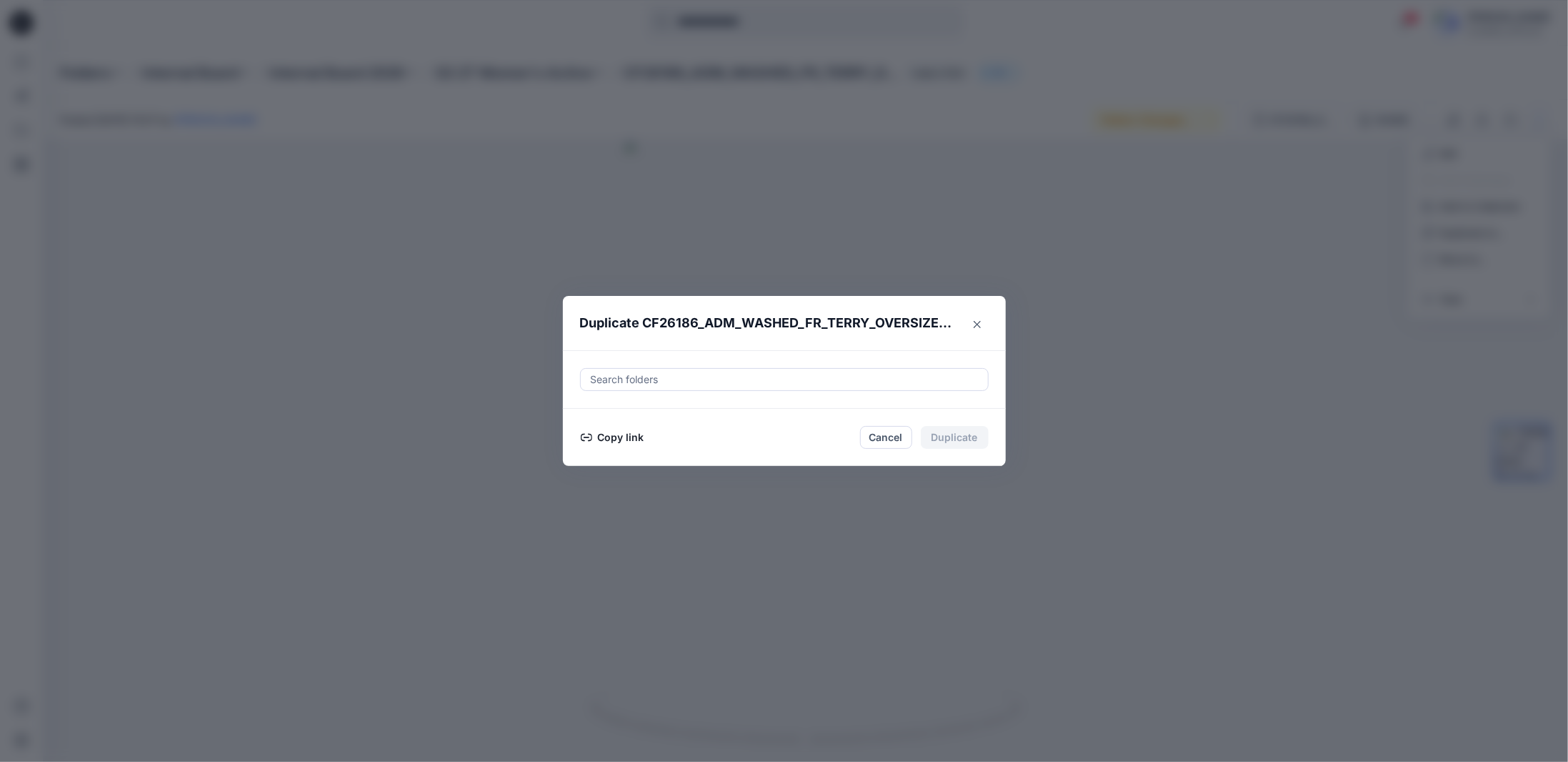
click at [628, 444] on button "Copy link" at bounding box center [612, 437] width 65 height 18
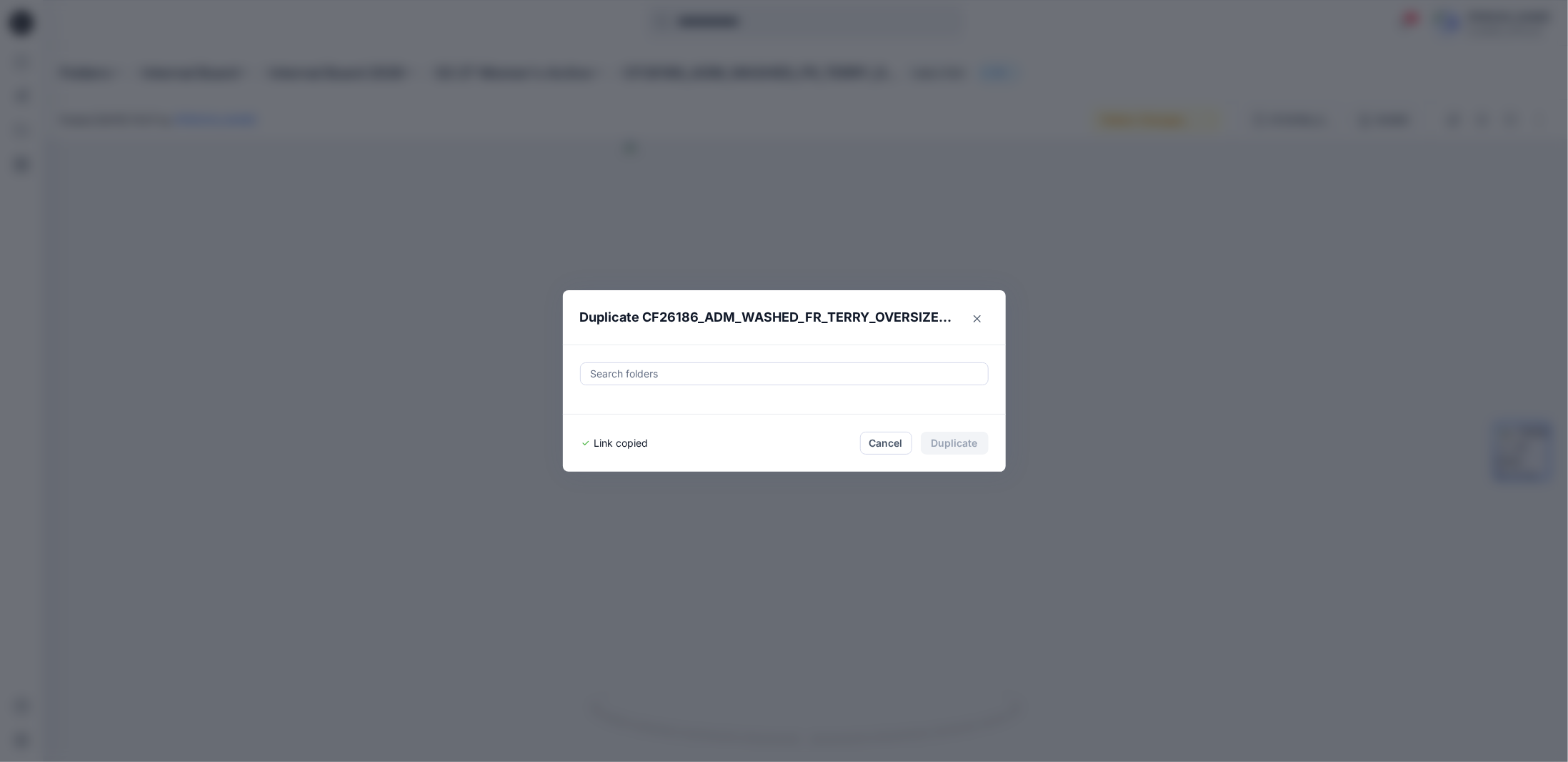
click at [1014, 320] on div "Duplicate CF26186_ADM_WASHED_FR_TERRY_OVERSIZED_TEE [DATE] Search folders Link …" at bounding box center [784, 381] width 1568 height 762
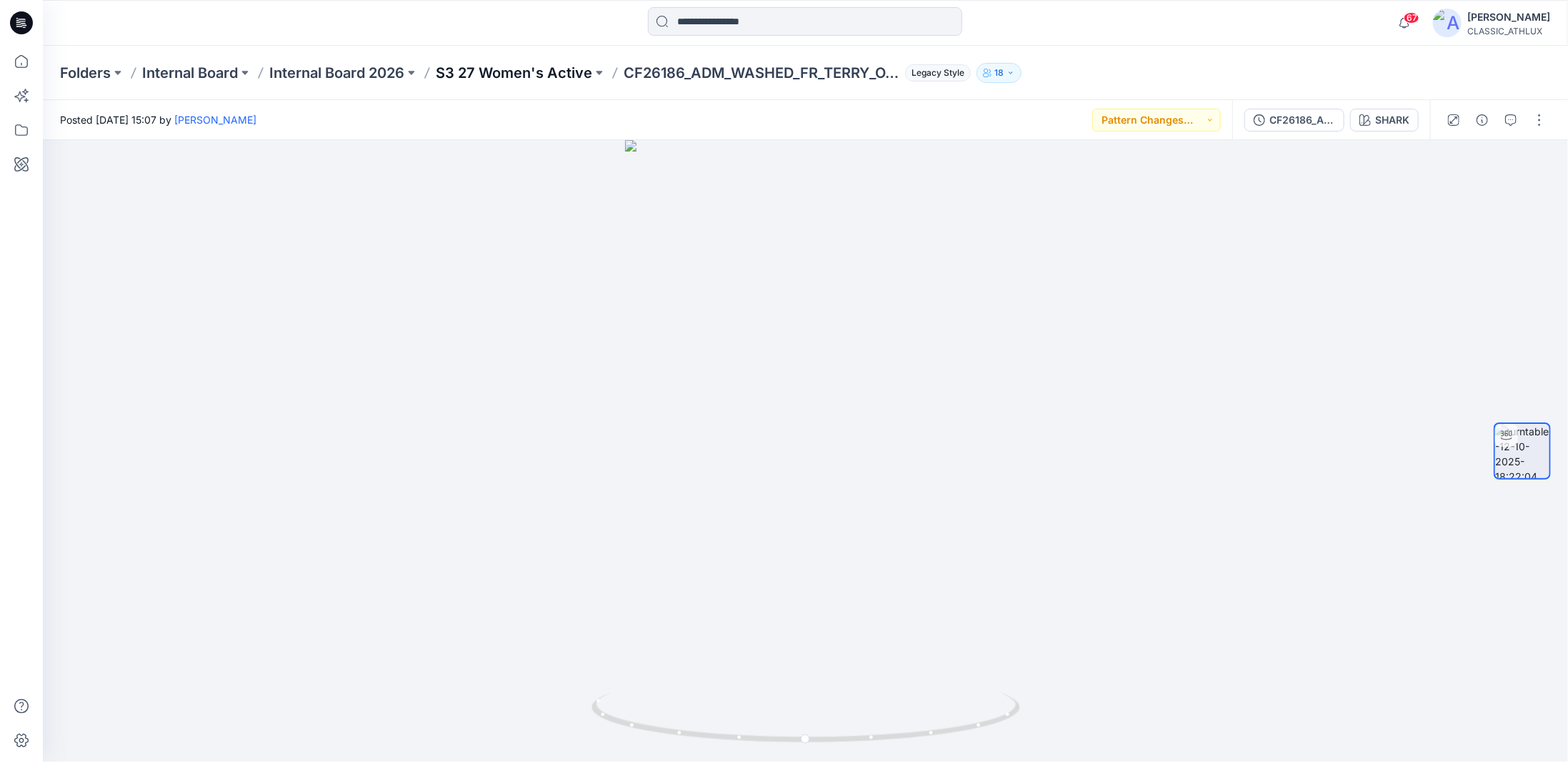
click at [477, 69] on p "S3 27 Women's Active" at bounding box center [514, 73] width 156 height 20
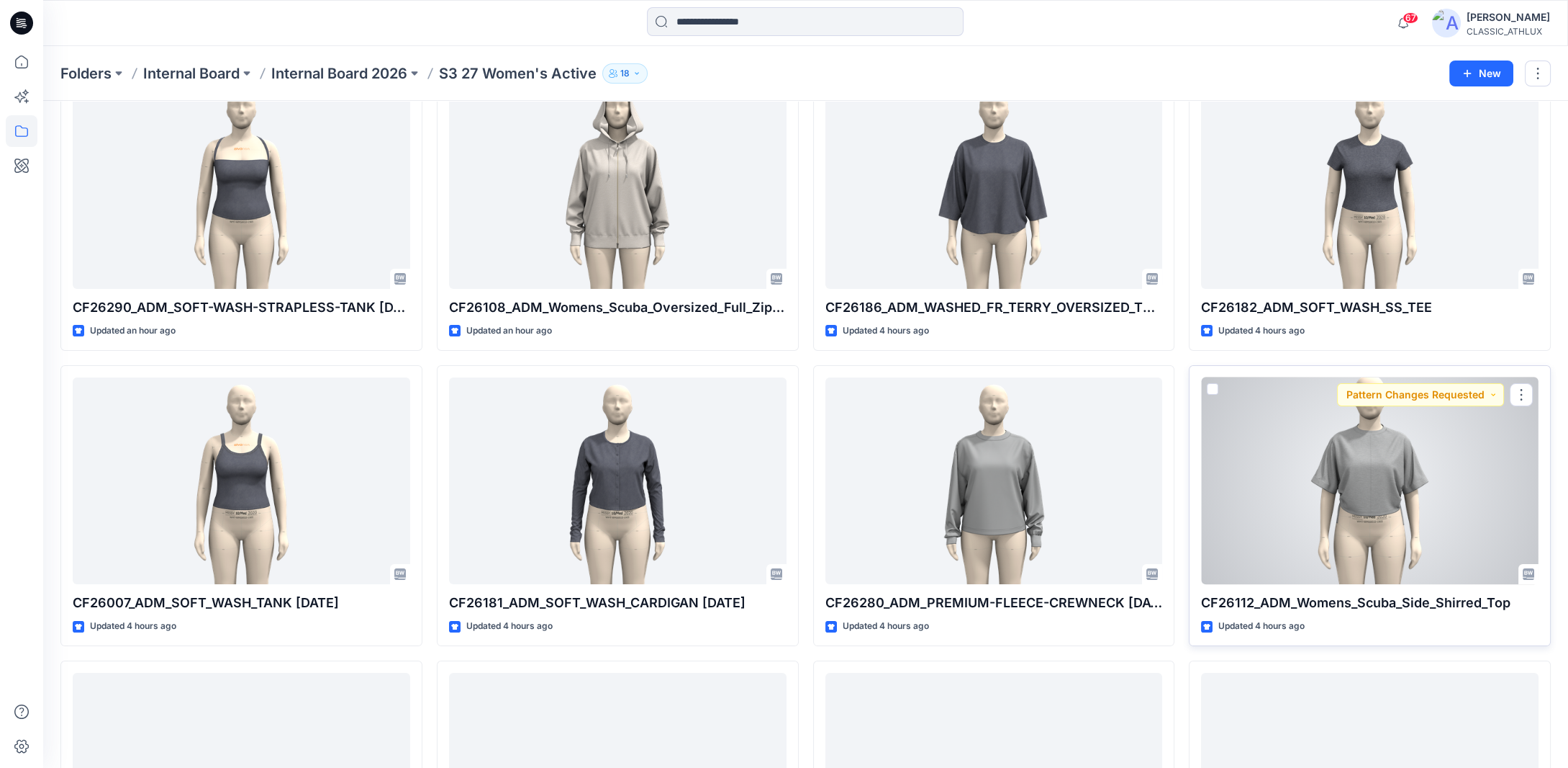
scroll to position [367, 0]
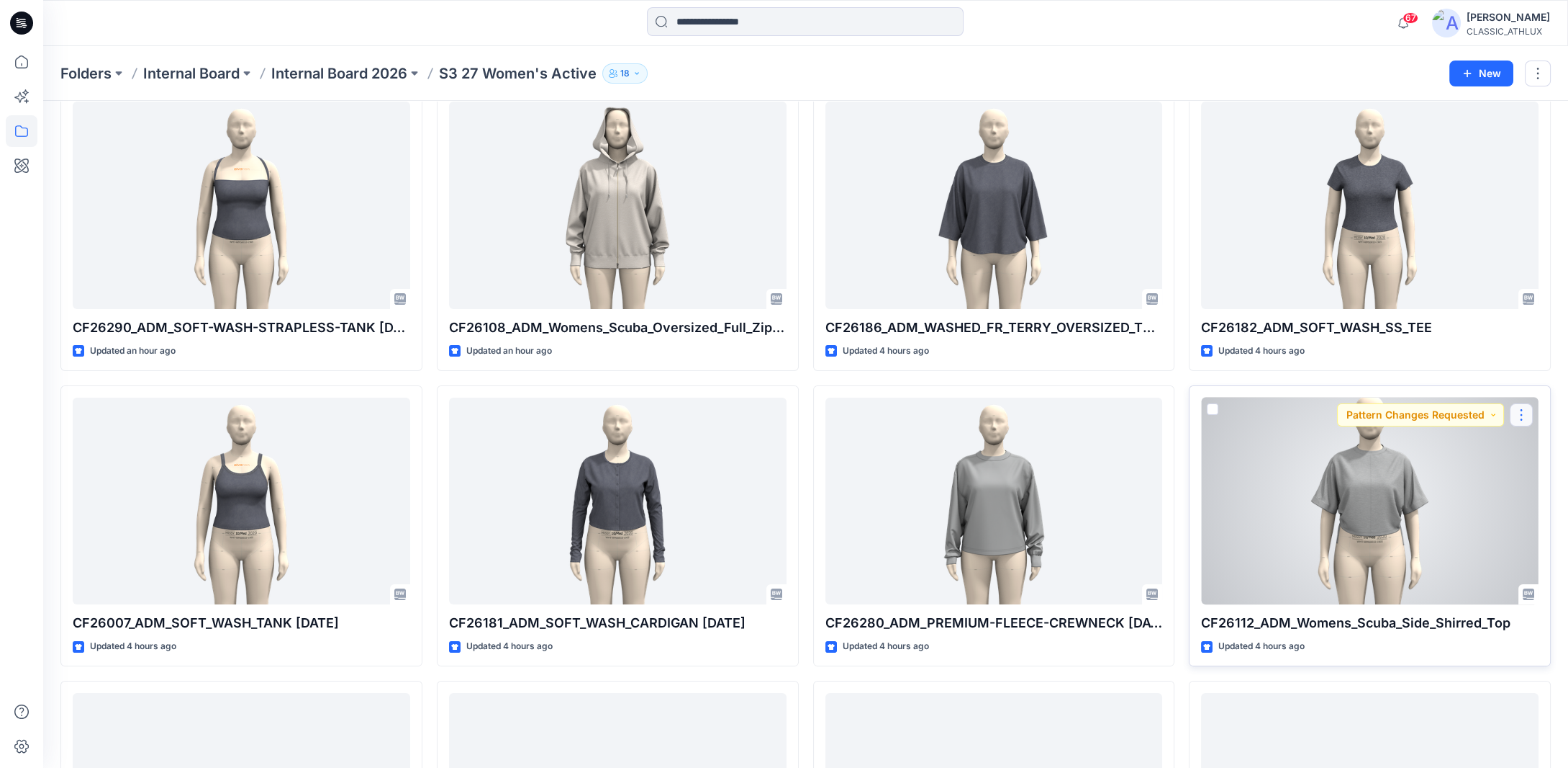
click at [1523, 415] on button "button" at bounding box center [1521, 414] width 23 height 23
click at [1524, 419] on button "button" at bounding box center [1521, 414] width 23 height 23
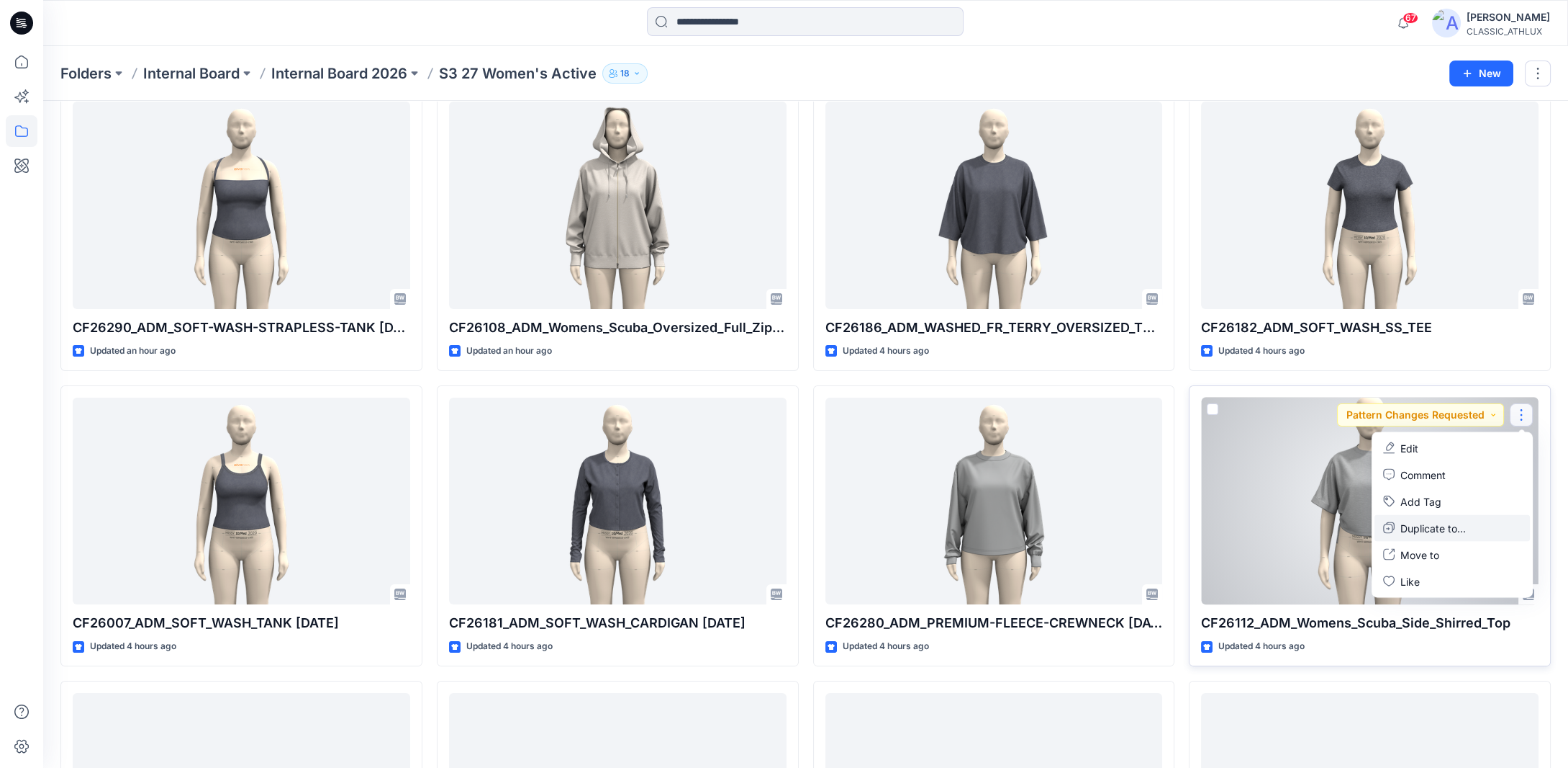
click at [1419, 525] on p "Duplicate to..." at bounding box center [1433, 527] width 66 height 15
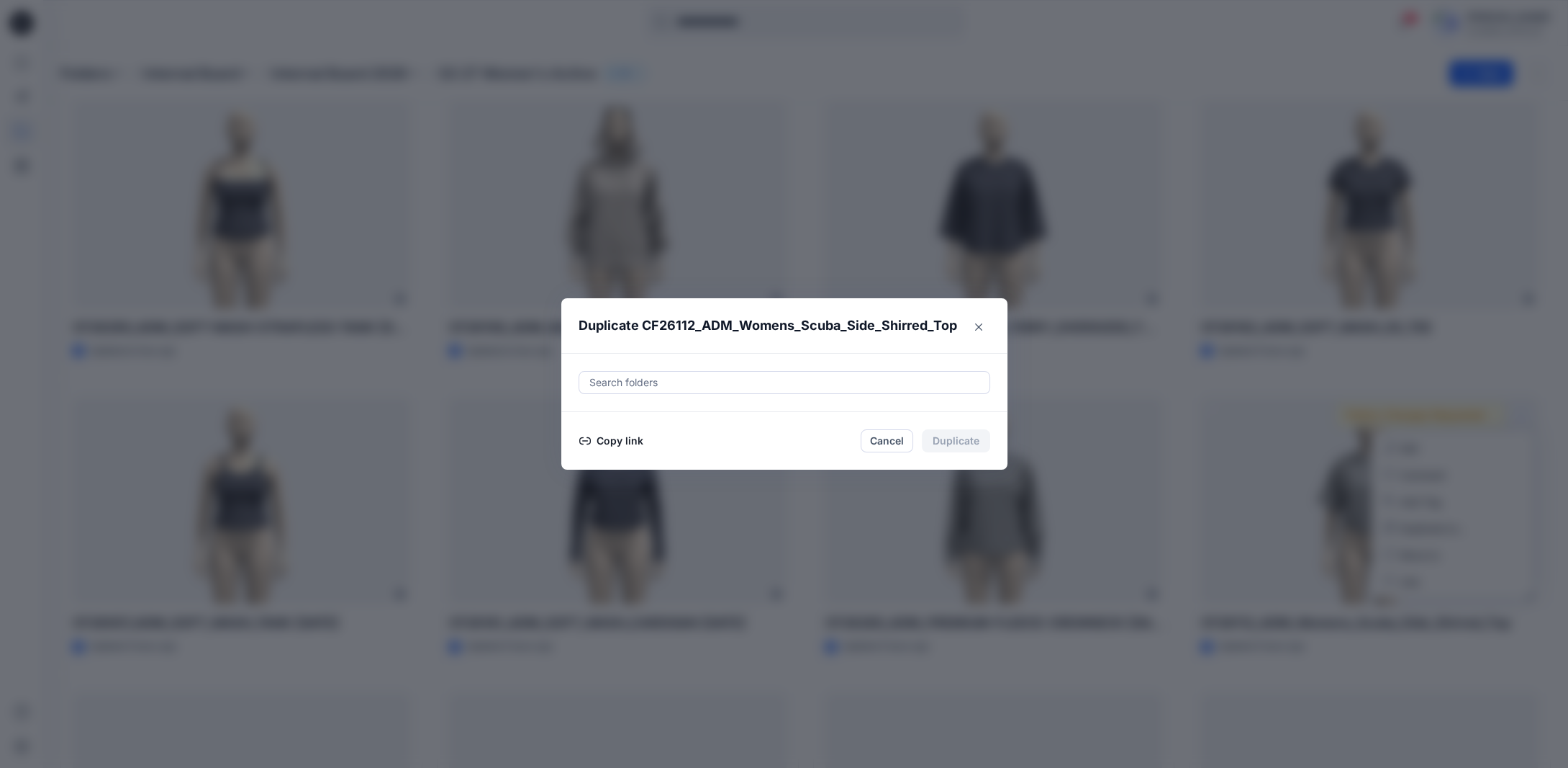
click at [631, 438] on button "Copy link" at bounding box center [611, 440] width 66 height 18
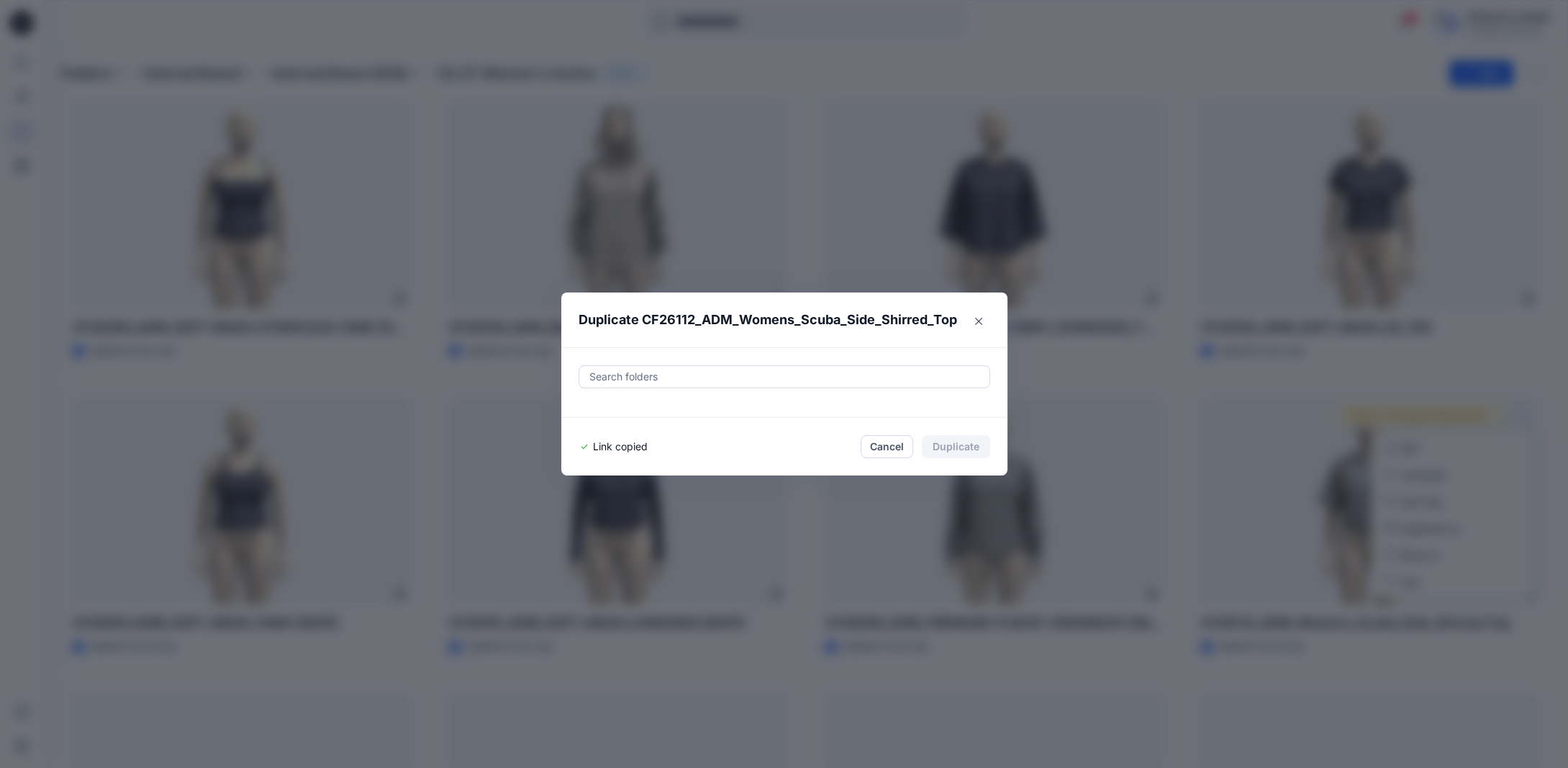
click at [988, 319] on button "Close" at bounding box center [978, 321] width 23 height 23
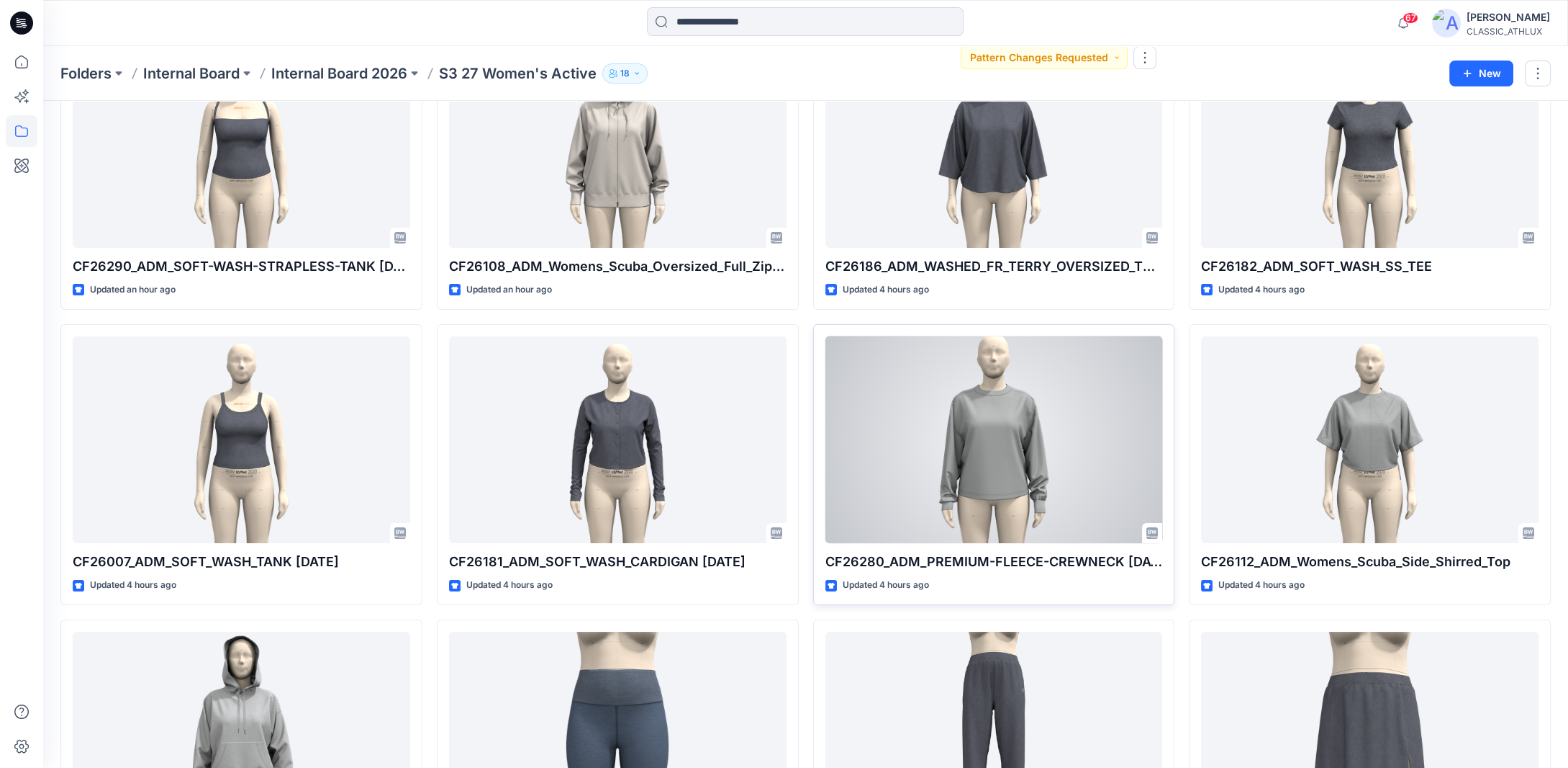
scroll to position [432, 0]
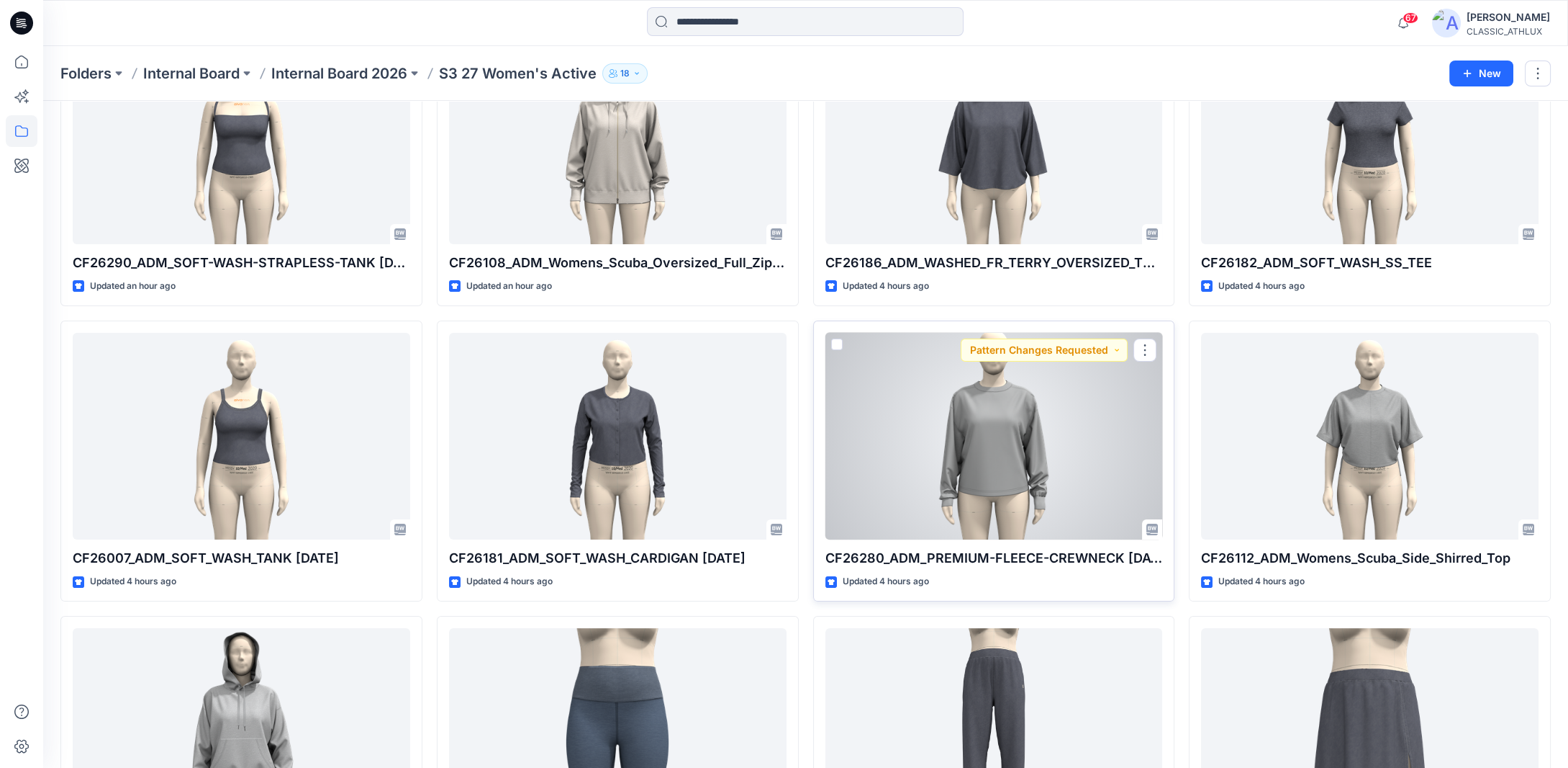
click at [1009, 455] on div at bounding box center [994, 436] width 338 height 207
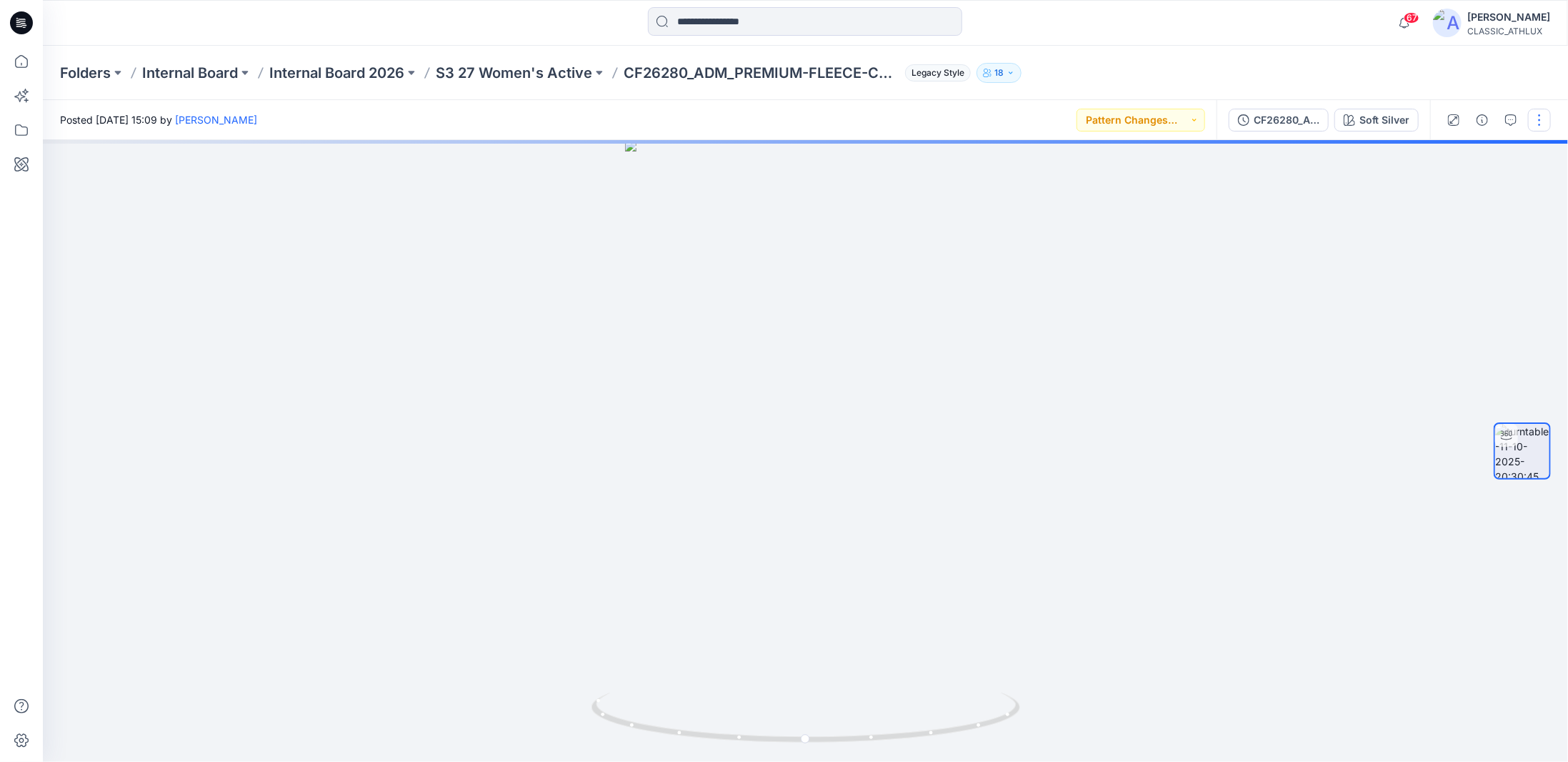
click at [1533, 120] on button "button" at bounding box center [1539, 119] width 23 height 23
click at [1432, 234] on icon "button" at bounding box center [1428, 233] width 12 height 12
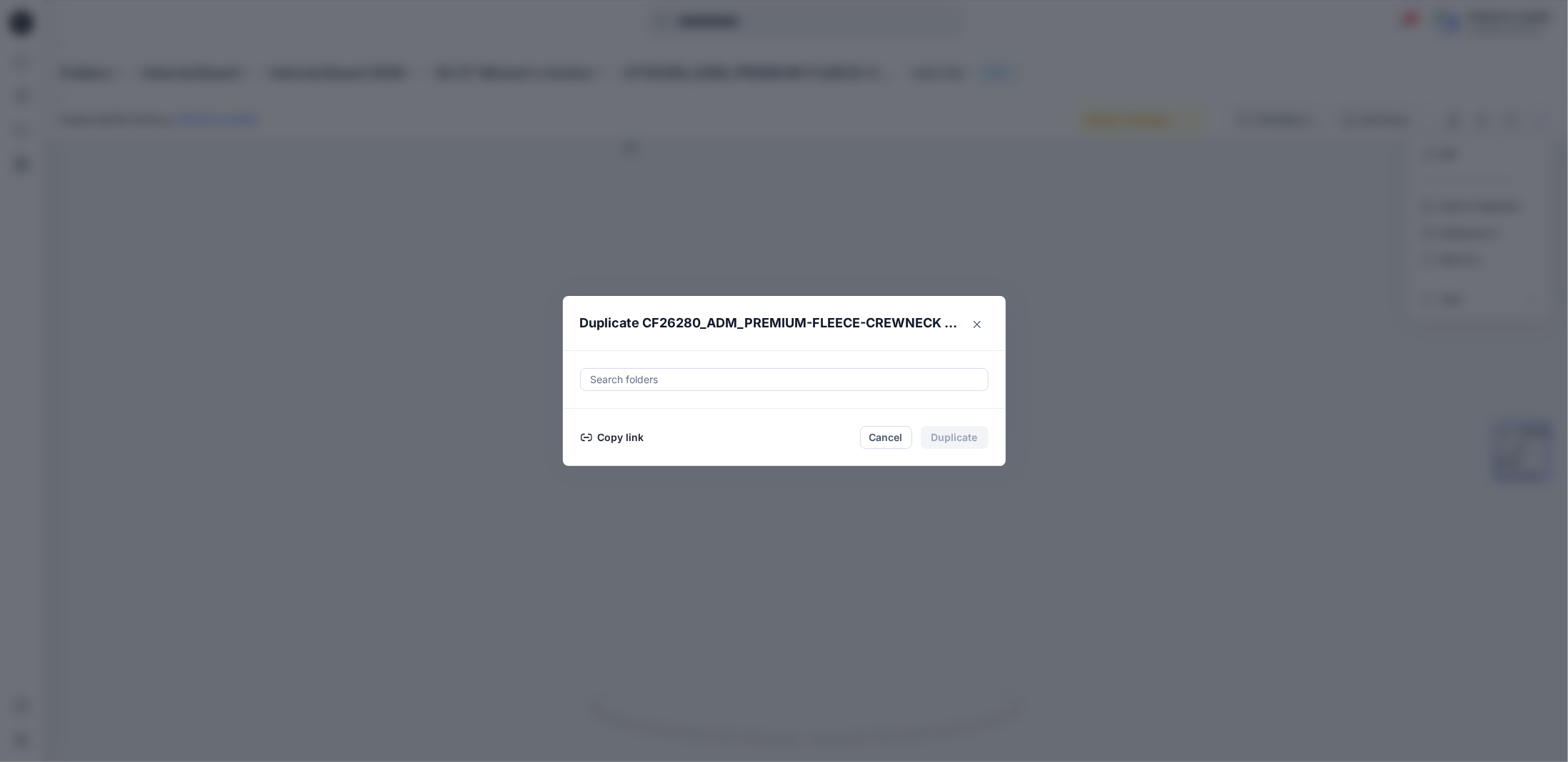
click at [620, 434] on button "Copy link" at bounding box center [612, 437] width 65 height 18
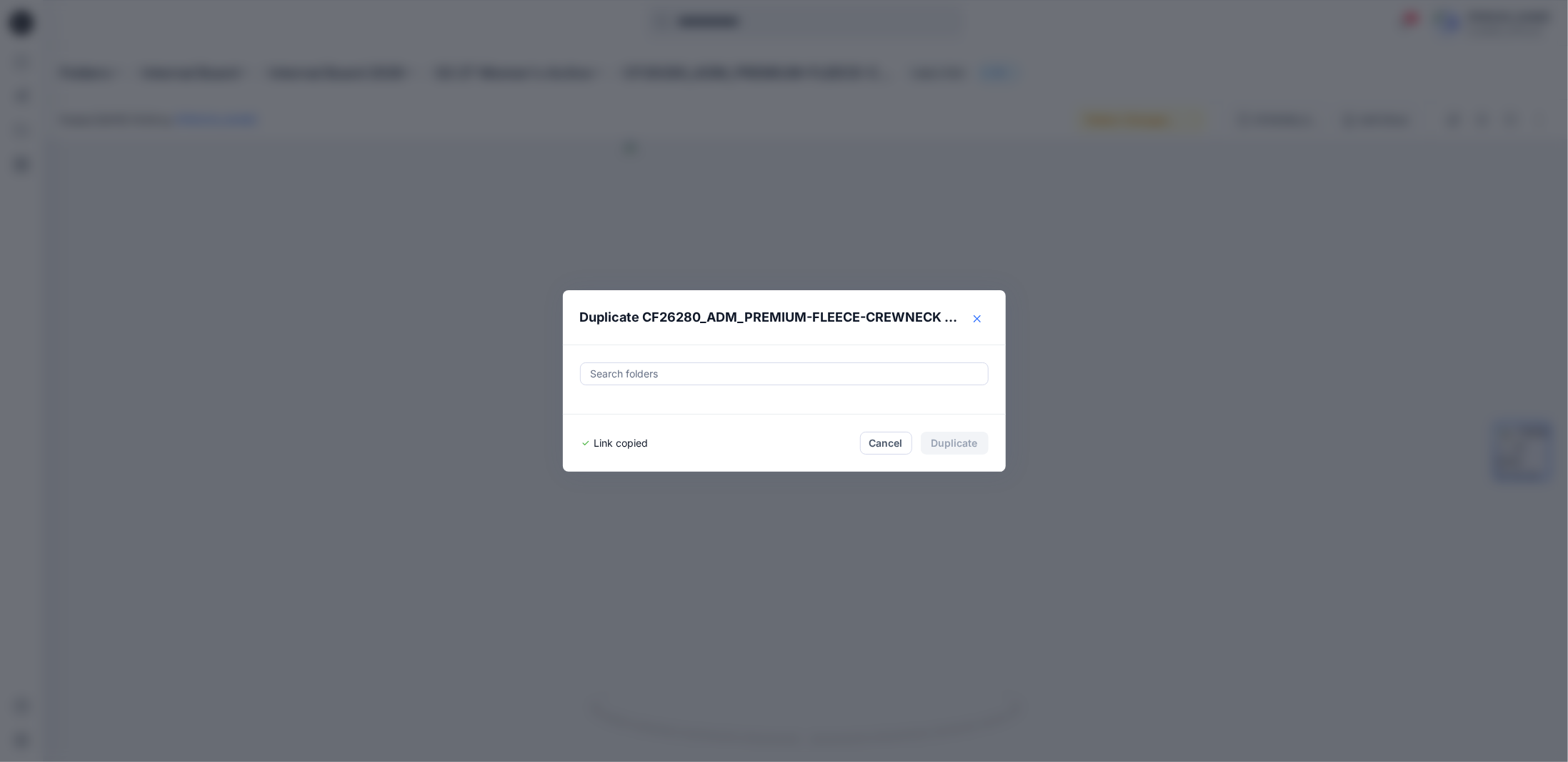
click at [974, 318] on icon "Close" at bounding box center [977, 318] width 8 height 8
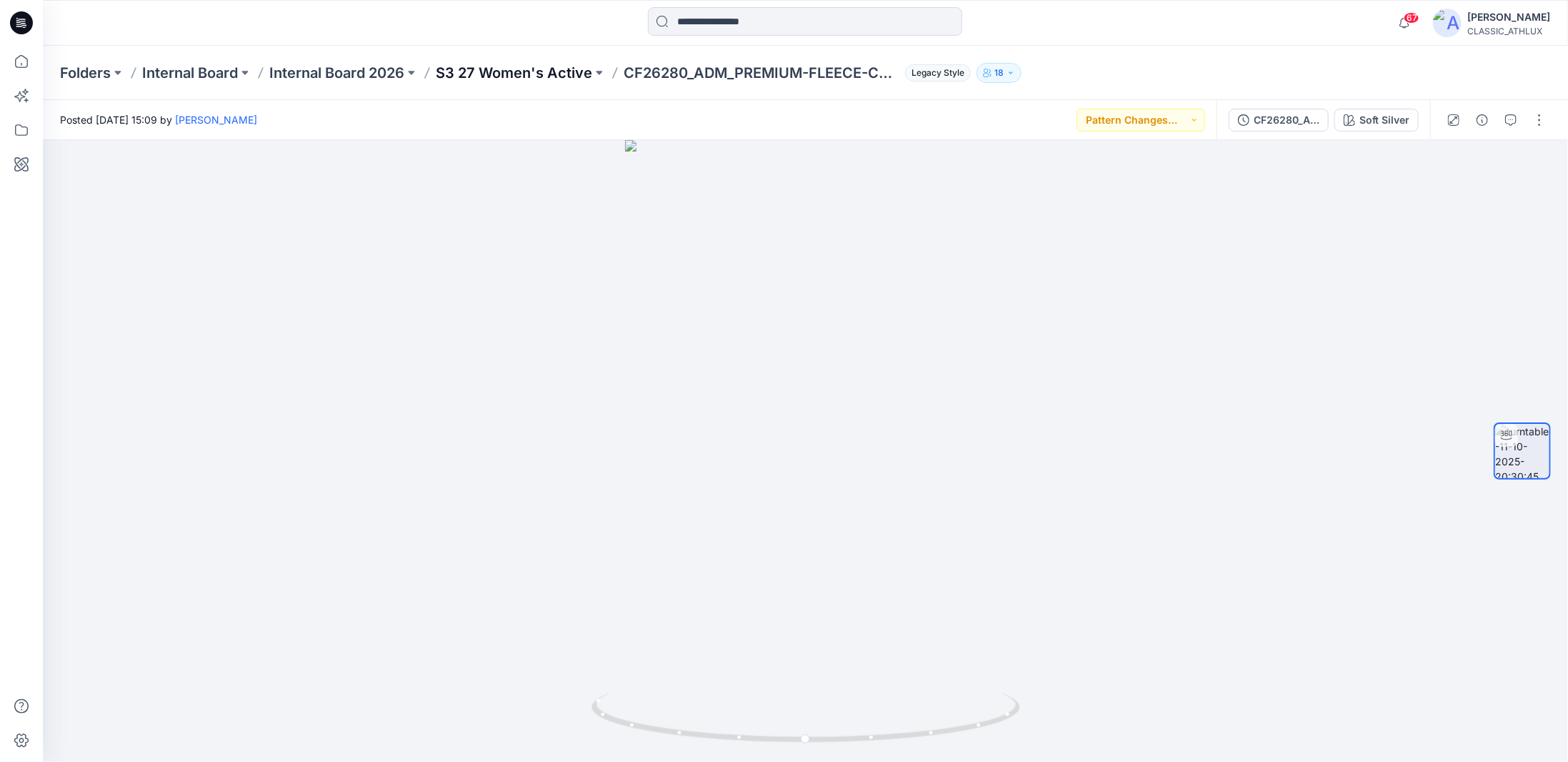
click at [459, 72] on p "S3 27 Women's Active" at bounding box center [514, 73] width 156 height 20
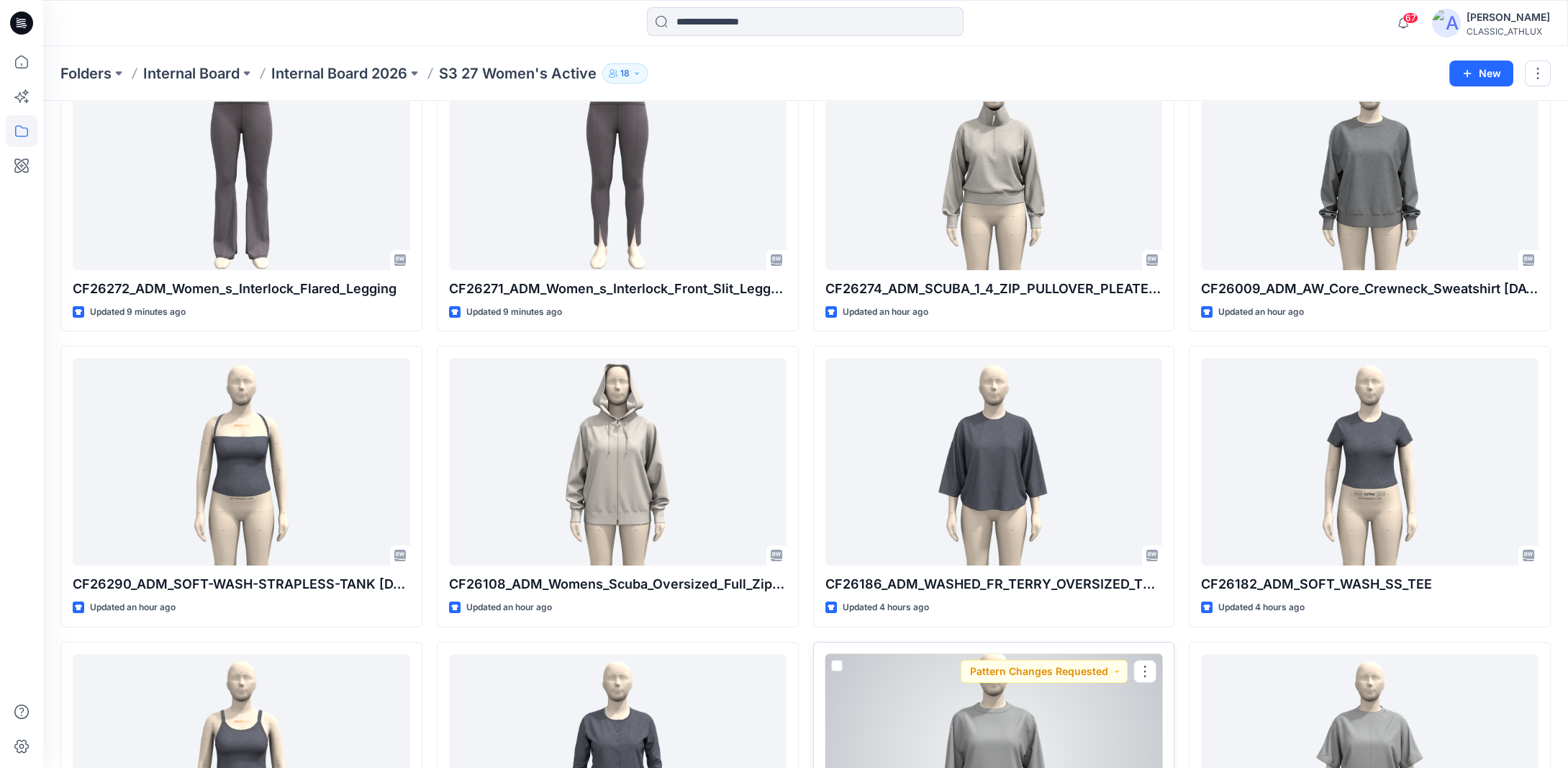
scroll to position [79, 0]
